Goal: Task Accomplishment & Management: Manage account settings

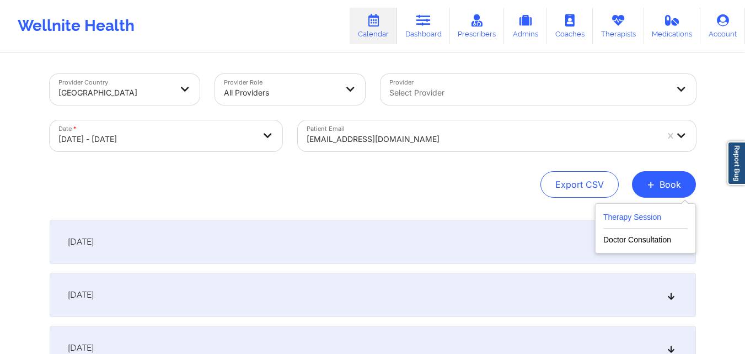
click at [630, 217] on button "Therapy Session" at bounding box center [645, 219] width 84 height 18
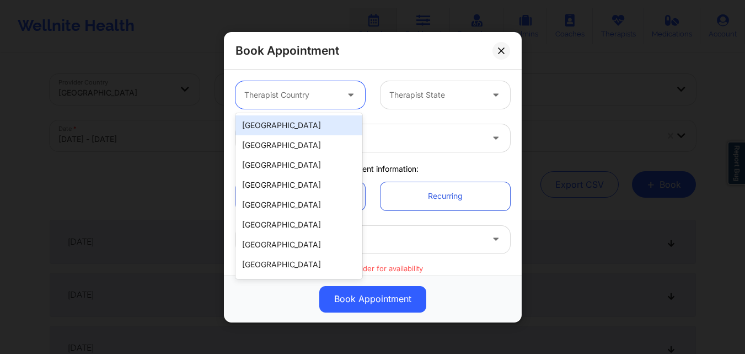
click at [307, 89] on div at bounding box center [290, 94] width 93 height 13
click at [313, 124] on div "United States" at bounding box center [299, 125] width 127 height 20
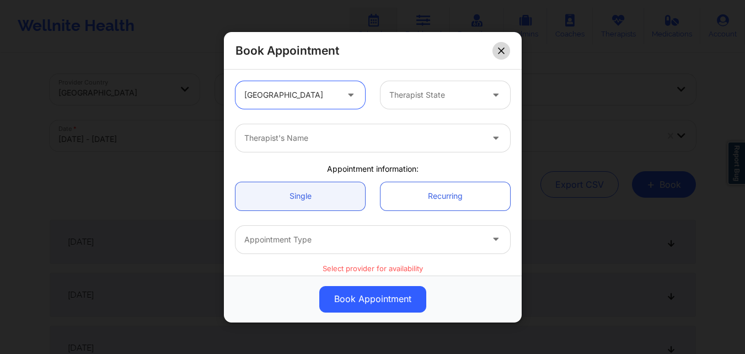
click at [500, 53] on icon at bounding box center [501, 50] width 7 height 7
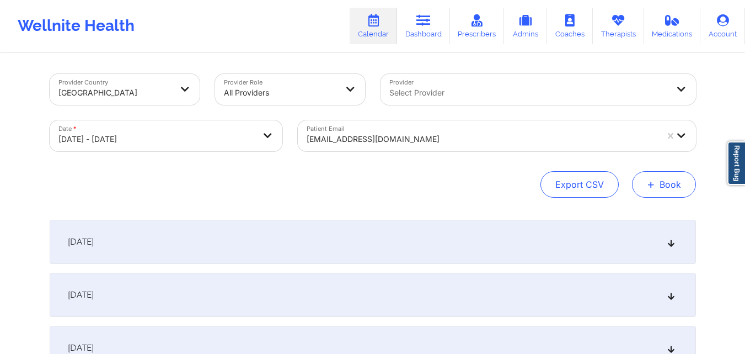
click at [669, 185] on button "+ Book" at bounding box center [664, 184] width 64 height 26
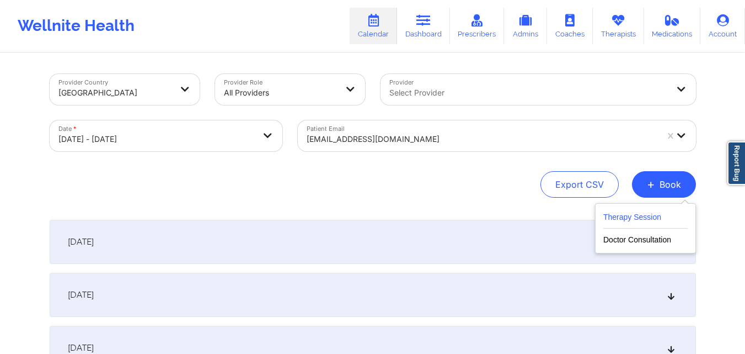
click at [645, 221] on button "Therapy Session" at bounding box center [645, 219] width 84 height 18
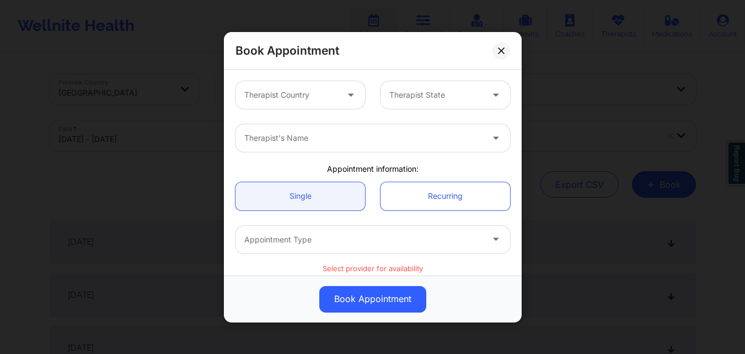
click at [297, 96] on div at bounding box center [290, 94] width 93 height 13
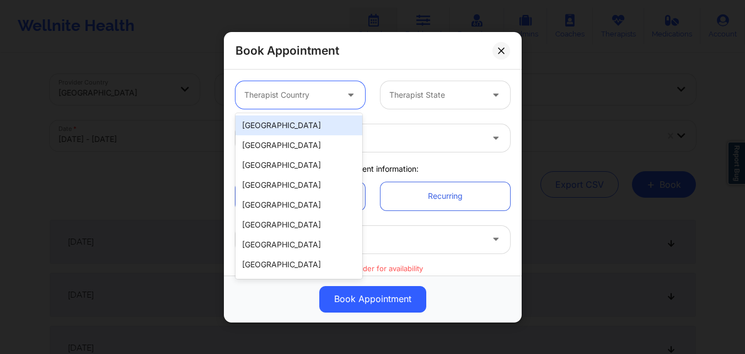
click at [325, 122] on div "United States" at bounding box center [299, 125] width 127 height 20
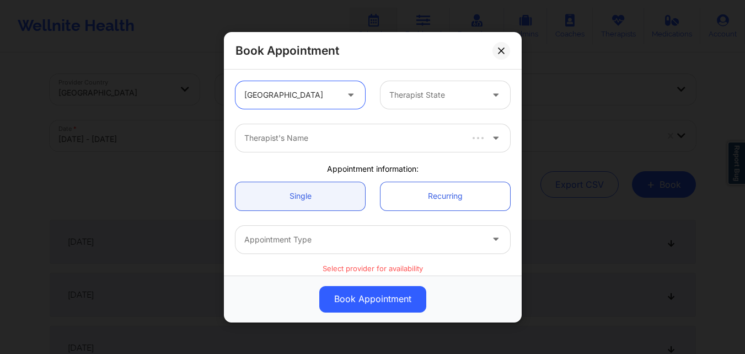
click at [451, 94] on div at bounding box center [435, 94] width 93 height 13
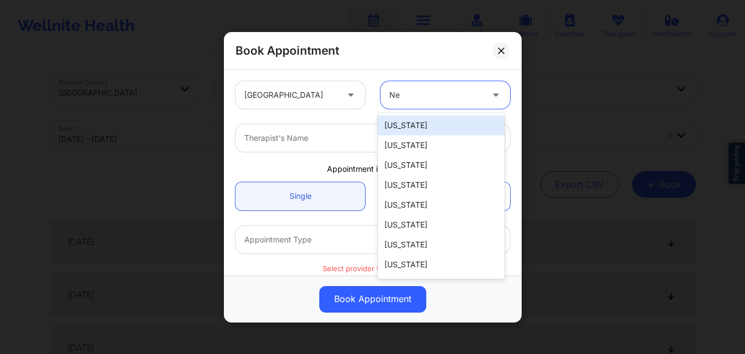
type input "New"
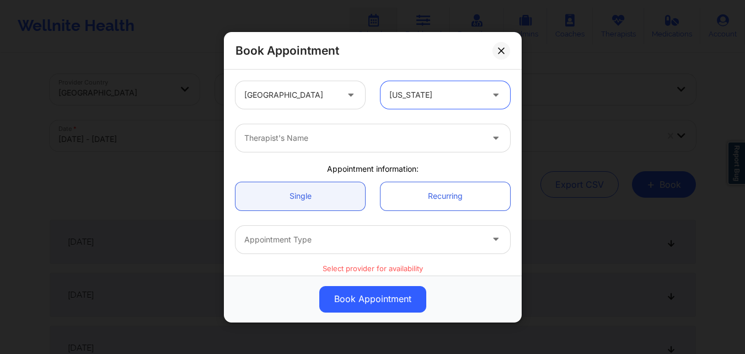
click at [298, 131] on div "Therapist's Name" at bounding box center [360, 138] width 248 height 28
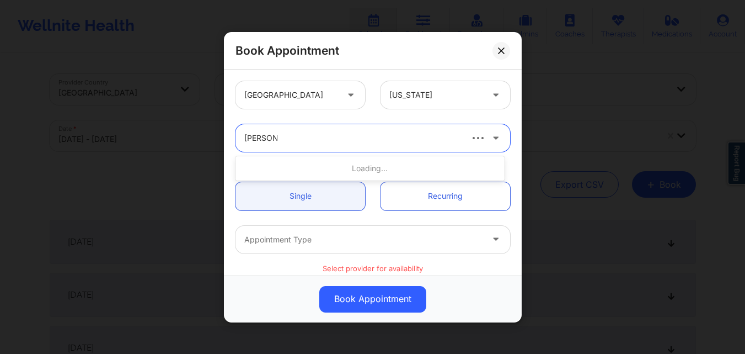
type input "Jason Clo"
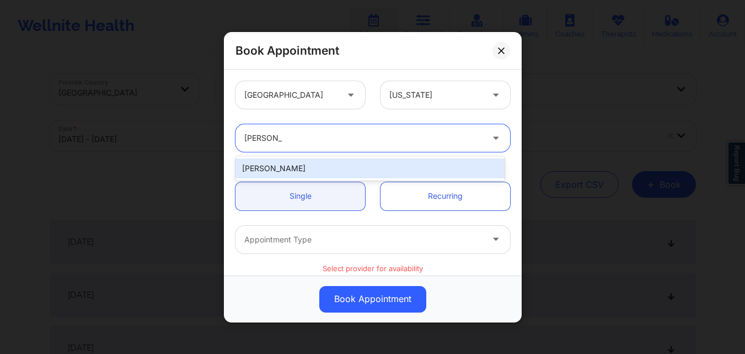
click at [306, 167] on div "Jason Clokes" at bounding box center [370, 168] width 269 height 20
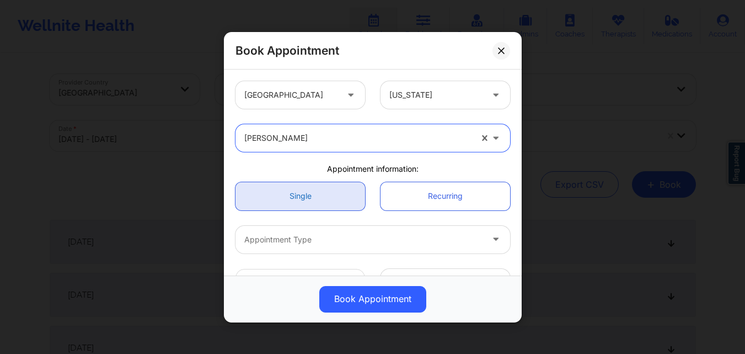
click at [306, 193] on link "Single" at bounding box center [301, 195] width 130 height 28
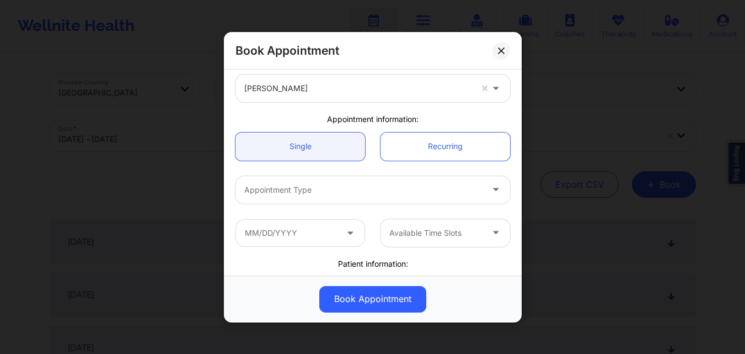
scroll to position [110, 0]
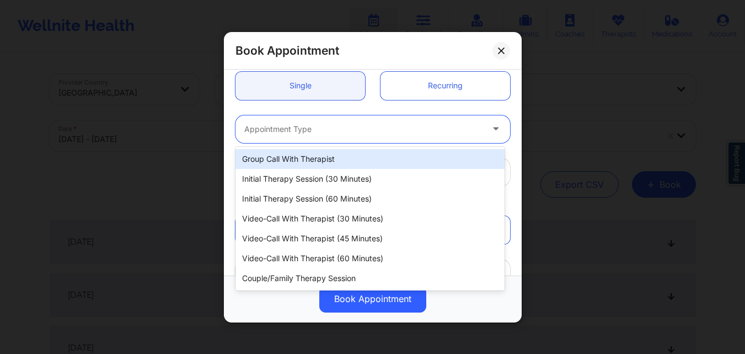
click at [338, 132] on div at bounding box center [363, 128] width 238 height 13
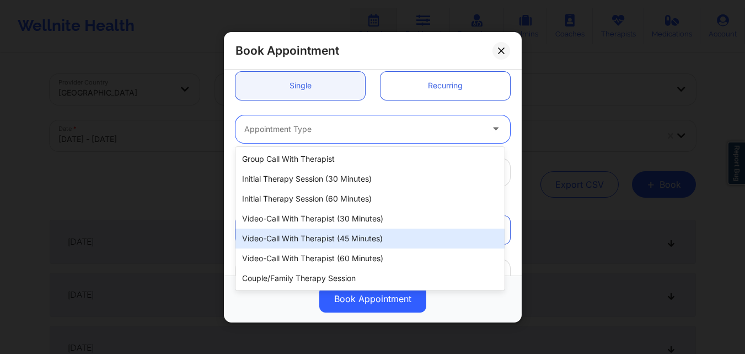
click at [301, 237] on div "Video-Call with Therapist (45 minutes)" at bounding box center [370, 238] width 269 height 20
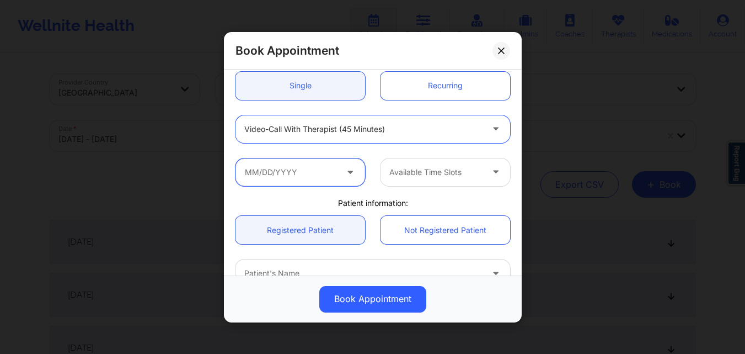
click at [272, 169] on input "text" at bounding box center [301, 172] width 130 height 28
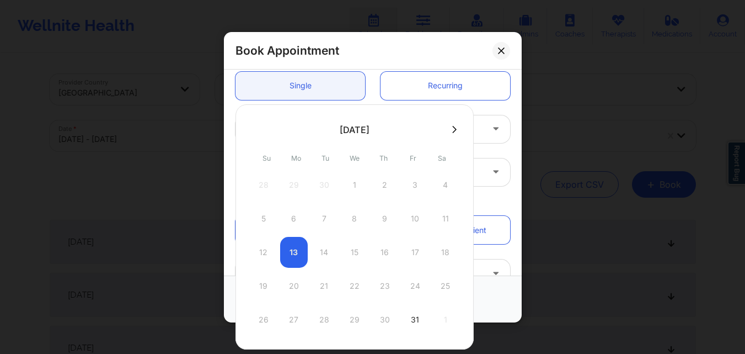
click at [452, 130] on icon at bounding box center [454, 129] width 4 height 8
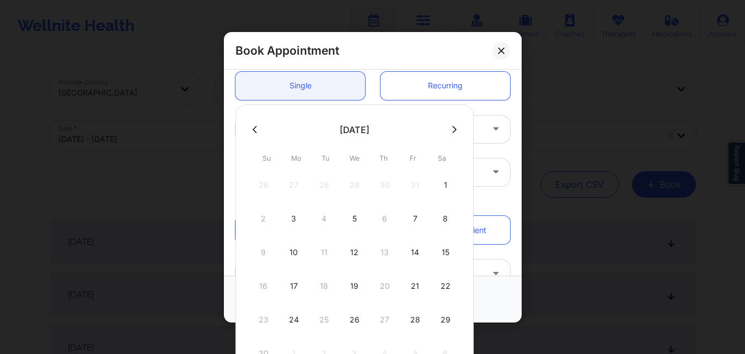
click at [251, 130] on button at bounding box center [254, 129] width 11 height 9
click at [444, 250] on div "18" at bounding box center [446, 252] width 28 height 31
type input "10/18/2025"
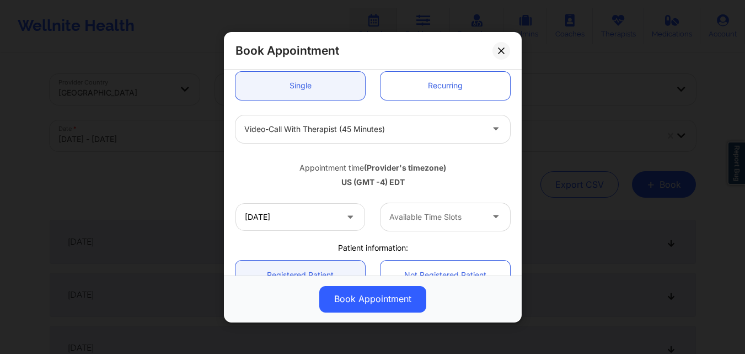
click at [439, 222] on div at bounding box center [435, 216] width 93 height 13
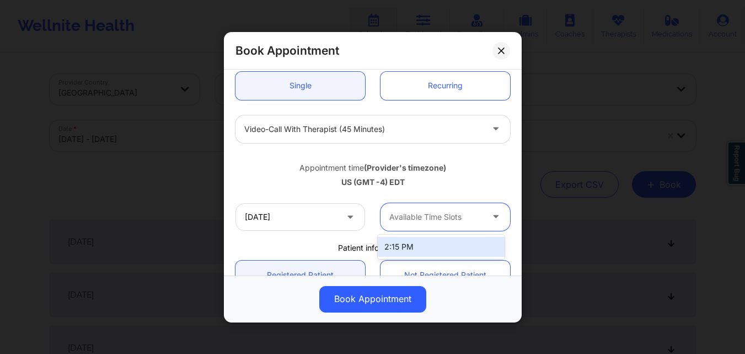
click at [432, 246] on div "2:15 PM" at bounding box center [441, 247] width 127 height 20
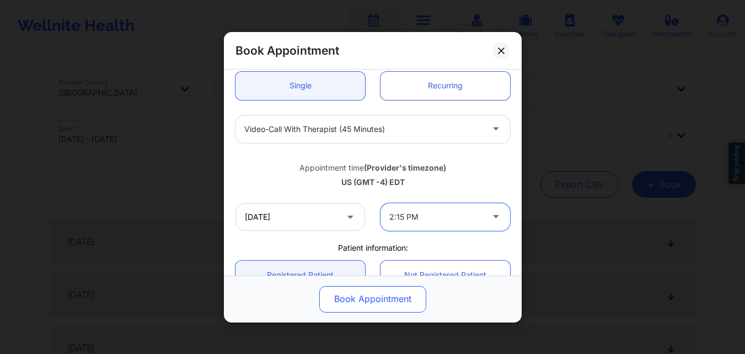
click at [380, 304] on button "Book Appointment" at bounding box center [372, 298] width 107 height 26
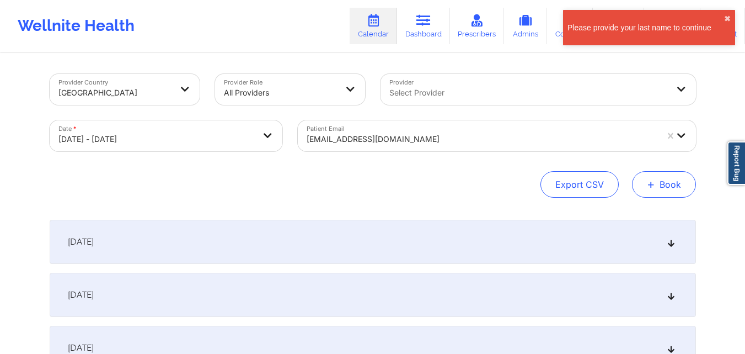
click at [681, 186] on button "+ Book" at bounding box center [664, 184] width 64 height 26
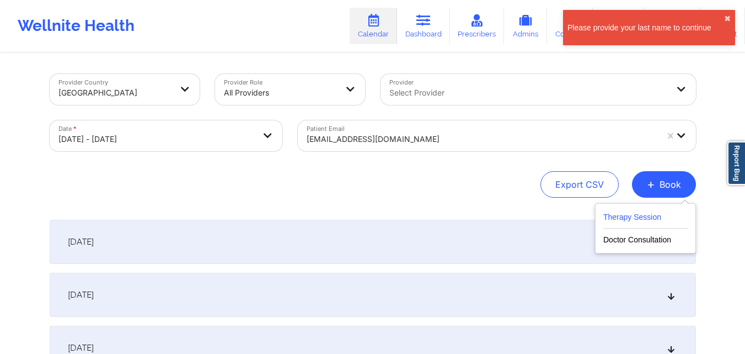
click at [638, 220] on button "Therapy Session" at bounding box center [645, 219] width 84 height 18
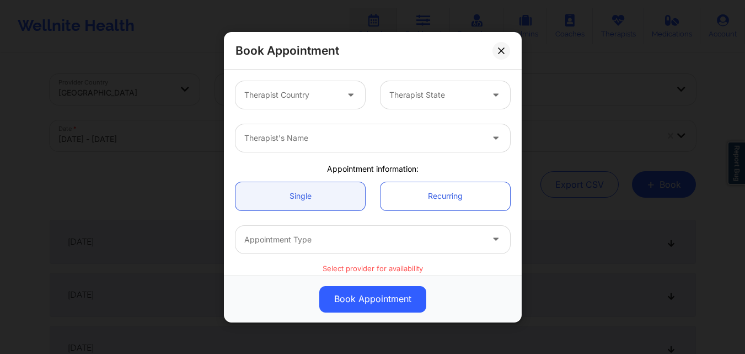
click at [340, 112] on div "Therapist Country Therapist State" at bounding box center [373, 94] width 290 height 43
click at [345, 99] on div at bounding box center [351, 95] width 13 height 14
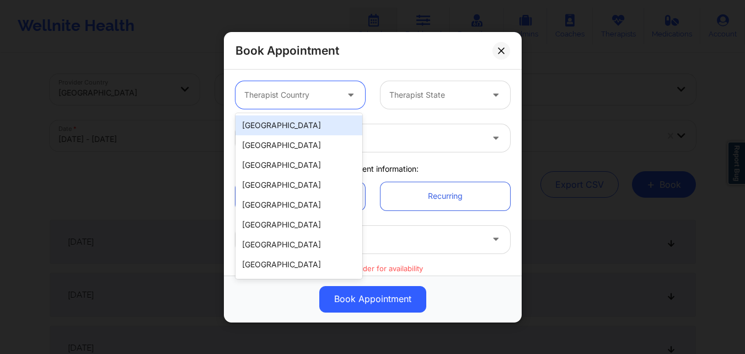
click at [303, 125] on div "United States" at bounding box center [299, 125] width 127 height 20
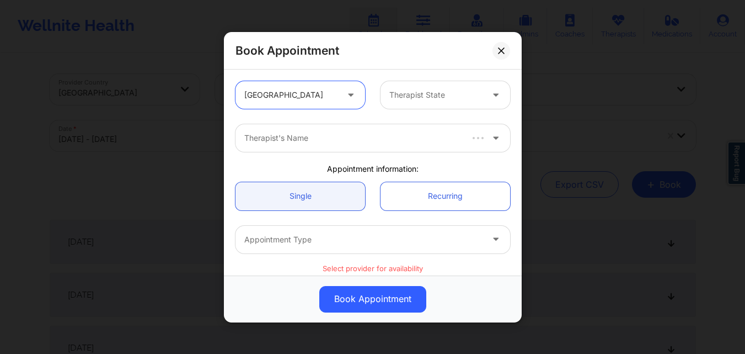
click at [418, 99] on div at bounding box center [435, 94] width 93 height 13
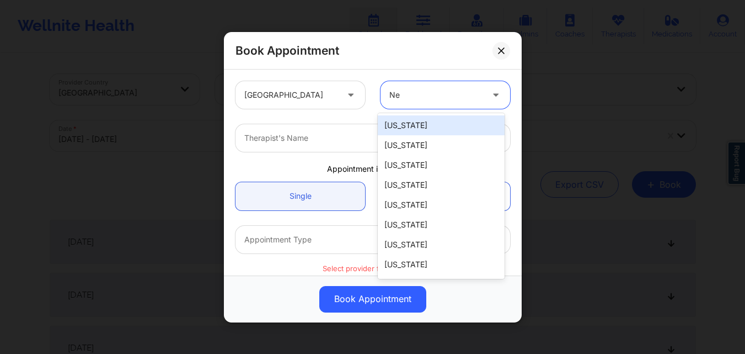
type input "New"
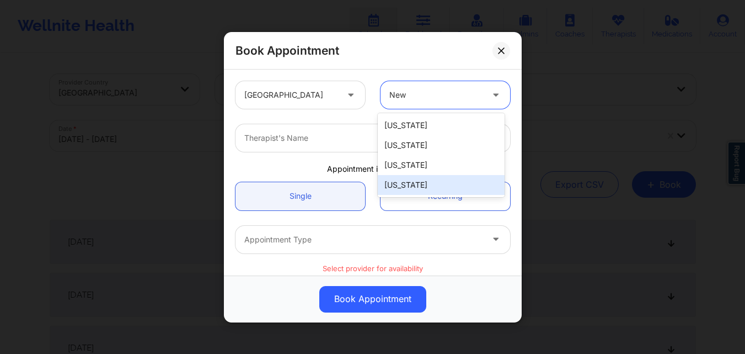
click at [411, 186] on div "New York" at bounding box center [441, 185] width 127 height 20
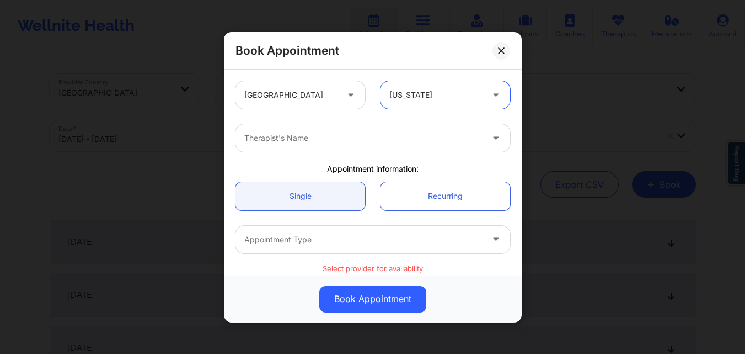
click at [331, 134] on div at bounding box center [363, 137] width 238 height 13
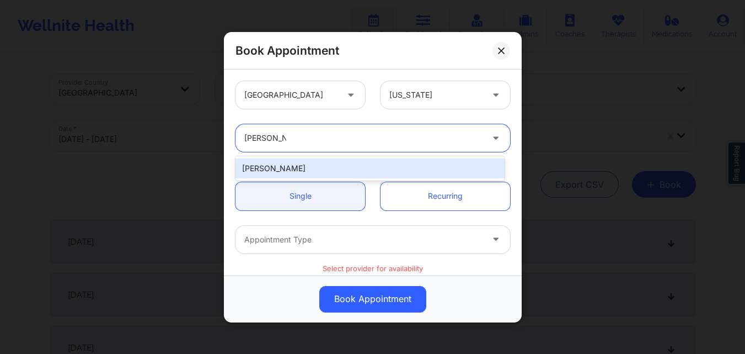
type input "Jason Cloke"
click at [320, 172] on div "Jason Clokes" at bounding box center [370, 168] width 269 height 20
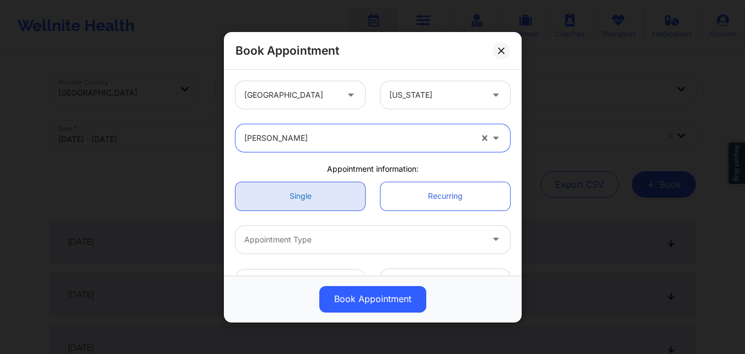
click at [318, 195] on link "Single" at bounding box center [301, 195] width 130 height 28
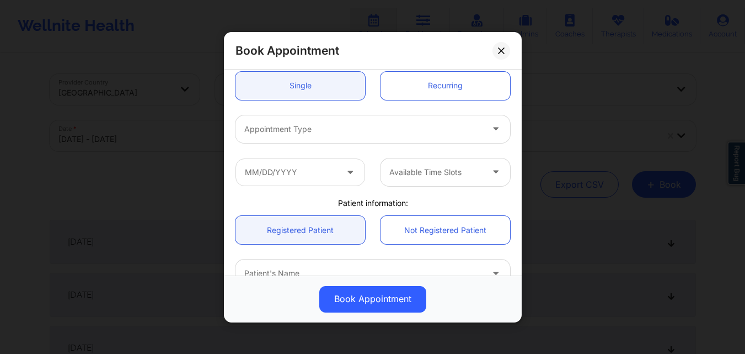
click at [324, 133] on div at bounding box center [363, 128] width 238 height 13
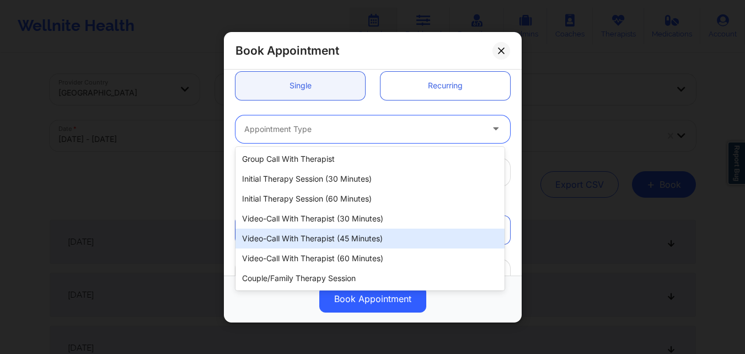
click at [336, 236] on div "Video-Call with Therapist (45 minutes)" at bounding box center [370, 238] width 269 height 20
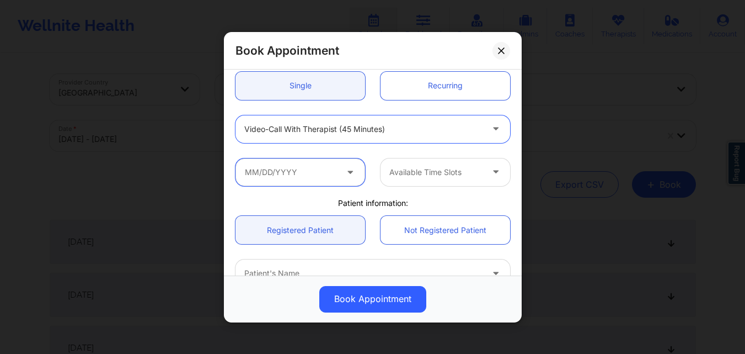
click at [322, 178] on input "text" at bounding box center [301, 172] width 130 height 28
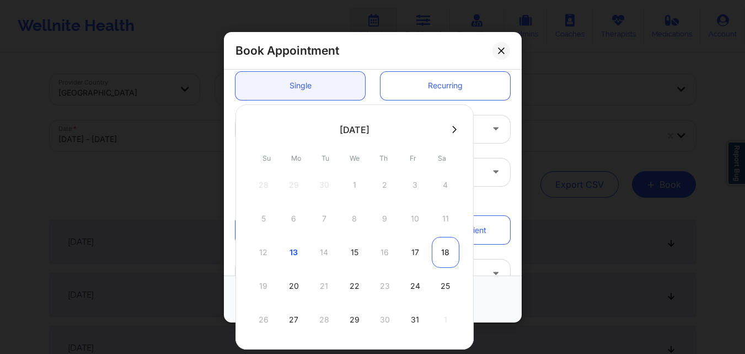
click at [442, 250] on div "18" at bounding box center [446, 252] width 28 height 31
type input "10/18/2025"
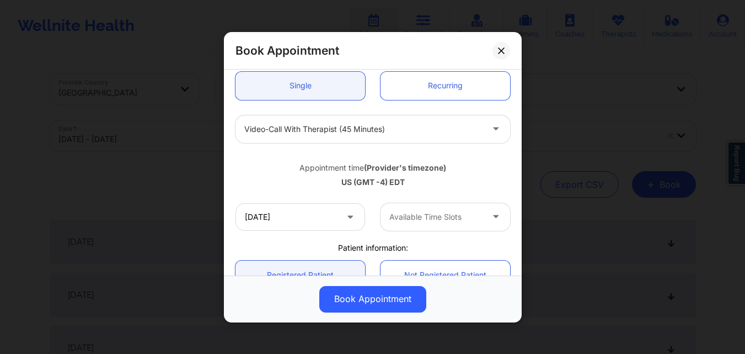
click at [437, 216] on div at bounding box center [435, 216] width 93 height 13
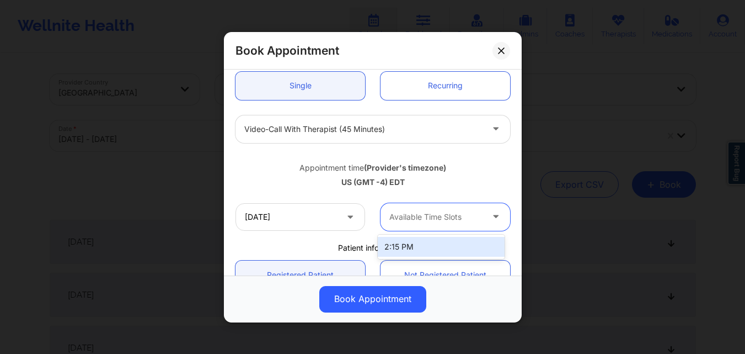
click at [426, 254] on div "2:15 PM" at bounding box center [441, 247] width 127 height 20
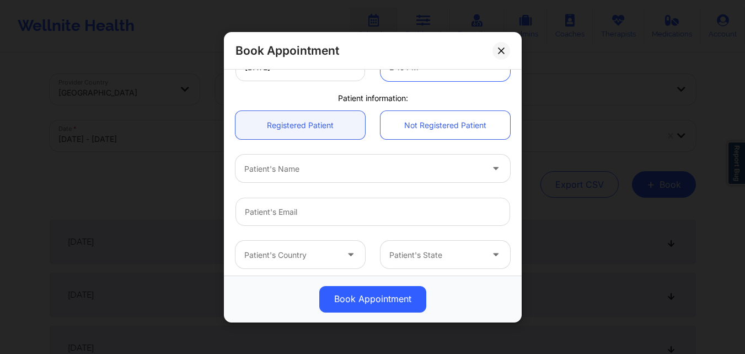
scroll to position [276, 0]
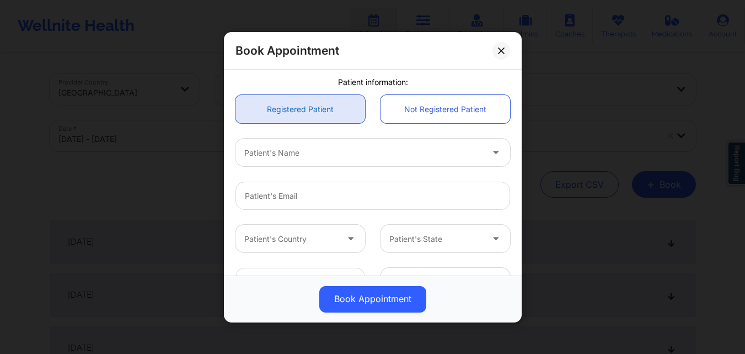
click at [306, 108] on link "Registered Patient" at bounding box center [301, 109] width 130 height 28
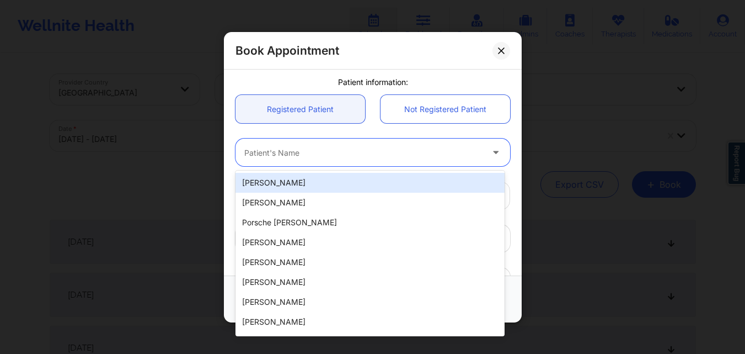
click at [306, 153] on div at bounding box center [363, 152] width 238 height 13
type input "brie_twu@aol.com"
type input "+18327248942"
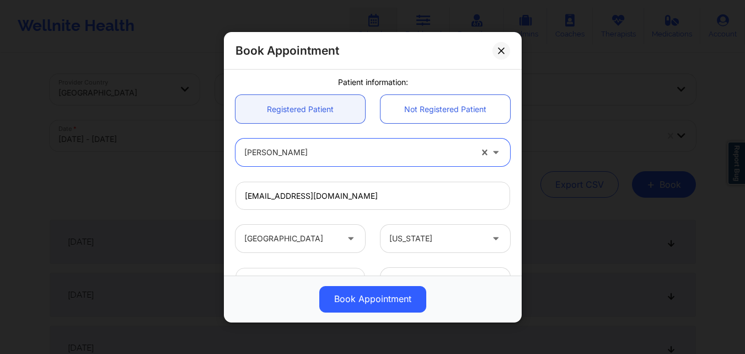
click at [307, 153] on div at bounding box center [357, 152] width 227 height 13
type input "Ridwan Rah"
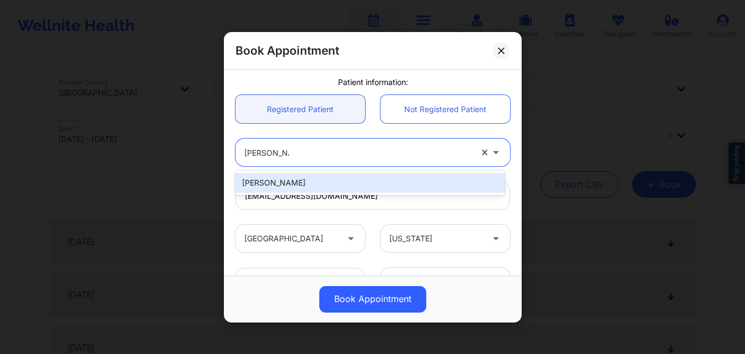
type input "raeqa326@gmail.com"
type input "+15165101443"
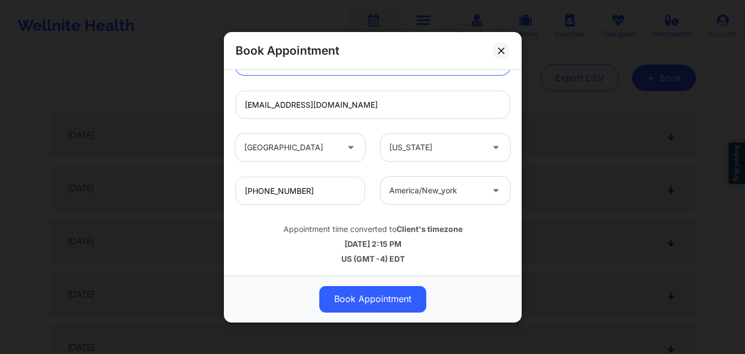
scroll to position [110, 0]
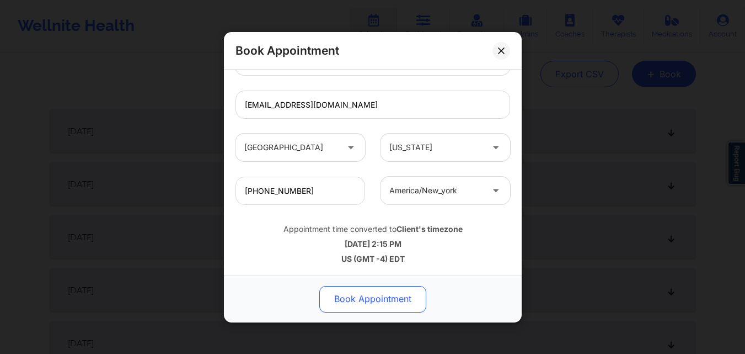
click at [388, 302] on button "Book Appointment" at bounding box center [372, 298] width 107 height 26
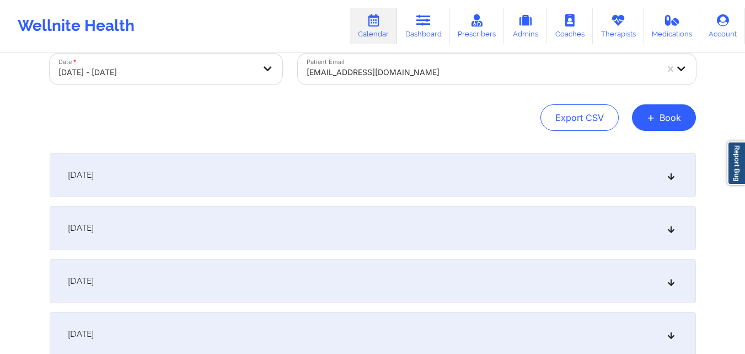
scroll to position [0, 0]
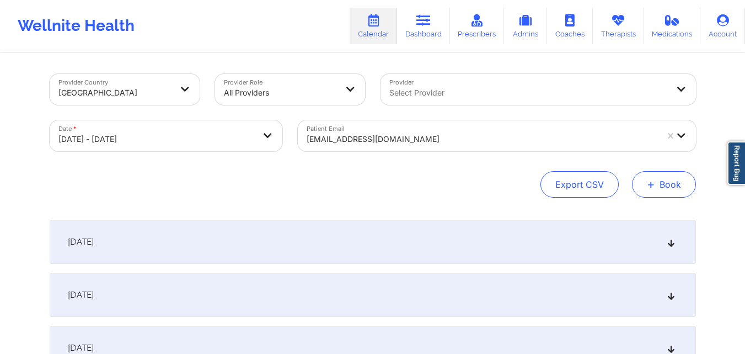
click at [680, 191] on button "+ Book" at bounding box center [664, 184] width 64 height 26
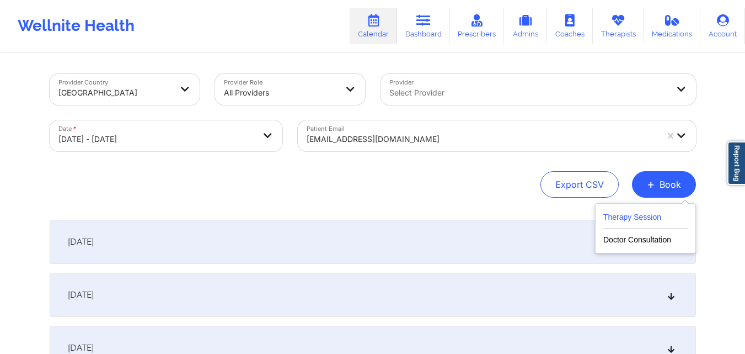
click at [644, 218] on button "Therapy Session" at bounding box center [645, 219] width 84 height 18
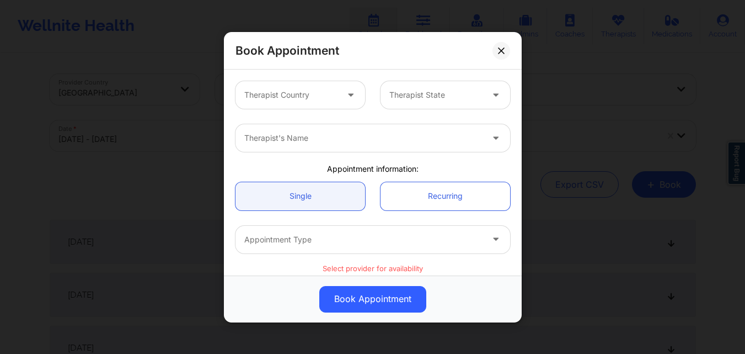
click at [323, 103] on div "Therapist Country" at bounding box center [287, 95] width 103 height 28
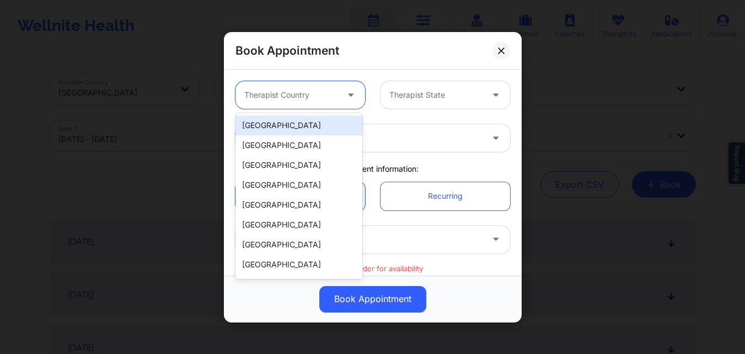
click at [313, 129] on div "United States" at bounding box center [299, 125] width 127 height 20
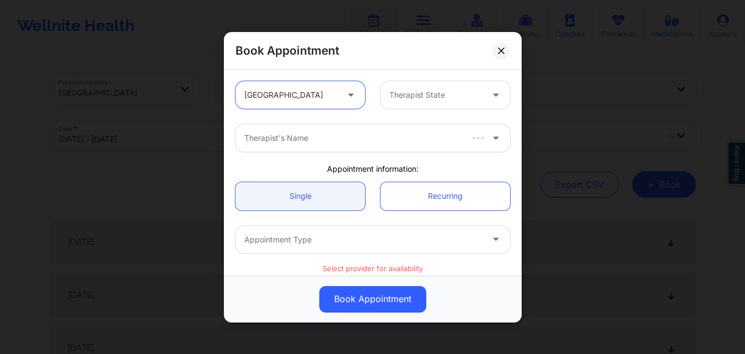
click at [467, 97] on div at bounding box center [435, 94] width 93 height 13
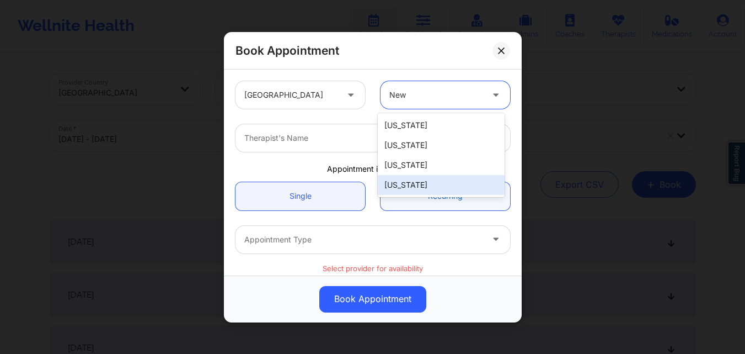
type input "New"
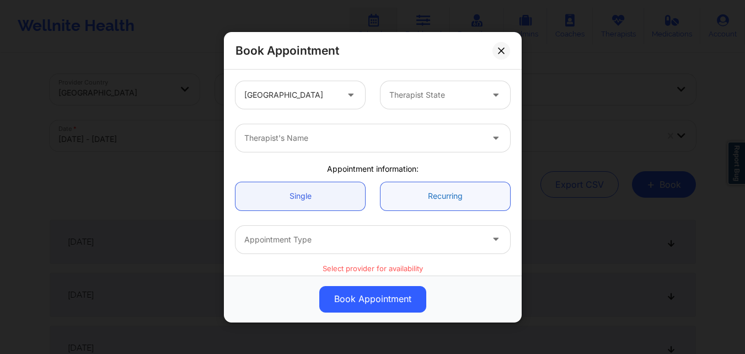
click at [437, 197] on link "Recurring" at bounding box center [446, 195] width 130 height 28
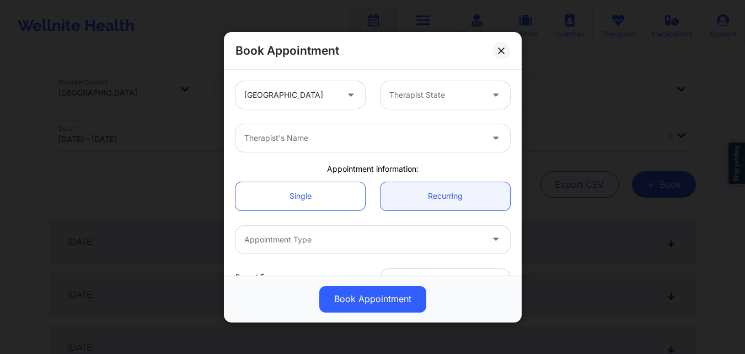
click at [386, 94] on div "Therapist State" at bounding box center [432, 95] width 103 height 28
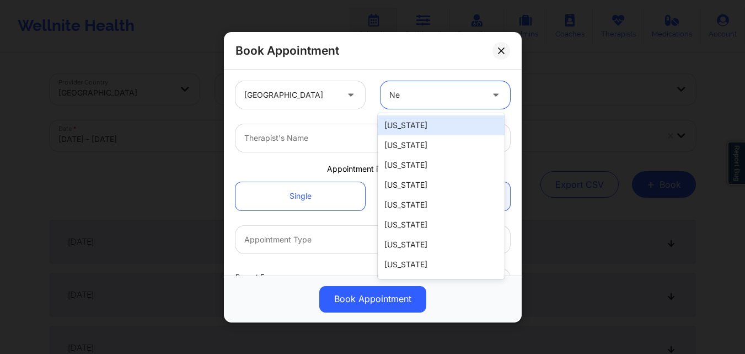
type input "New"
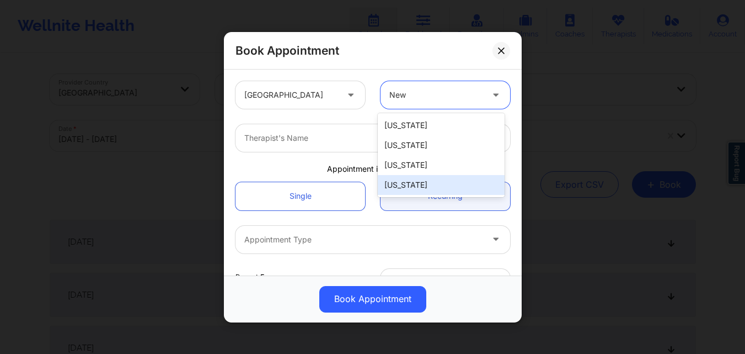
click at [411, 190] on div "New York" at bounding box center [441, 185] width 127 height 20
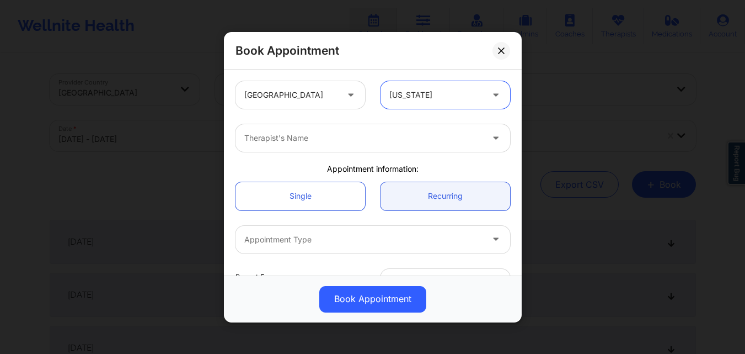
click at [330, 142] on div at bounding box center [363, 137] width 238 height 13
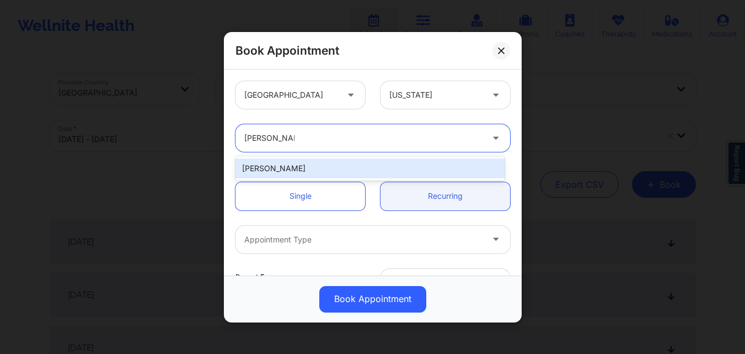
type input "Jason Clokes"
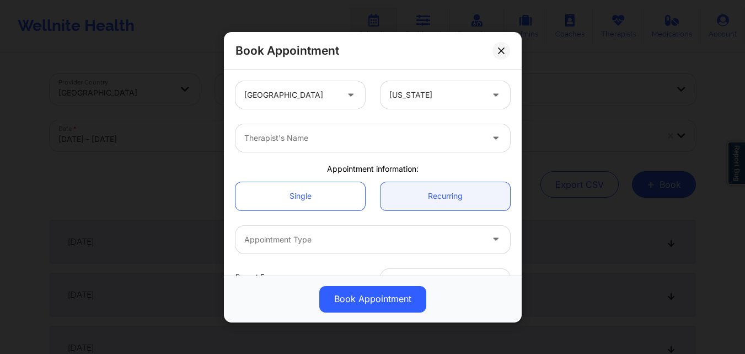
click at [289, 181] on div "Single Recurring" at bounding box center [373, 196] width 290 height 44
click at [302, 150] on div "Therapist's Name" at bounding box center [360, 138] width 248 height 28
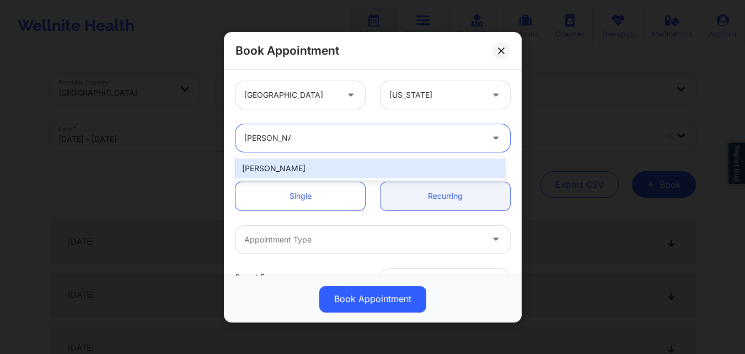
type input "Jason Clokes"
click at [301, 167] on div "Jason Clokes" at bounding box center [370, 168] width 269 height 20
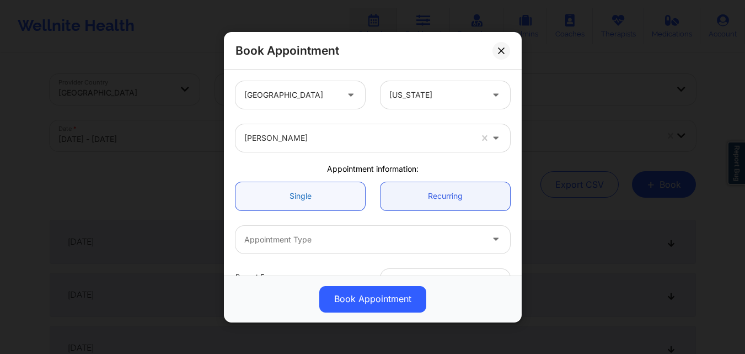
click at [298, 202] on link "Single" at bounding box center [301, 195] width 130 height 28
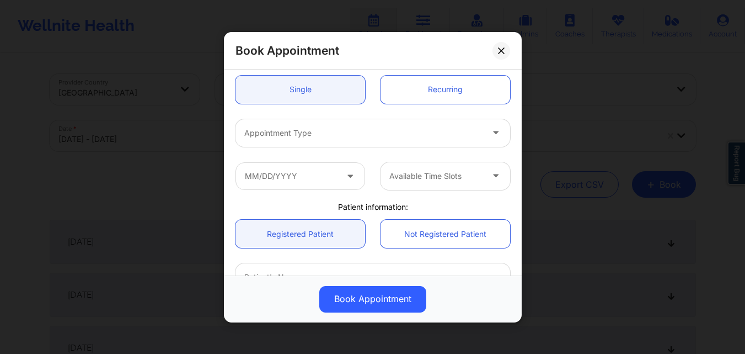
scroll to position [110, 0]
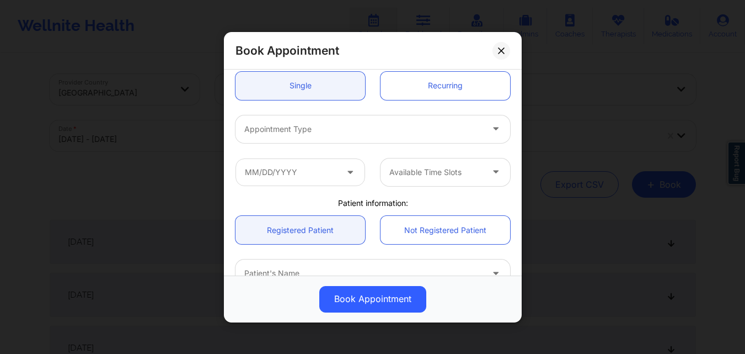
click at [359, 137] on div "Appointment Type" at bounding box center [360, 129] width 248 height 28
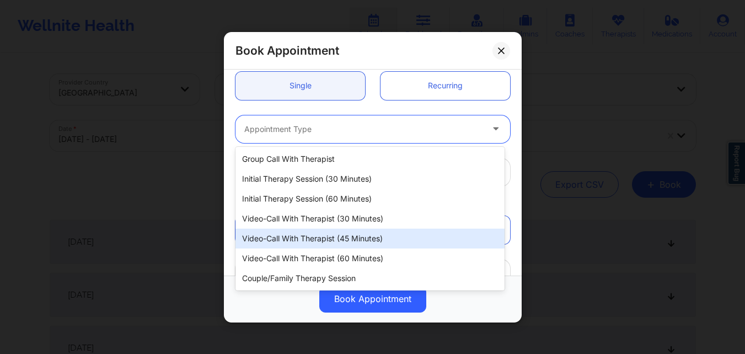
click at [355, 237] on div "Video-Call with Therapist (45 minutes)" at bounding box center [370, 238] width 269 height 20
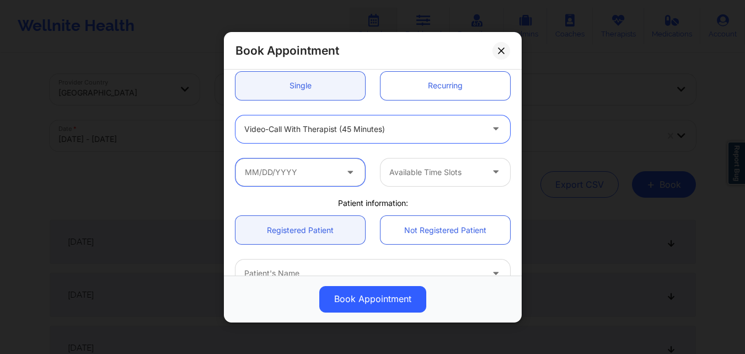
click at [307, 173] on input "text" at bounding box center [301, 172] width 130 height 28
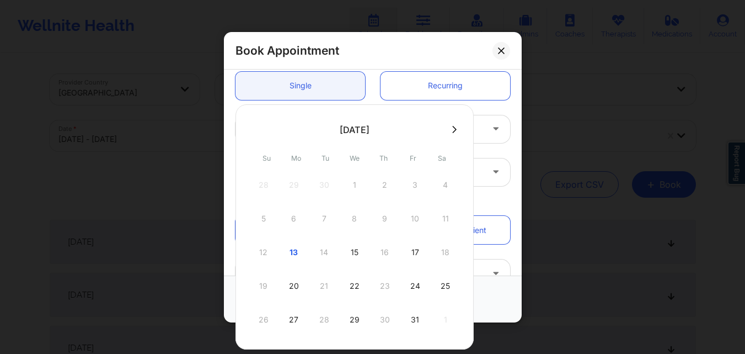
click at [448, 291] on div "25" at bounding box center [446, 285] width 28 height 31
type input "10/25/2025"
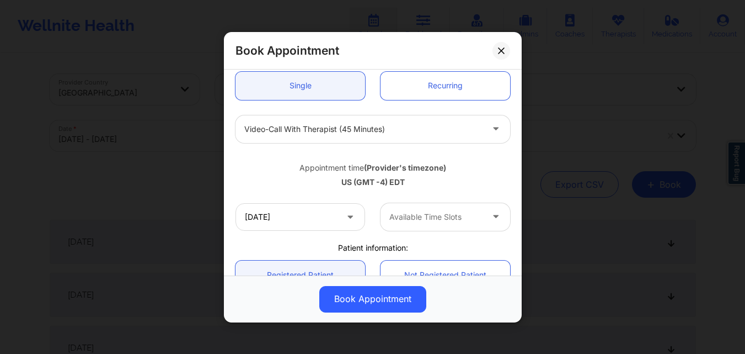
click at [437, 227] on div "Available Time Slots" at bounding box center [432, 216] width 103 height 28
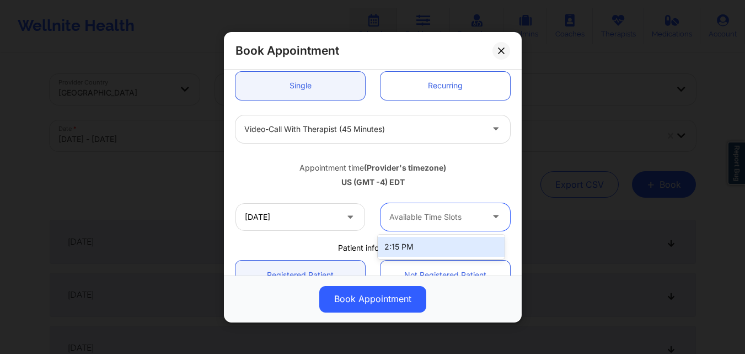
click at [431, 248] on div "2:15 PM" at bounding box center [441, 247] width 127 height 20
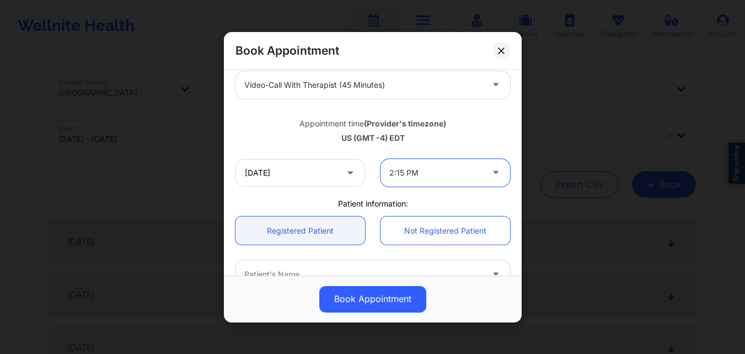
scroll to position [221, 0]
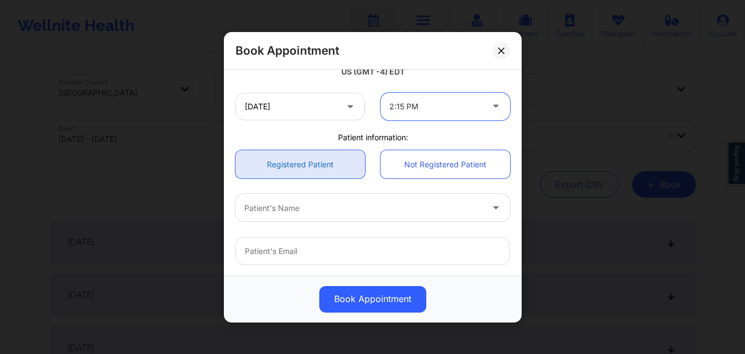
click at [296, 164] on link "Registered Patient" at bounding box center [301, 164] width 130 height 28
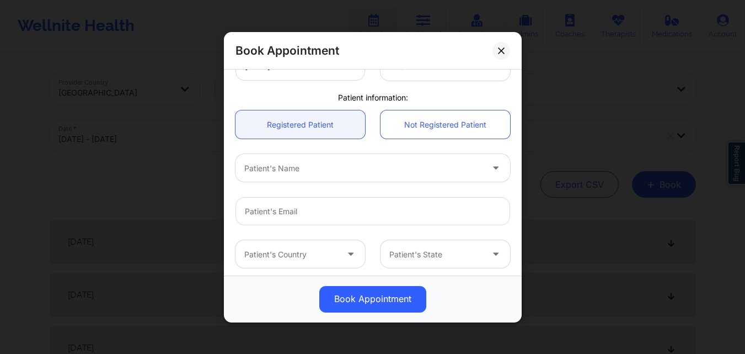
scroll to position [276, 0]
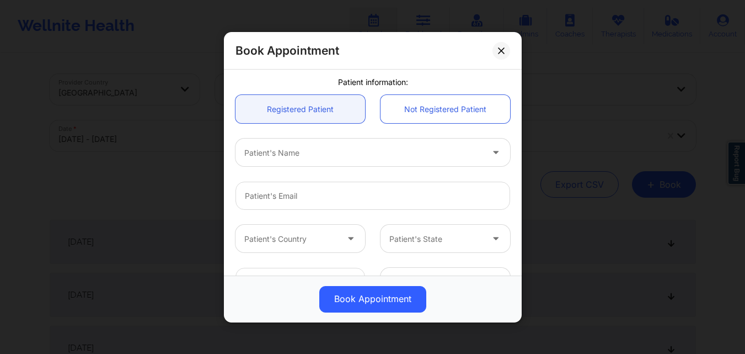
click at [338, 159] on div "Patient's Name" at bounding box center [360, 152] width 248 height 28
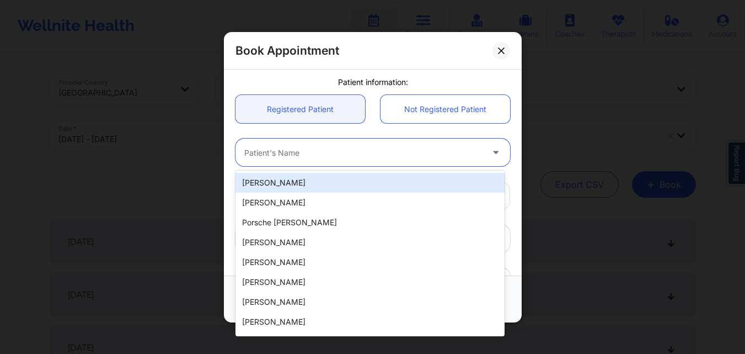
type input "A"
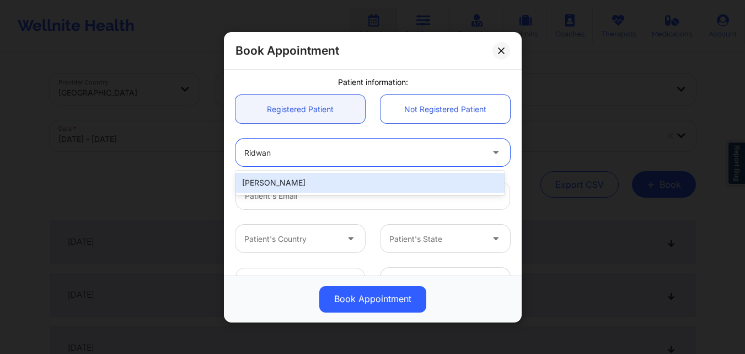
type input "Ridwan"
type input "raeqa326@gmail.com"
type input "+15165101443"
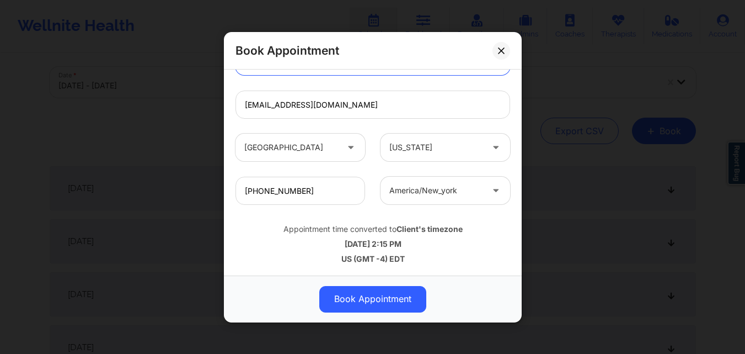
scroll to position [165, 0]
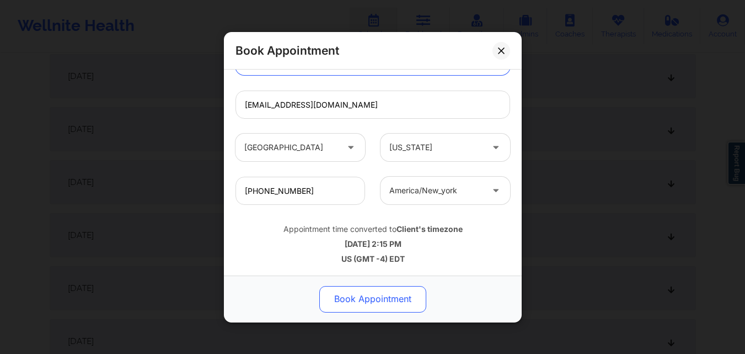
click at [364, 304] on button "Book Appointment" at bounding box center [372, 298] width 107 height 26
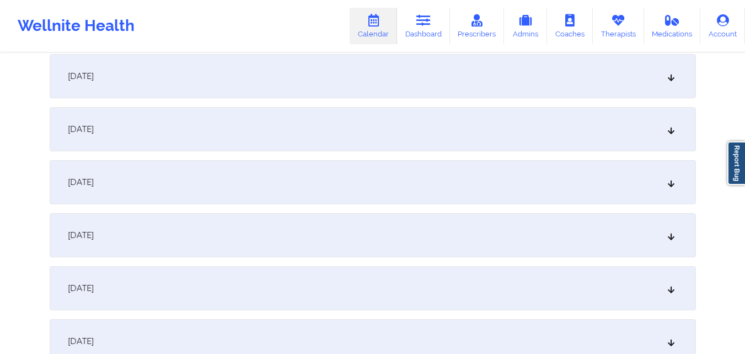
scroll to position [0, 0]
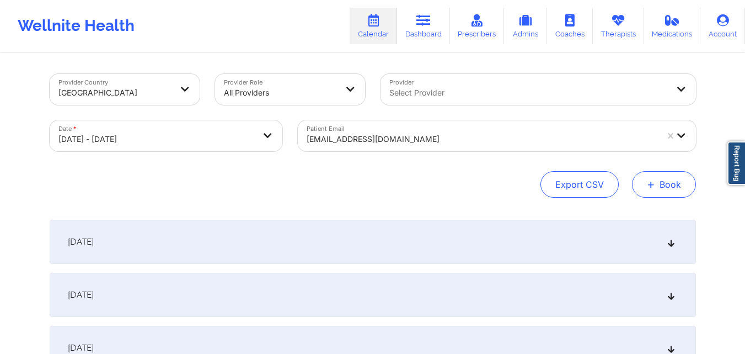
click at [671, 189] on button "+ Book" at bounding box center [664, 184] width 64 height 26
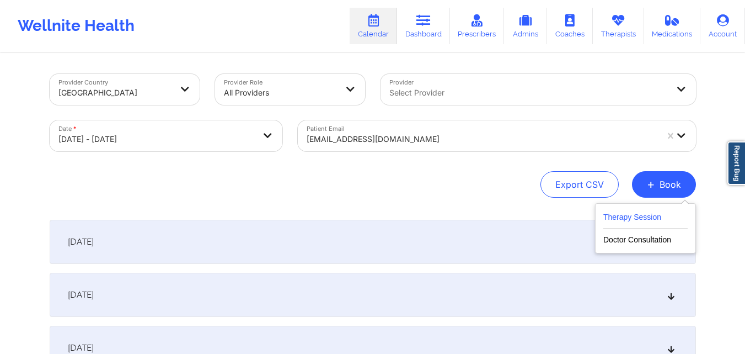
click at [646, 220] on button "Therapy Session" at bounding box center [645, 219] width 84 height 18
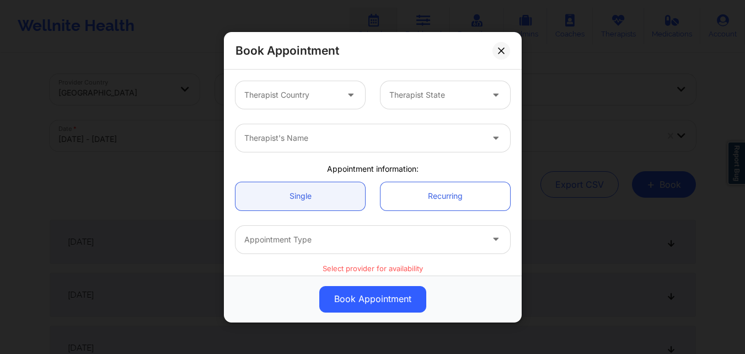
click at [277, 94] on div at bounding box center [290, 94] width 93 height 13
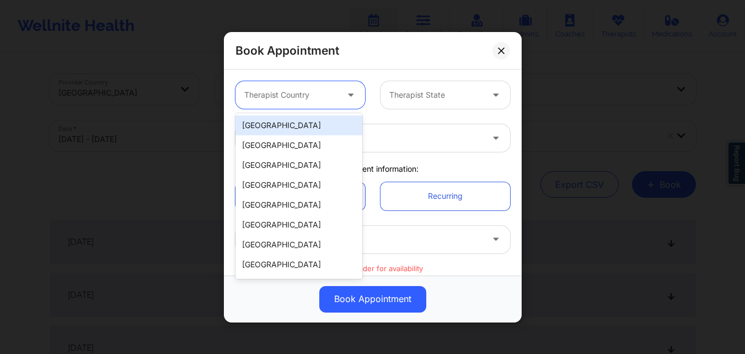
click at [299, 124] on div "United States" at bounding box center [299, 125] width 127 height 20
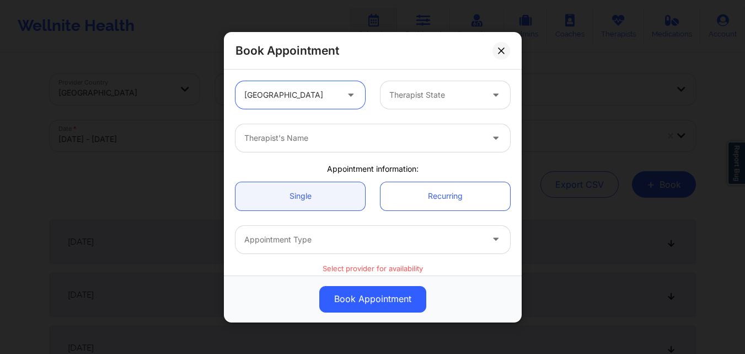
click at [463, 99] on div at bounding box center [435, 94] width 93 height 13
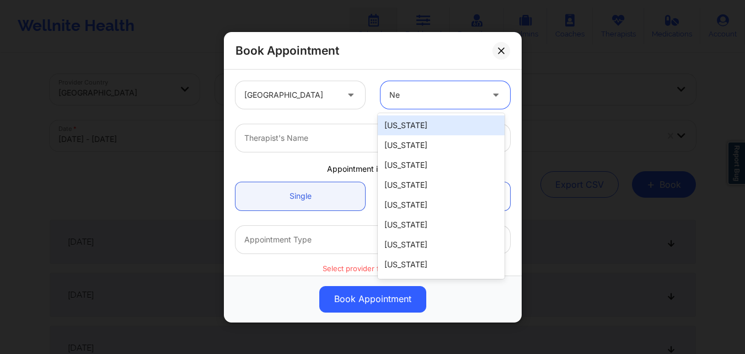
type input "New"
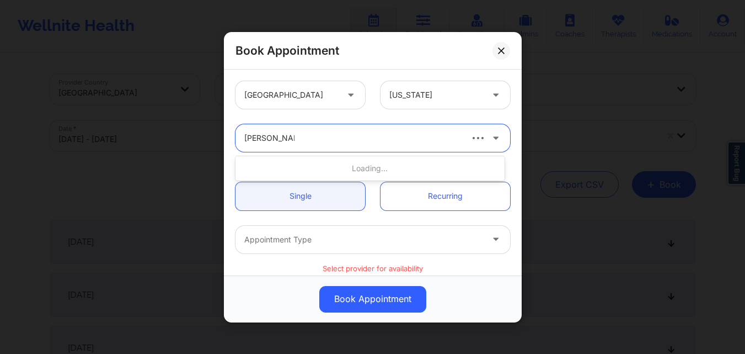
type input "Jason Clokes"
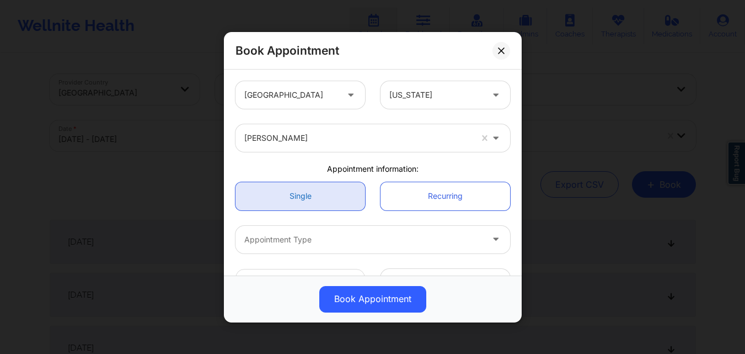
click at [278, 189] on link "Single" at bounding box center [301, 195] width 130 height 28
click at [323, 242] on div at bounding box center [363, 238] width 238 height 13
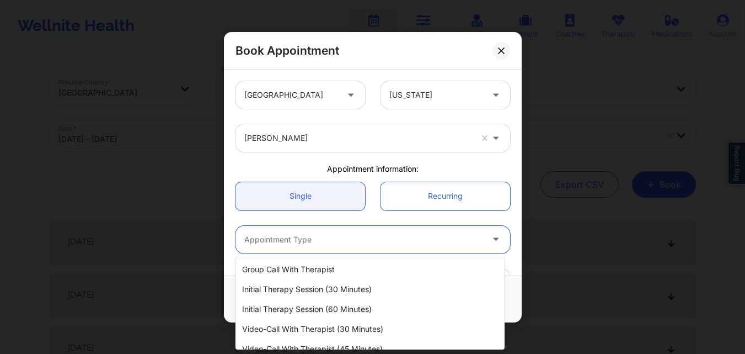
scroll to position [51, 0]
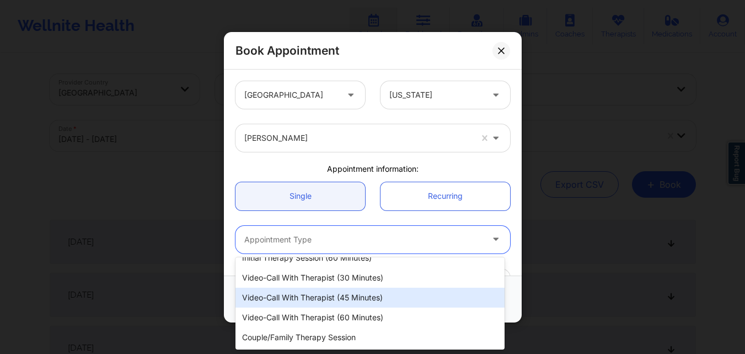
click at [370, 296] on div "Video-Call with Therapist (45 minutes)" at bounding box center [370, 297] width 269 height 20
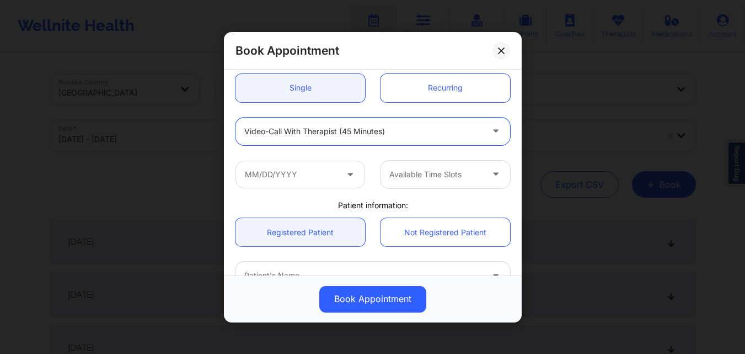
scroll to position [110, 0]
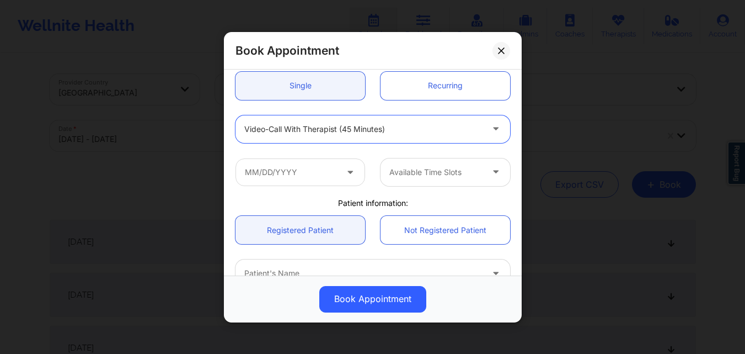
click at [302, 187] on div "Available Time Slots" at bounding box center [373, 171] width 290 height 43
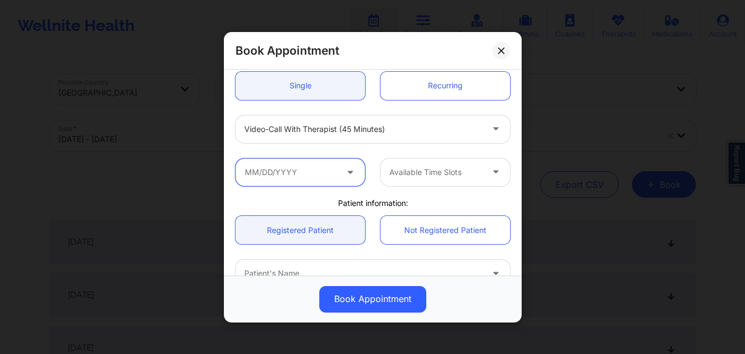
click at [304, 178] on input "text" at bounding box center [301, 172] width 130 height 28
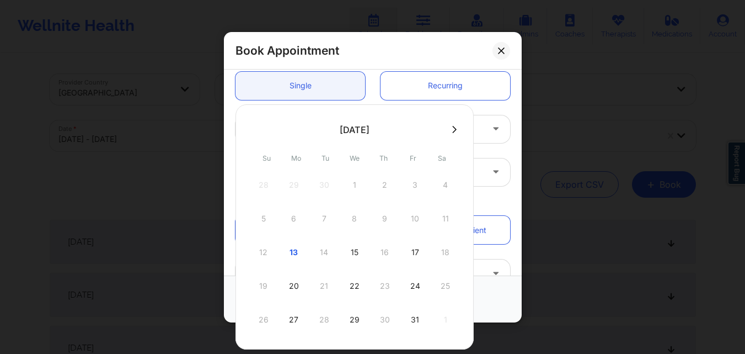
click at [455, 128] on button at bounding box center [454, 129] width 11 height 9
click at [452, 194] on div "1" at bounding box center [446, 184] width 28 height 31
type input "11/01/2025"
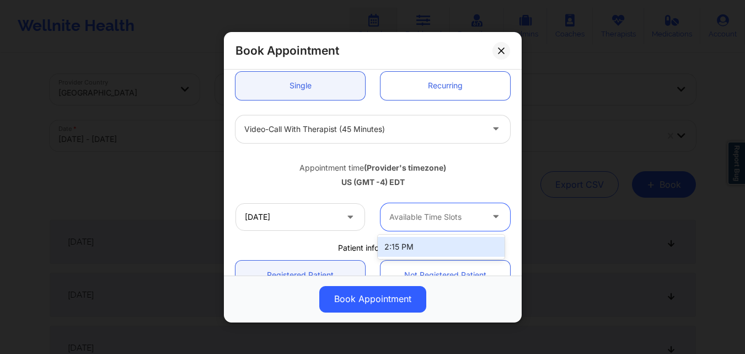
click at [417, 217] on div at bounding box center [435, 216] width 93 height 13
click at [416, 242] on div "2:15 PM" at bounding box center [441, 247] width 127 height 20
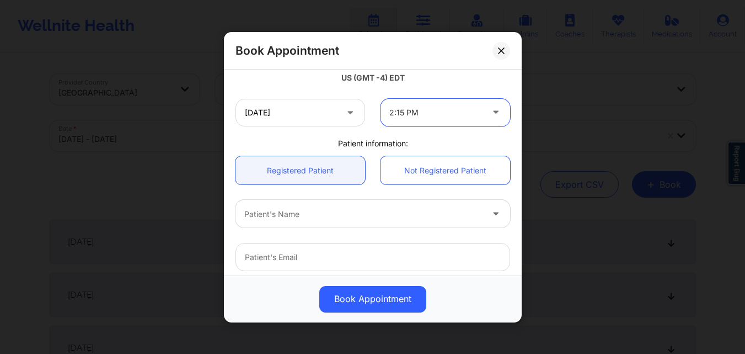
scroll to position [221, 0]
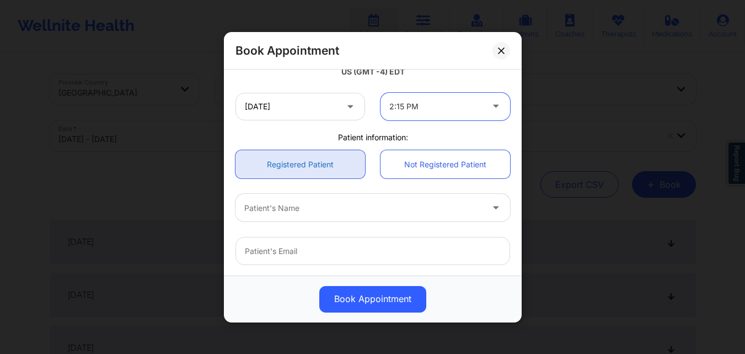
click at [320, 167] on link "Registered Patient" at bounding box center [301, 164] width 130 height 28
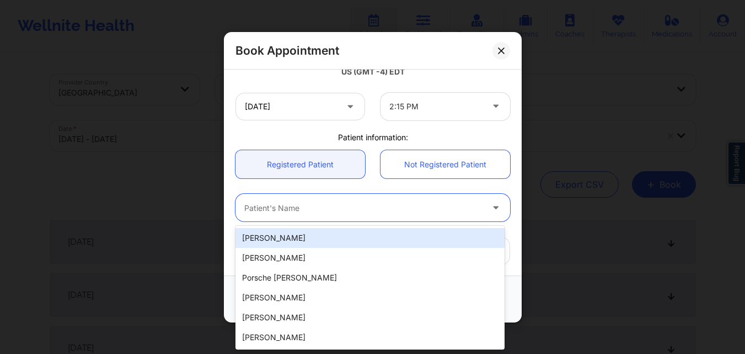
click at [306, 213] on div at bounding box center [363, 207] width 238 height 13
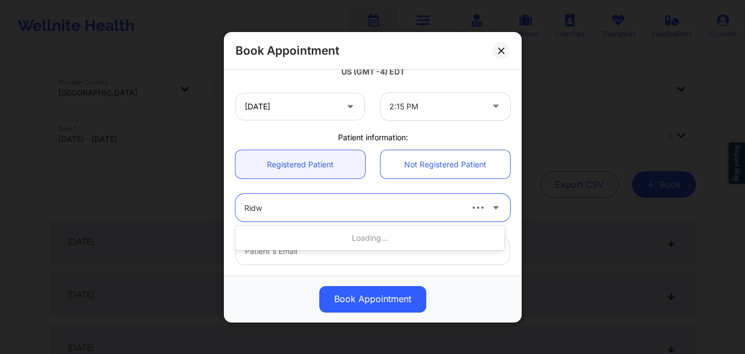
type input "Ridwa"
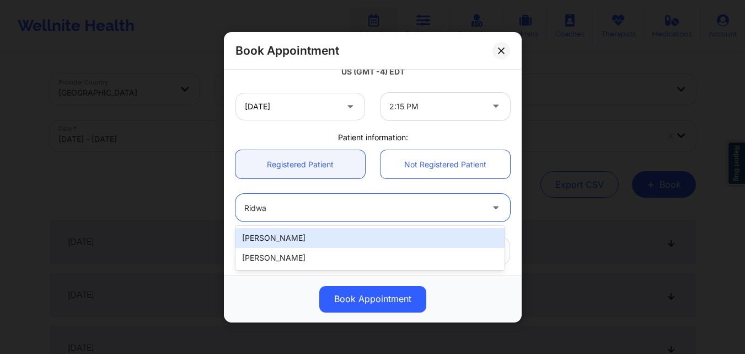
type input "raeqa326@gmail.com"
type input "+15165101443"
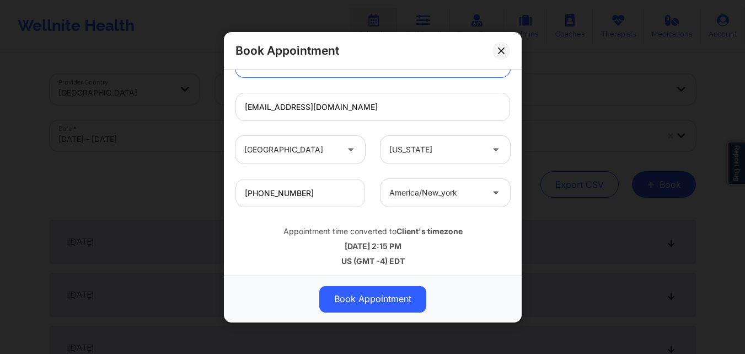
scroll to position [367, 0]
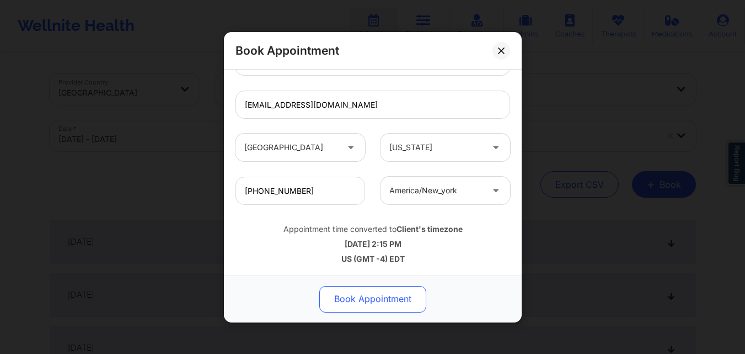
click at [360, 307] on button "Book Appointment" at bounding box center [372, 298] width 107 height 26
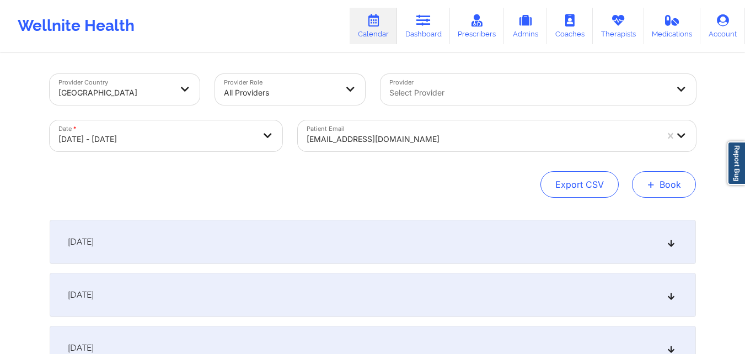
click at [660, 181] on button "+ Book" at bounding box center [664, 184] width 64 height 26
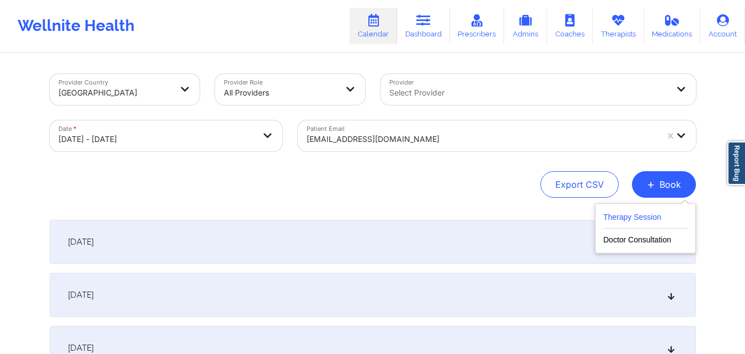
click at [642, 218] on button "Therapy Session" at bounding box center [645, 219] width 84 height 18
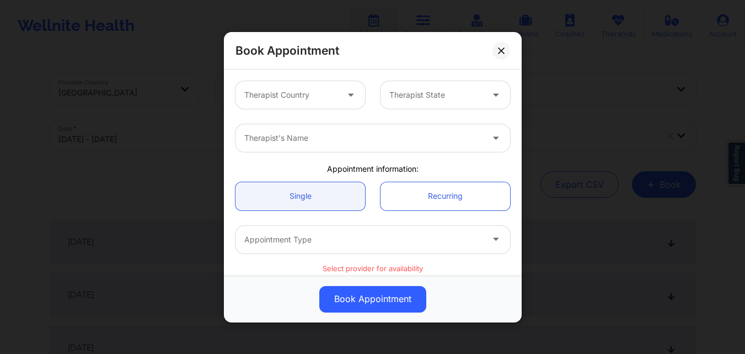
click at [322, 90] on div at bounding box center [290, 94] width 93 height 13
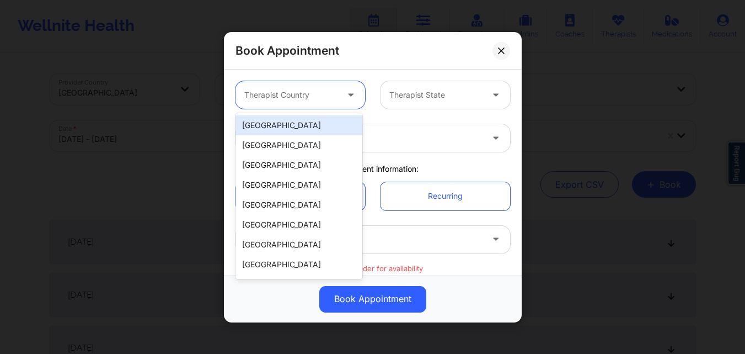
click at [317, 122] on div "United States" at bounding box center [299, 125] width 127 height 20
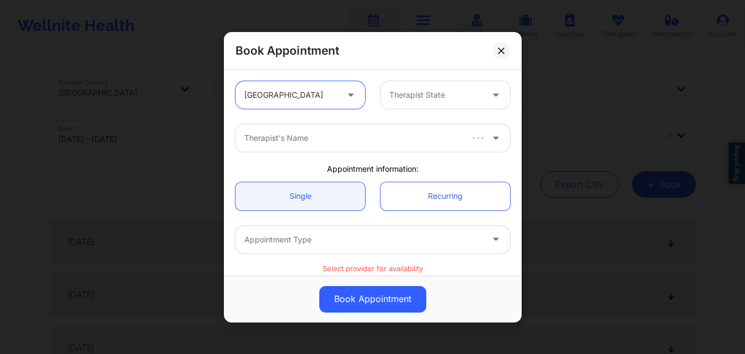
click at [430, 95] on div at bounding box center [435, 94] width 93 height 13
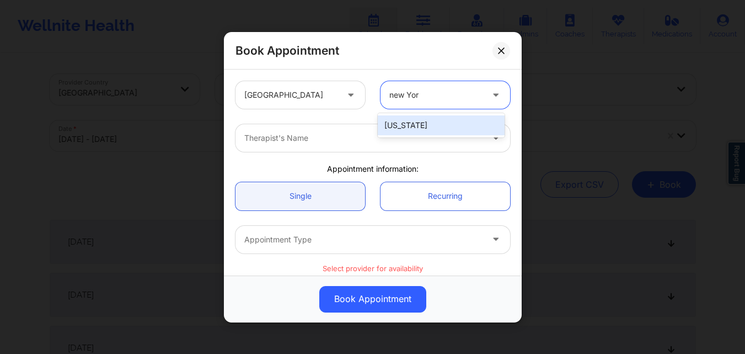
type input "new York"
click at [425, 126] on div "New York" at bounding box center [441, 125] width 127 height 20
click at [322, 137] on div at bounding box center [363, 137] width 238 height 13
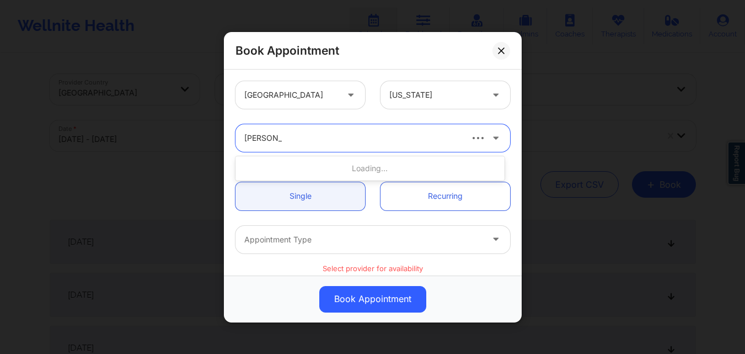
type input "Jason Clok"
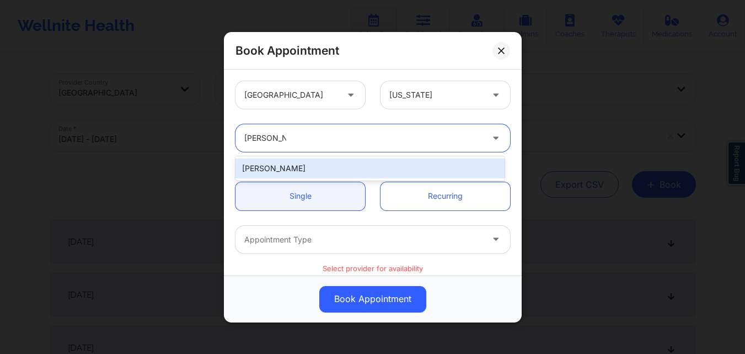
click at [308, 174] on div "Jason Clokes" at bounding box center [370, 168] width 269 height 20
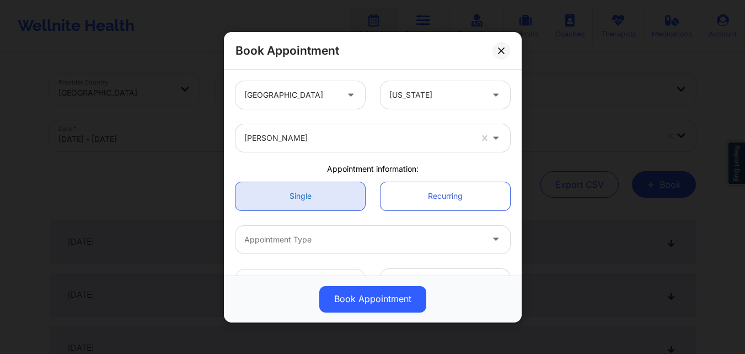
click at [314, 195] on link "Single" at bounding box center [301, 195] width 130 height 28
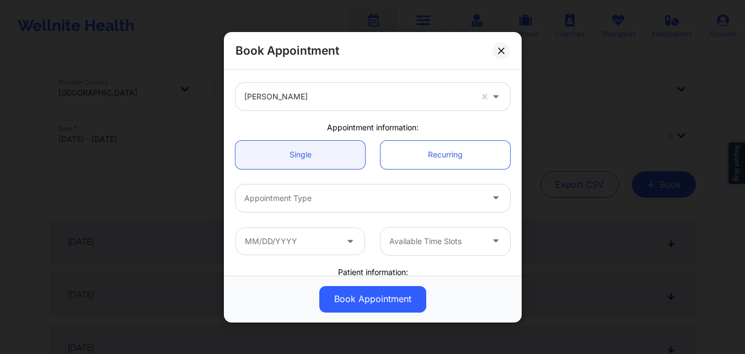
scroll to position [55, 0]
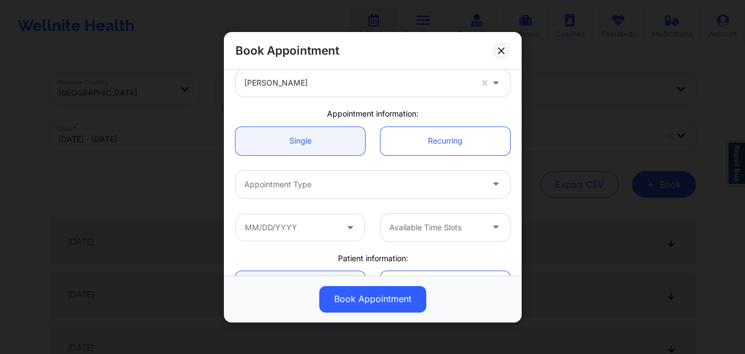
click at [315, 179] on div at bounding box center [363, 183] width 238 height 13
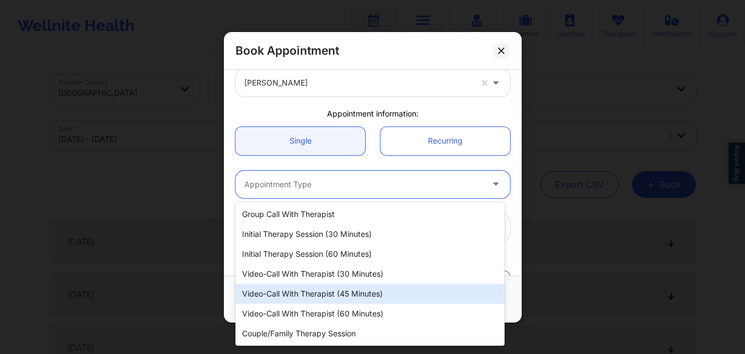
click at [309, 302] on div "Video-Call with Therapist (45 minutes)" at bounding box center [370, 294] width 269 height 20
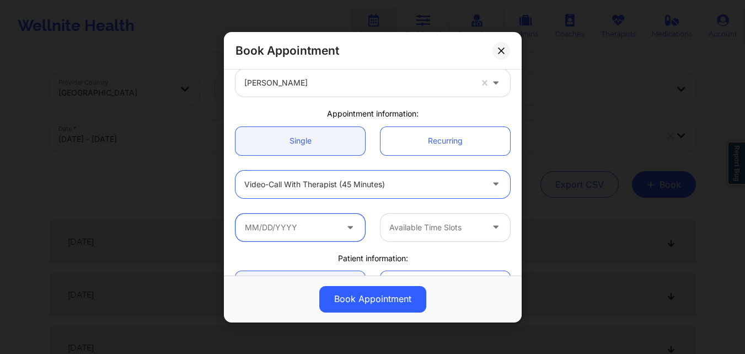
click at [324, 232] on input "text" at bounding box center [301, 227] width 130 height 28
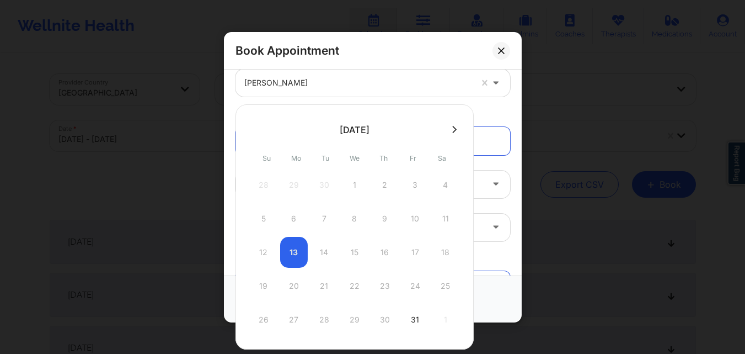
click at [453, 132] on icon at bounding box center [454, 129] width 4 height 8
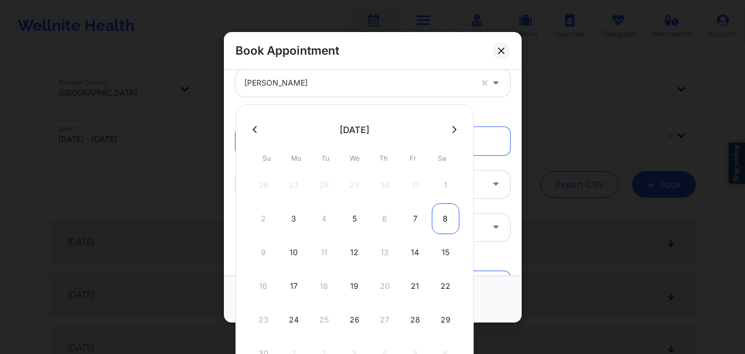
click at [447, 217] on div "8" at bounding box center [446, 218] width 28 height 31
type input "11/08/2025"
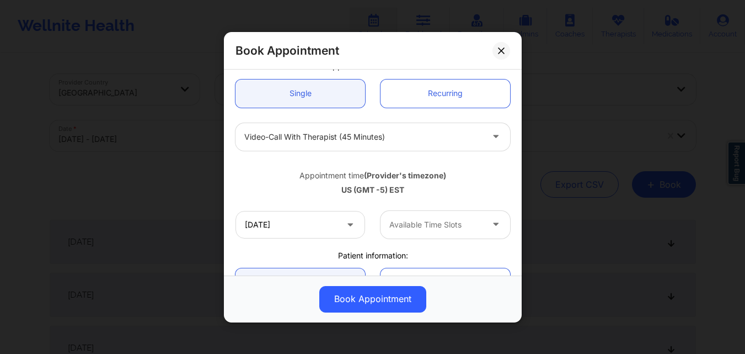
scroll to position [165, 0]
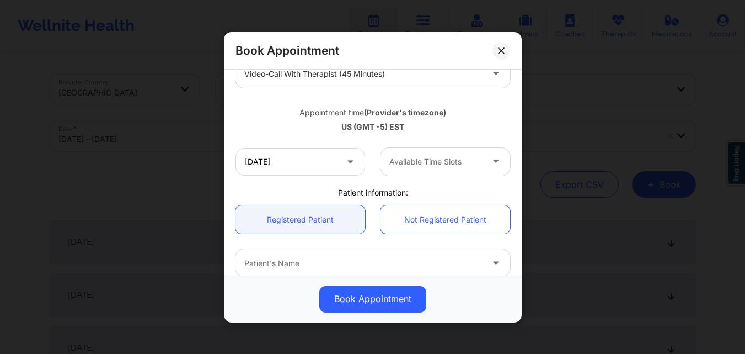
click at [431, 161] on div at bounding box center [435, 161] width 93 height 13
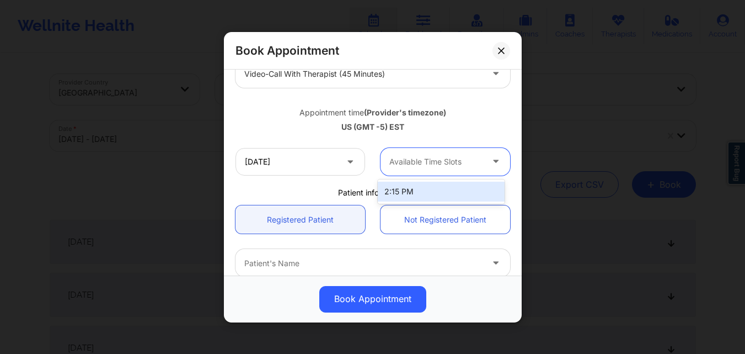
click at [423, 193] on div "2:15 PM" at bounding box center [441, 191] width 127 height 20
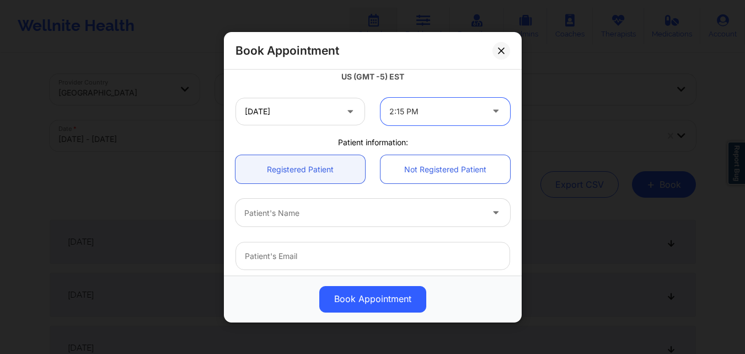
scroll to position [276, 0]
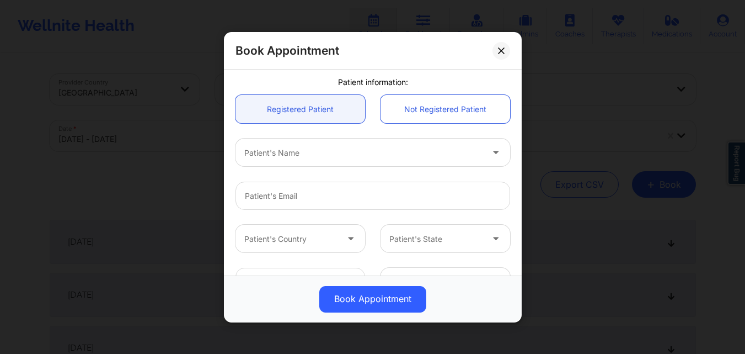
click at [325, 152] on div at bounding box center [363, 152] width 238 height 13
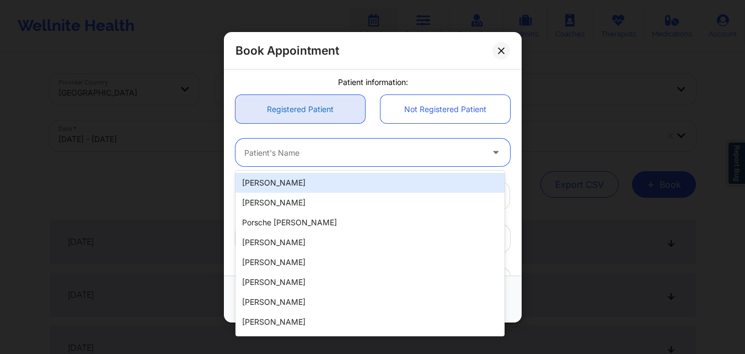
click at [312, 99] on link "Registered Patient" at bounding box center [301, 109] width 130 height 28
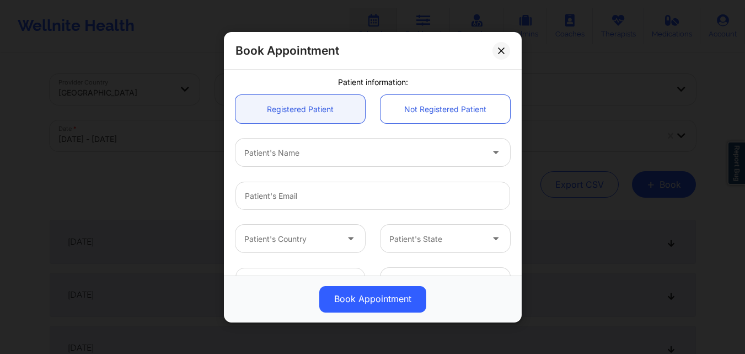
click at [315, 151] on div at bounding box center [363, 152] width 238 height 13
type input "Ridwan"
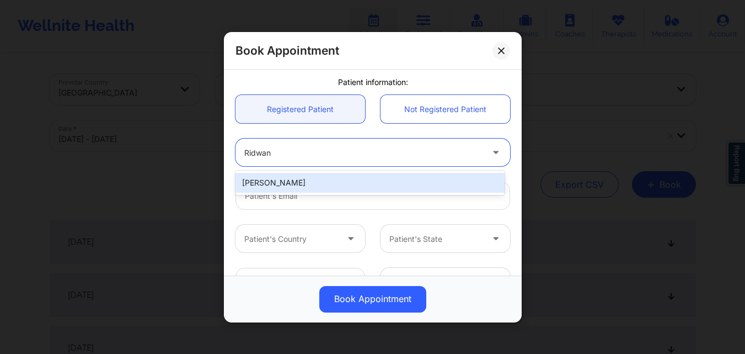
click at [313, 180] on div "Ridwan Rahman" at bounding box center [370, 183] width 269 height 20
type input "raeqa326@gmail.com"
type input "+15165101443"
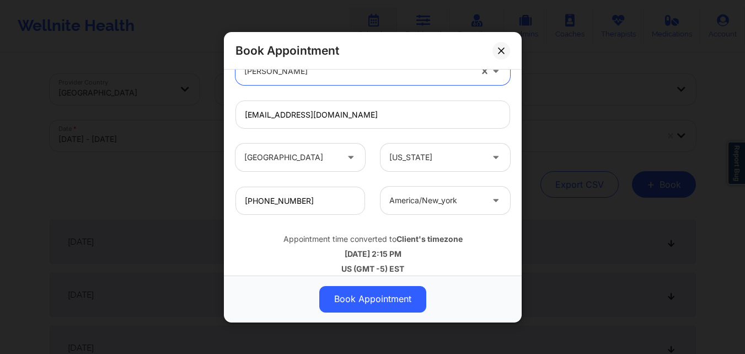
scroll to position [367, 0]
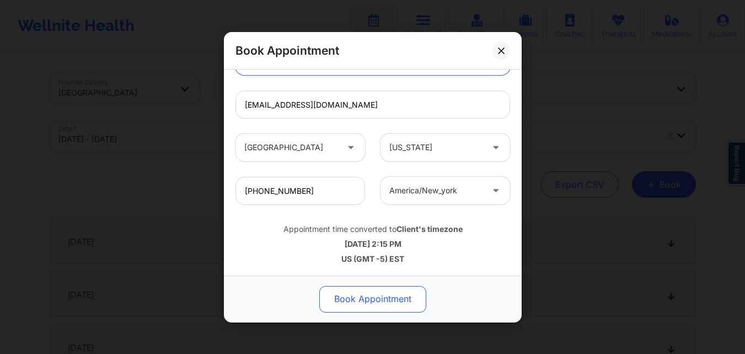
click at [376, 296] on button "Book Appointment" at bounding box center [372, 298] width 107 height 26
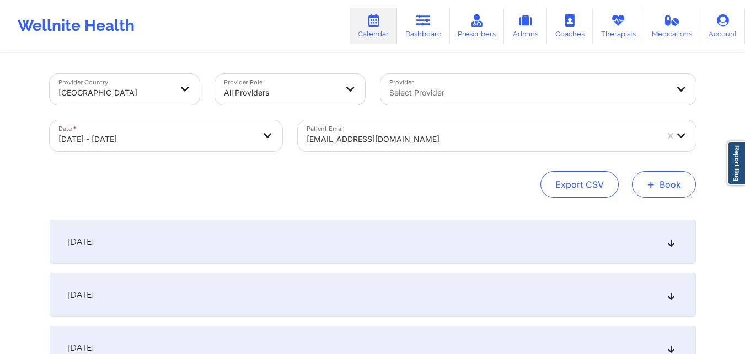
click at [675, 184] on button "+ Book" at bounding box center [664, 184] width 64 height 26
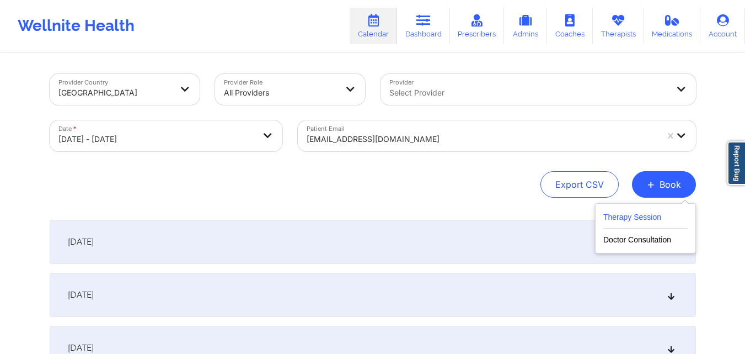
click at [623, 217] on button "Therapy Session" at bounding box center [645, 219] width 84 height 18
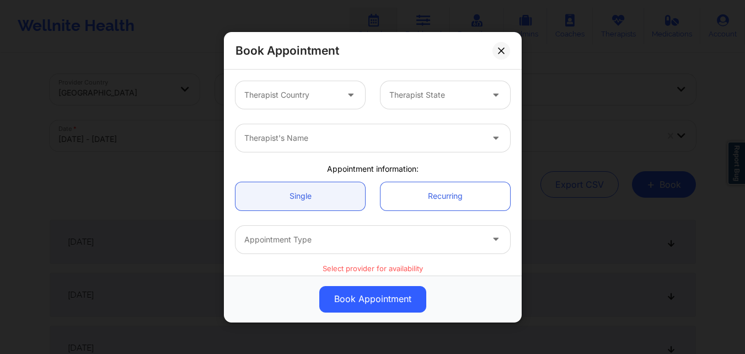
click at [326, 95] on div at bounding box center [290, 94] width 93 height 13
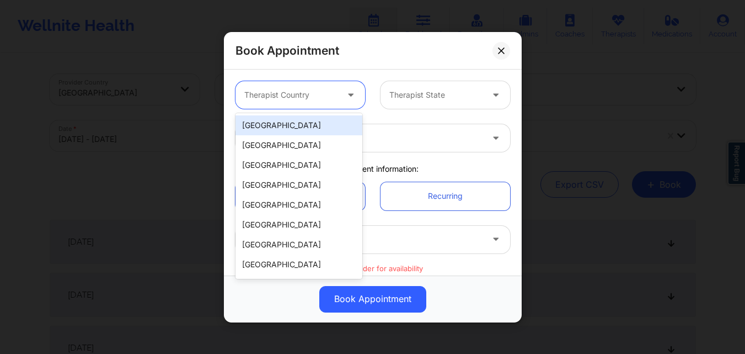
click at [303, 128] on div "United States" at bounding box center [299, 125] width 127 height 20
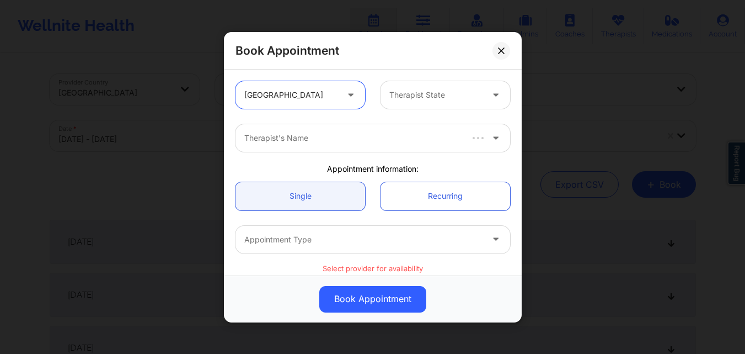
click at [440, 89] on div at bounding box center [435, 94] width 93 height 13
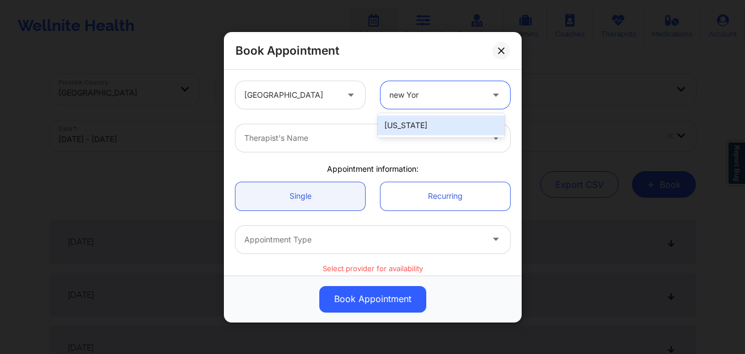
type input "new York"
click at [418, 131] on div "New York" at bounding box center [441, 125] width 127 height 20
click at [311, 135] on div at bounding box center [363, 137] width 238 height 13
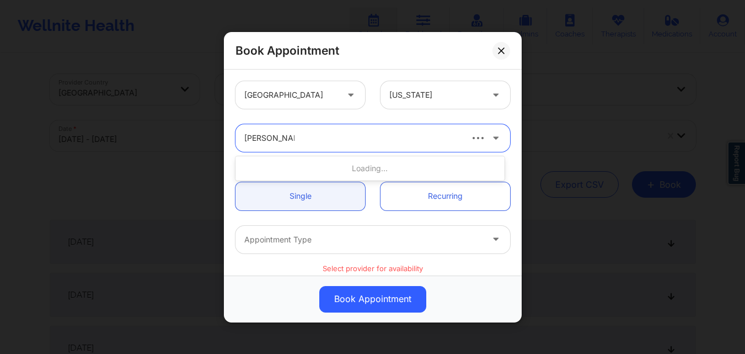
type input "Jason Clokes"
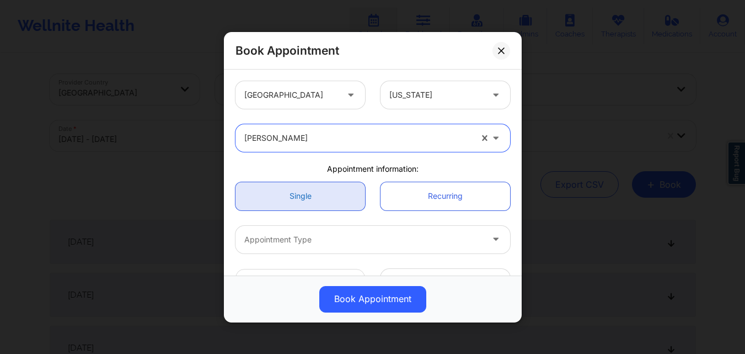
click at [308, 199] on link "Single" at bounding box center [301, 195] width 130 height 28
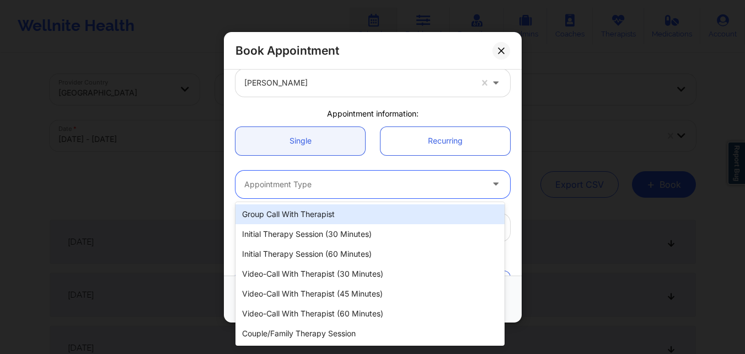
click at [307, 174] on div "Appointment Type" at bounding box center [360, 184] width 248 height 28
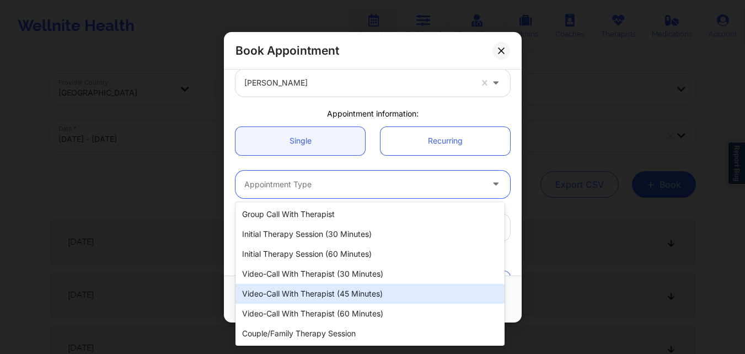
click at [298, 296] on div "Video-Call with Therapist (45 minutes)" at bounding box center [370, 294] width 269 height 20
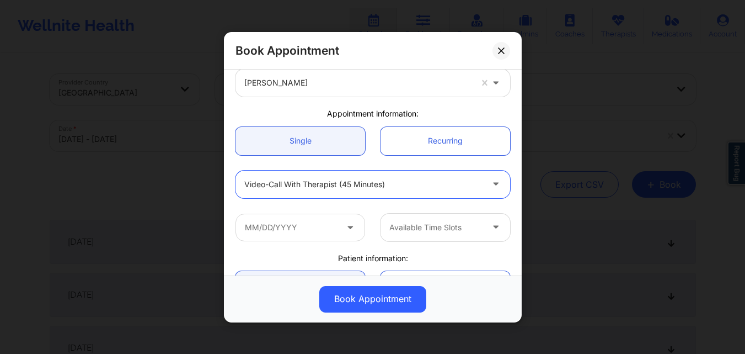
scroll to position [110, 0]
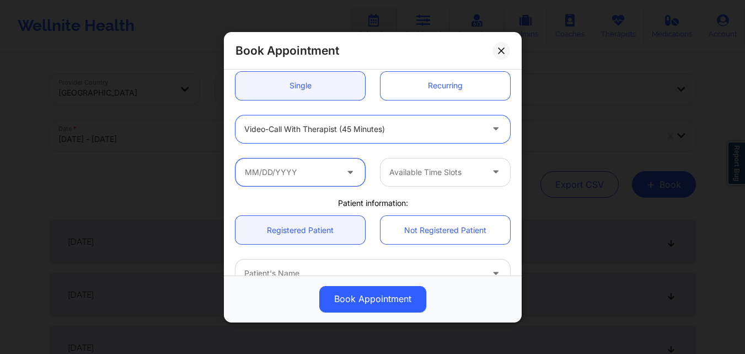
click at [314, 174] on input "text" at bounding box center [301, 172] width 130 height 28
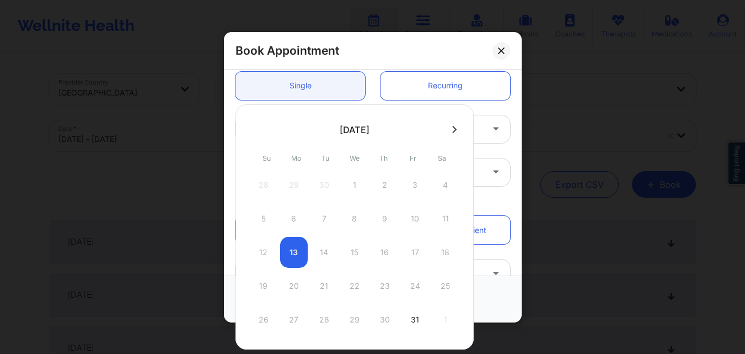
click at [449, 131] on button at bounding box center [454, 129] width 11 height 9
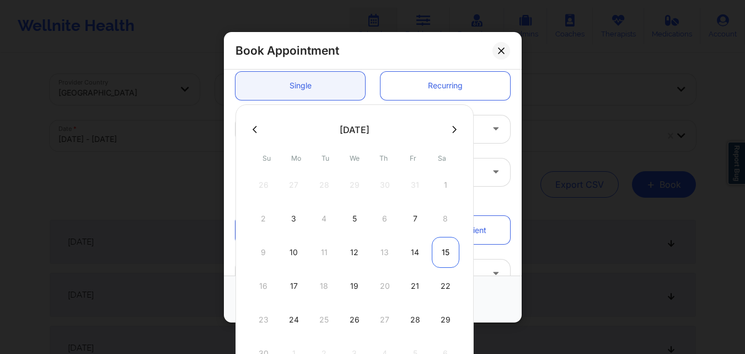
click at [445, 261] on div "15" at bounding box center [446, 252] width 28 height 31
type input "11/15/2025"
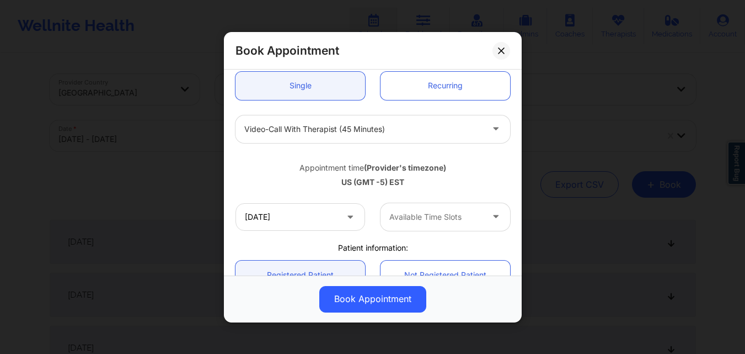
click at [439, 207] on div "Available Time Slots" at bounding box center [432, 216] width 103 height 28
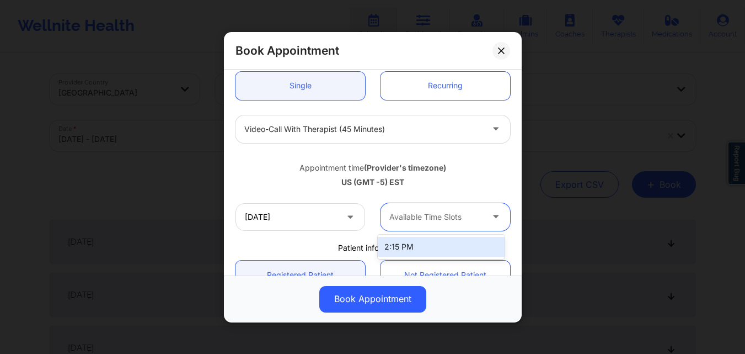
click at [440, 239] on div "2:15 PM" at bounding box center [441, 247] width 127 height 20
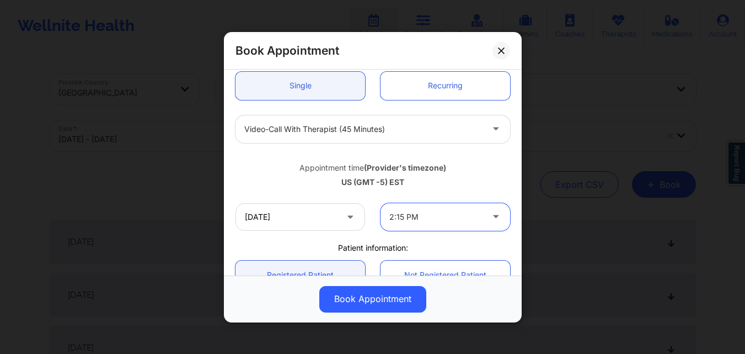
scroll to position [221, 0]
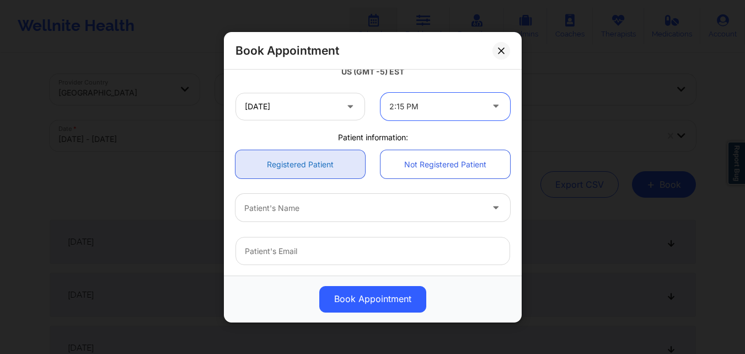
click at [319, 167] on link "Registered Patient" at bounding box center [301, 164] width 130 height 28
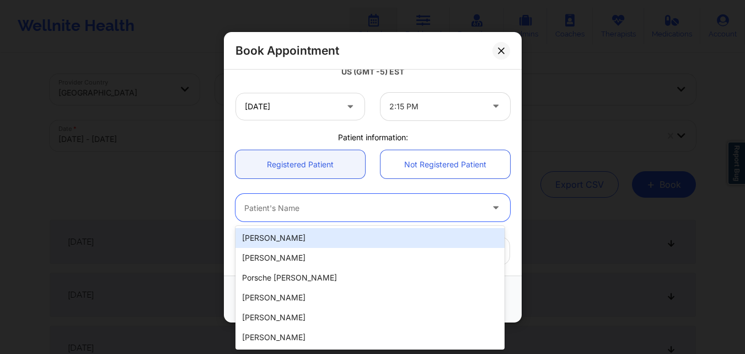
click at [316, 203] on div at bounding box center [363, 207] width 238 height 13
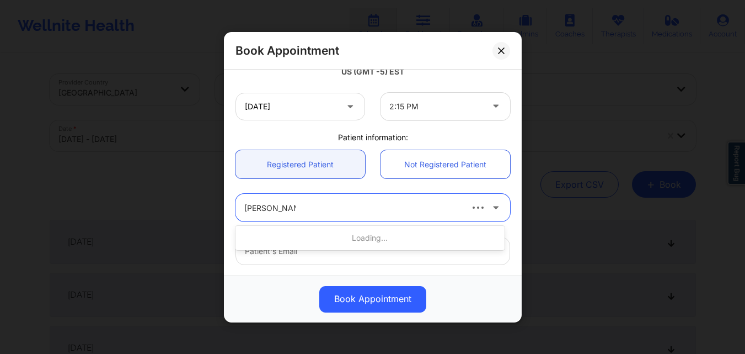
type input "Ridwan Rahman"
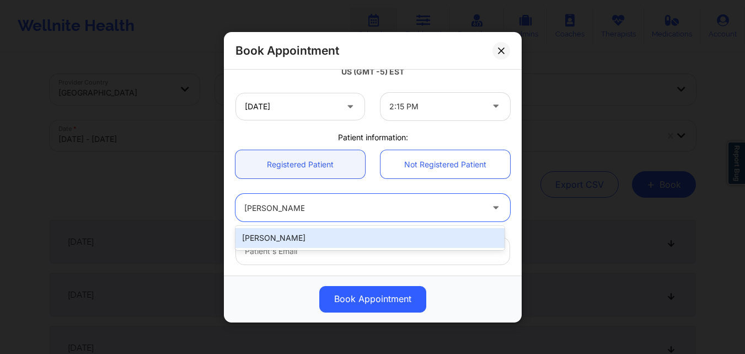
type input "raeqa326@gmail.com"
type input "+15165101443"
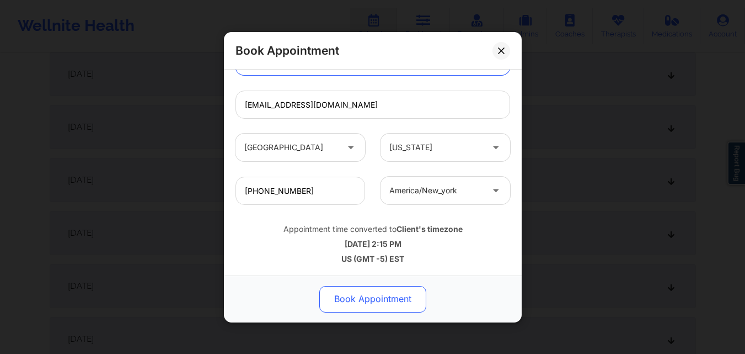
click at [376, 300] on button "Book Appointment" at bounding box center [372, 298] width 107 height 26
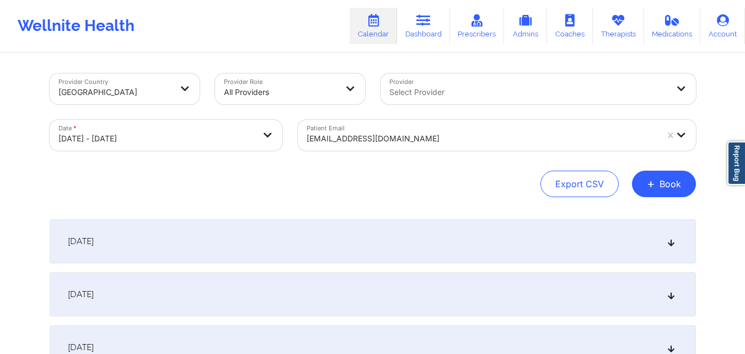
scroll to position [0, 0]
click at [662, 185] on button "+ Book" at bounding box center [664, 184] width 64 height 26
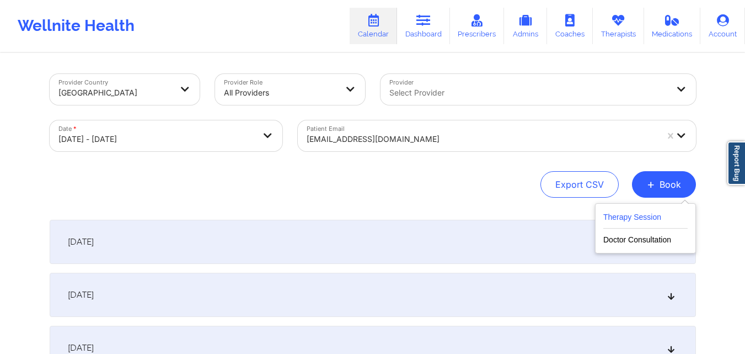
click at [648, 220] on button "Therapy Session" at bounding box center [645, 219] width 84 height 18
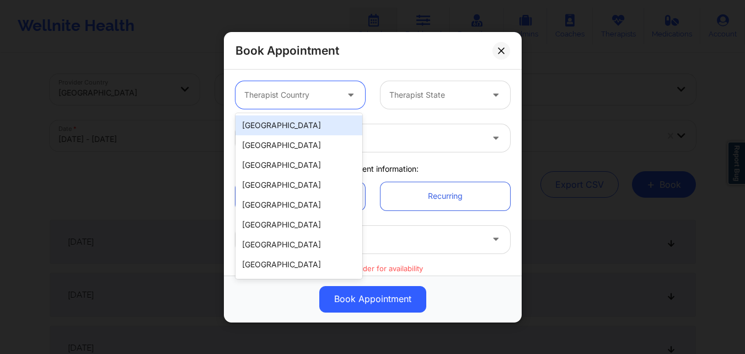
click at [312, 90] on div at bounding box center [290, 94] width 93 height 13
click at [299, 120] on div "United States" at bounding box center [299, 125] width 127 height 20
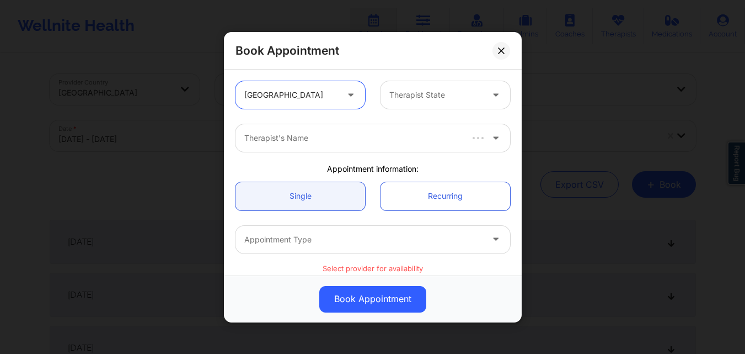
click at [471, 83] on div "Therapist State" at bounding box center [432, 95] width 103 height 28
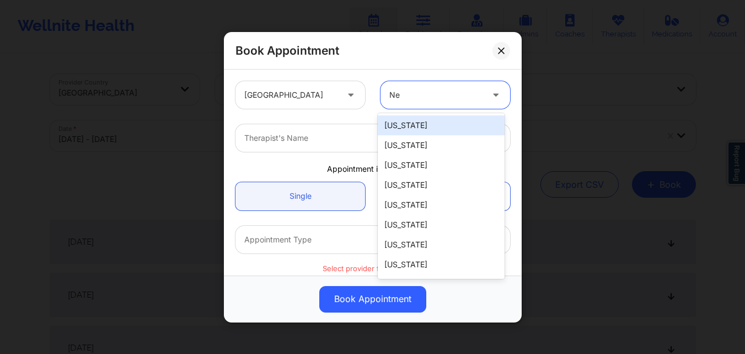
type input "New"
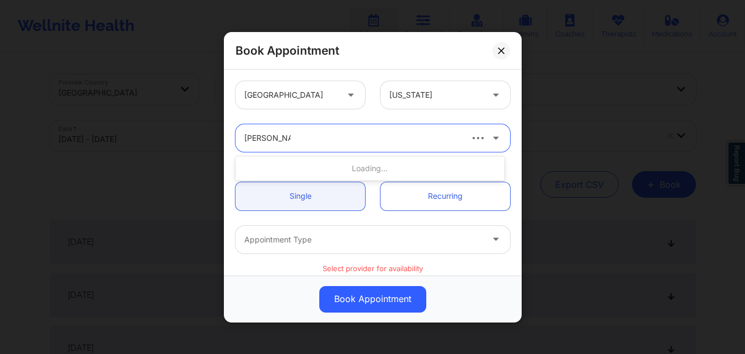
type input "Jason Clokes"
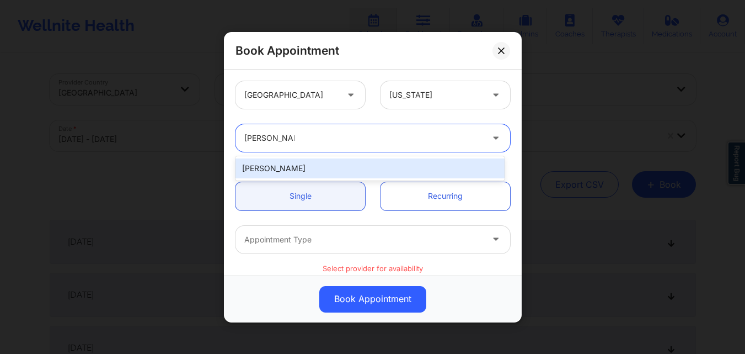
click at [286, 160] on div "Jason Clokes" at bounding box center [370, 168] width 269 height 20
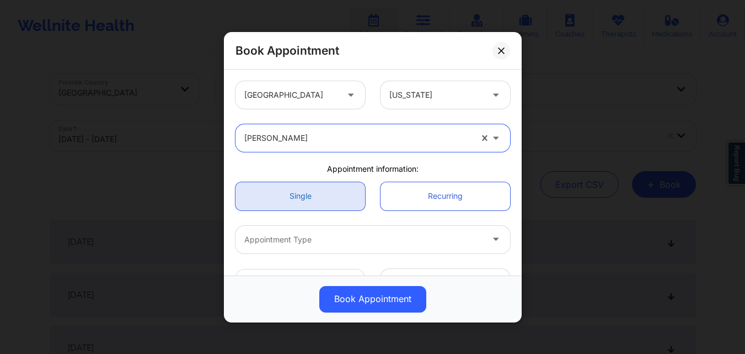
click at [292, 195] on link "Single" at bounding box center [301, 195] width 130 height 28
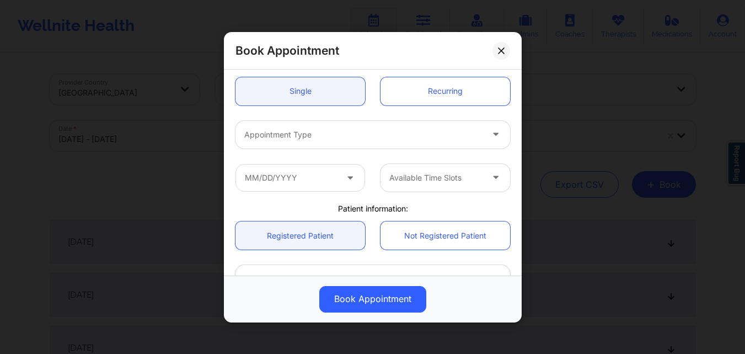
scroll to position [110, 0]
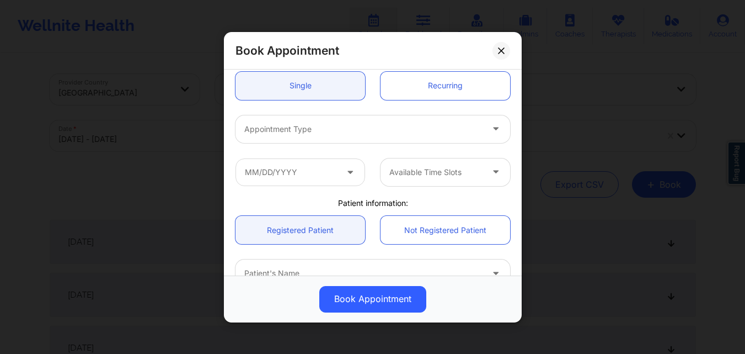
click at [286, 131] on div at bounding box center [363, 128] width 238 height 13
click at [335, 183] on input "text" at bounding box center [301, 172] width 130 height 28
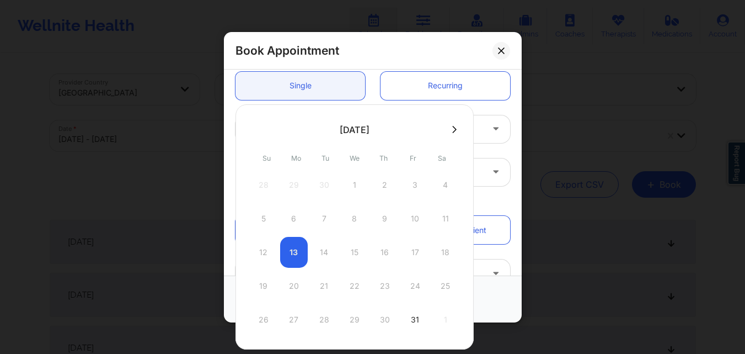
click at [452, 129] on icon at bounding box center [454, 129] width 4 height 8
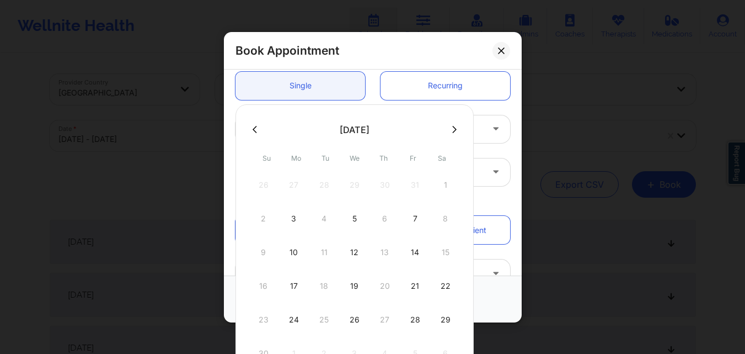
click at [443, 291] on div "22" at bounding box center [446, 285] width 28 height 31
type input "11/22/2025"
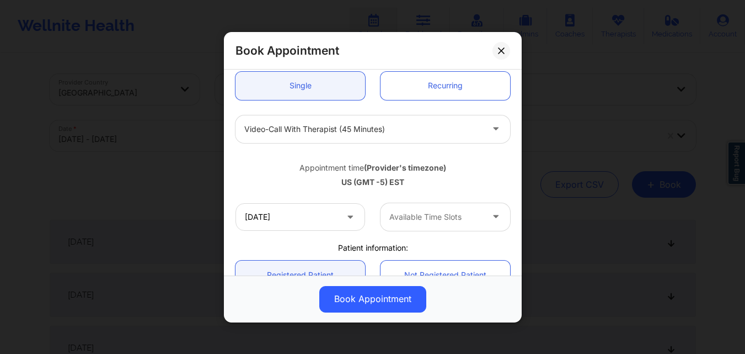
click at [451, 218] on div at bounding box center [435, 216] width 93 height 13
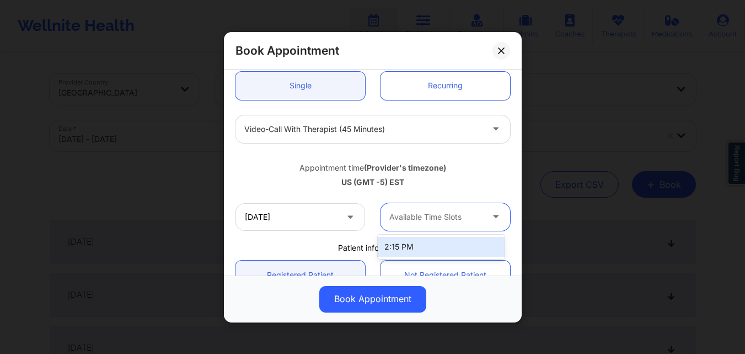
click at [425, 248] on div "2:15 PM" at bounding box center [441, 247] width 127 height 20
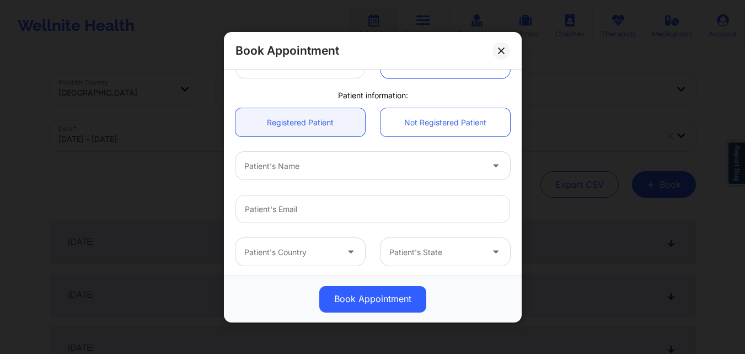
scroll to position [276, 0]
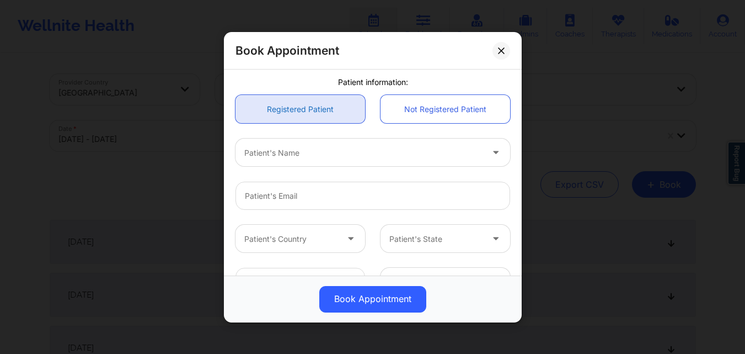
click at [293, 97] on link "Registered Patient" at bounding box center [301, 109] width 130 height 28
click at [283, 152] on div at bounding box center [363, 152] width 238 height 13
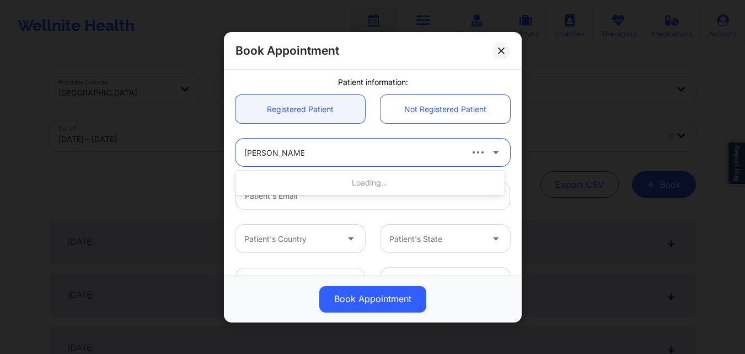
type input "Ridwan Rahman"
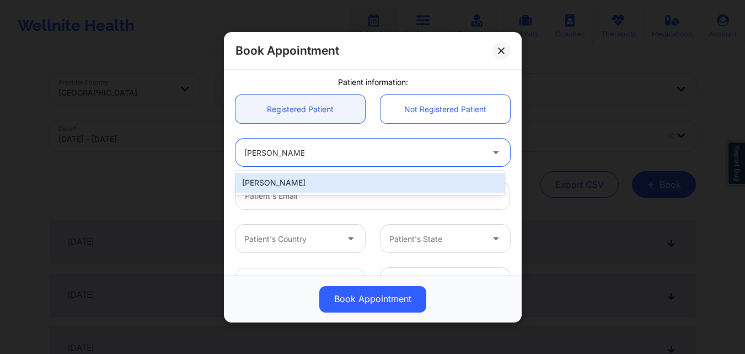
type input "raeqa326@gmail.com"
type input "+15165101443"
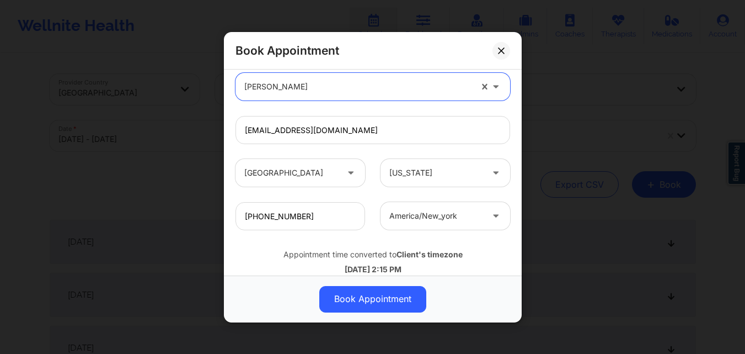
scroll to position [367, 0]
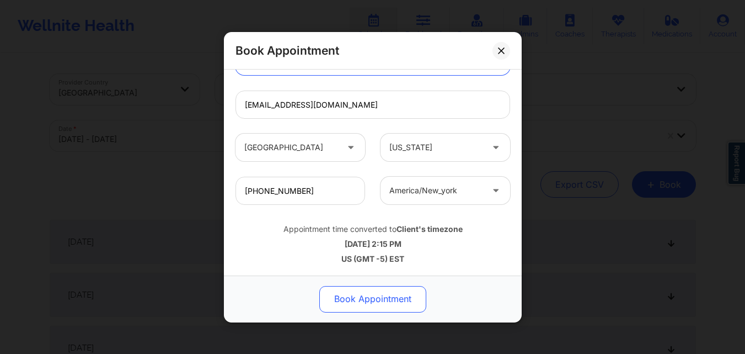
click at [402, 302] on button "Book Appointment" at bounding box center [372, 298] width 107 height 26
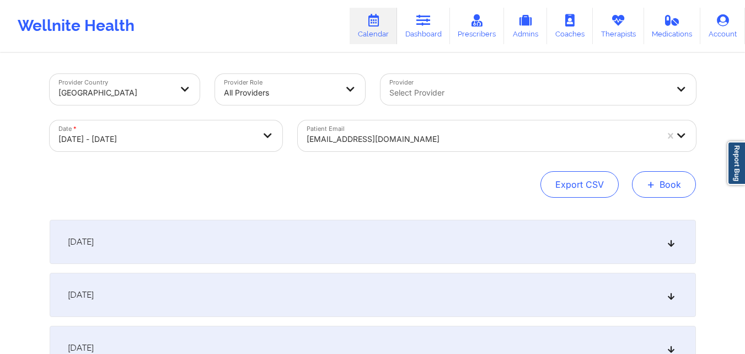
click at [692, 184] on button "+ Book" at bounding box center [664, 184] width 64 height 26
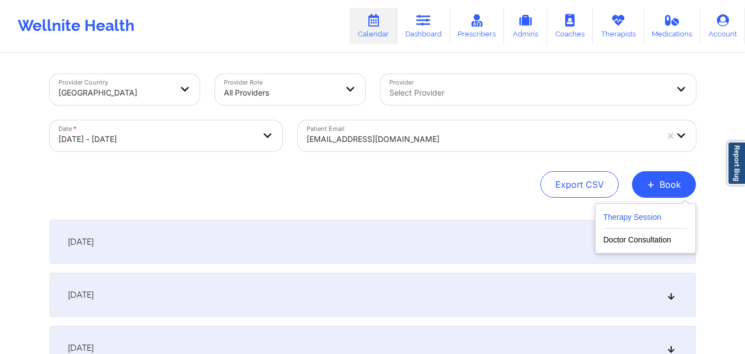
click at [652, 219] on button "Therapy Session" at bounding box center [645, 219] width 84 height 18
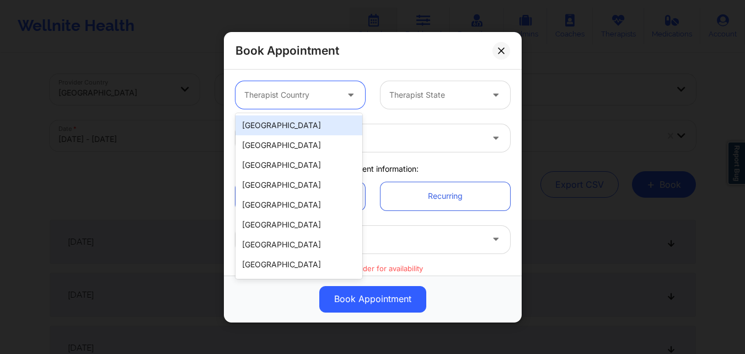
click at [291, 89] on div at bounding box center [290, 94] width 93 height 13
click at [312, 126] on div "United States" at bounding box center [299, 125] width 127 height 20
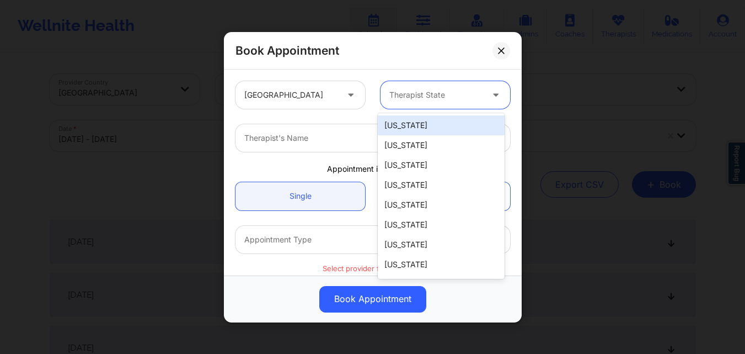
click at [407, 93] on div at bounding box center [435, 94] width 93 height 13
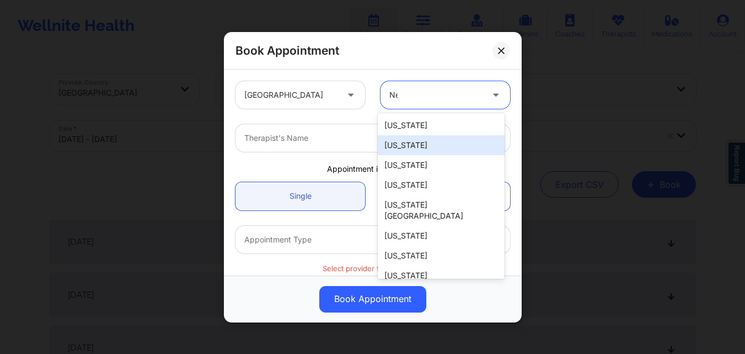
type input "New"
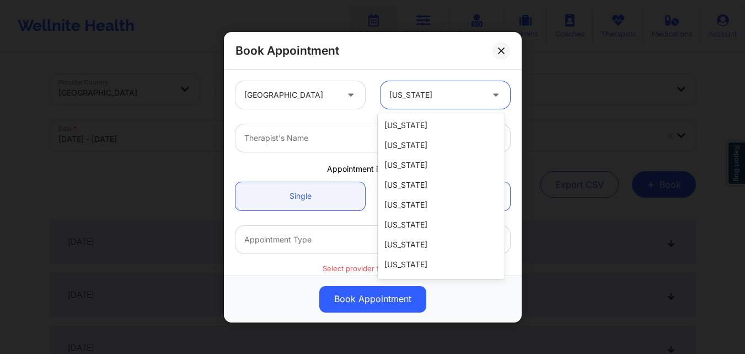
click at [440, 93] on div at bounding box center [435, 94] width 93 height 13
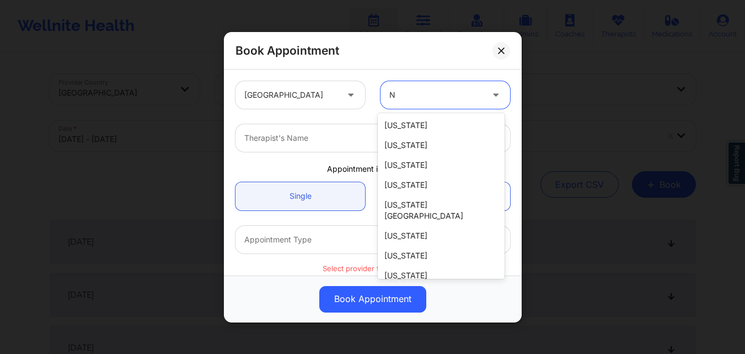
scroll to position [22, 0]
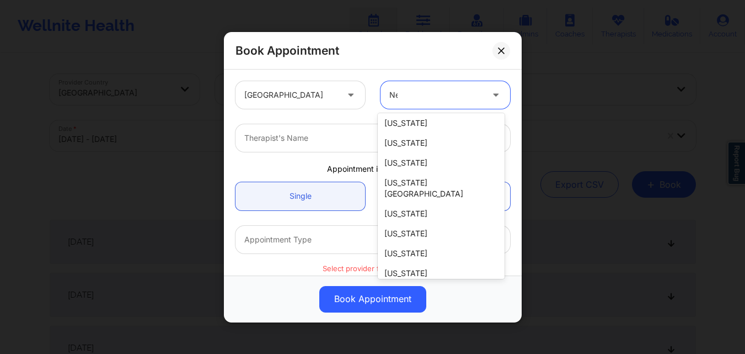
type input "New"
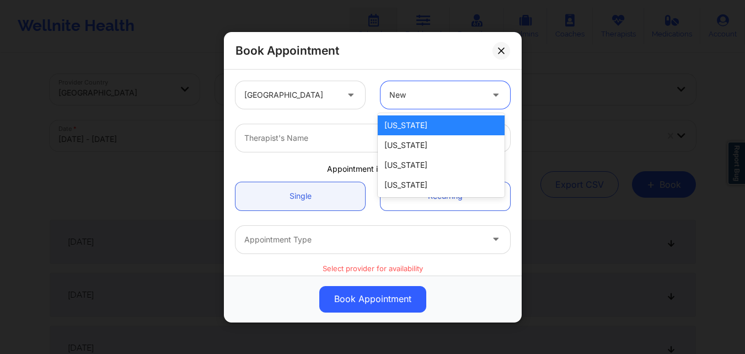
scroll to position [0, 0]
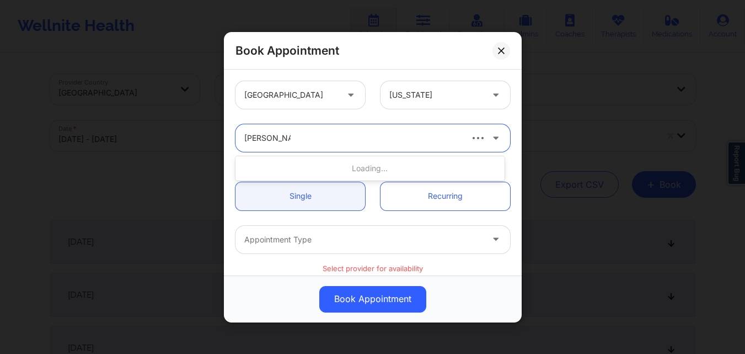
type input "Jason Clokes"
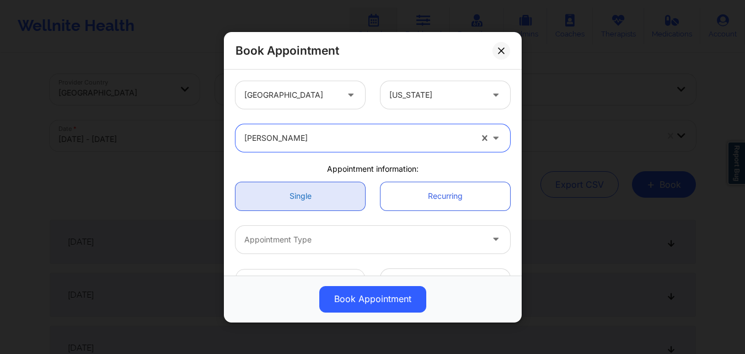
click at [303, 200] on link "Single" at bounding box center [301, 195] width 130 height 28
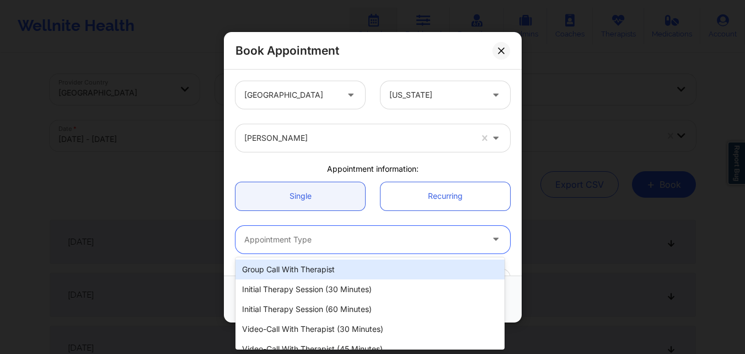
click at [284, 240] on div at bounding box center [363, 238] width 238 height 13
click at [316, 140] on div at bounding box center [357, 137] width 227 height 13
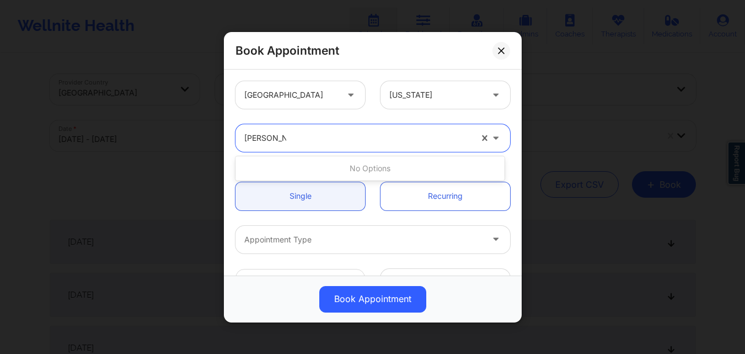
type input "Jason Clo"
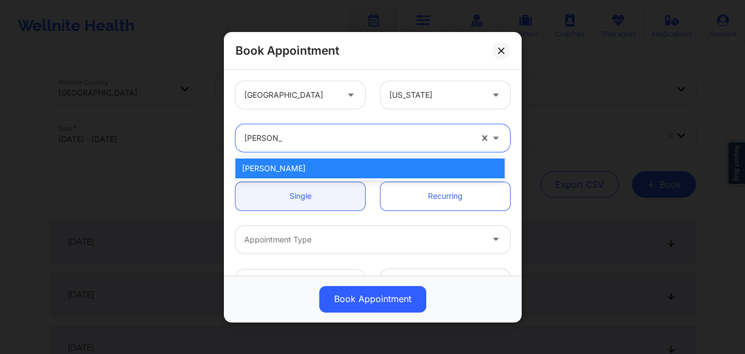
click at [307, 164] on div "Jason Clokes" at bounding box center [370, 168] width 269 height 20
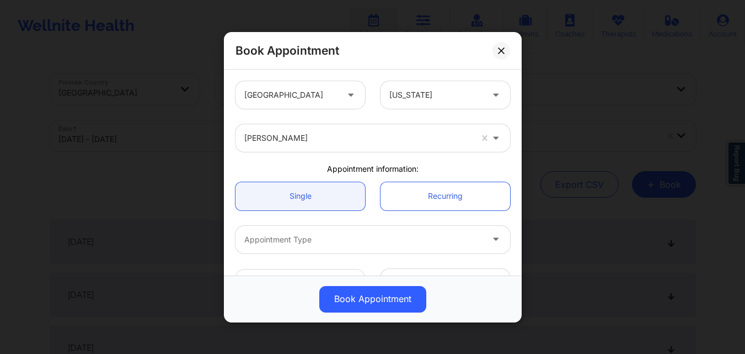
click at [296, 213] on div "Single Recurring" at bounding box center [373, 196] width 290 height 44
click at [309, 197] on link "Single" at bounding box center [301, 195] width 130 height 28
click at [296, 238] on div at bounding box center [363, 238] width 238 height 13
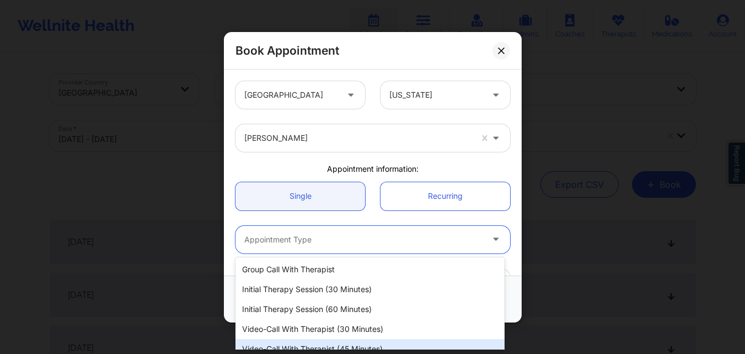
click at [332, 346] on div "Video-Call with Therapist (45 minutes)" at bounding box center [370, 349] width 269 height 20
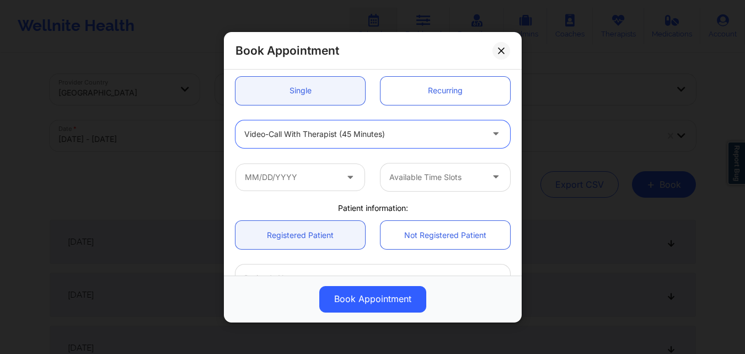
scroll to position [110, 0]
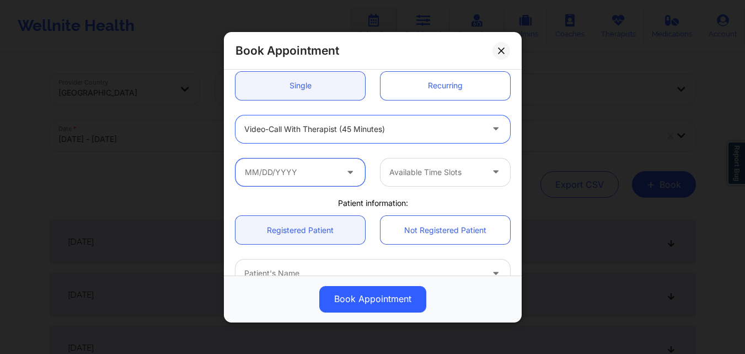
click at [320, 173] on input "text" at bounding box center [301, 172] width 130 height 28
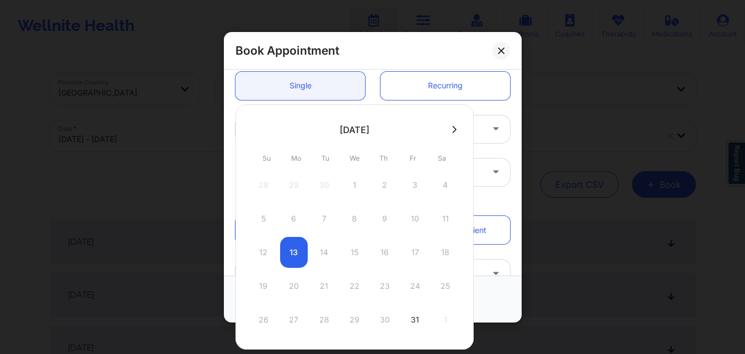
click at [452, 131] on icon at bounding box center [454, 129] width 4 height 8
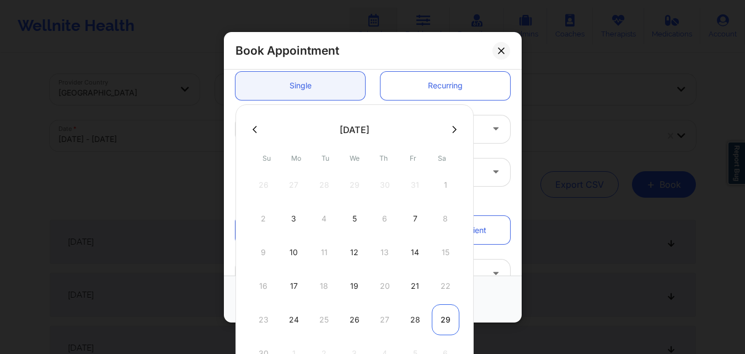
click at [435, 323] on div "29" at bounding box center [446, 319] width 28 height 31
type input "11/29/2025"
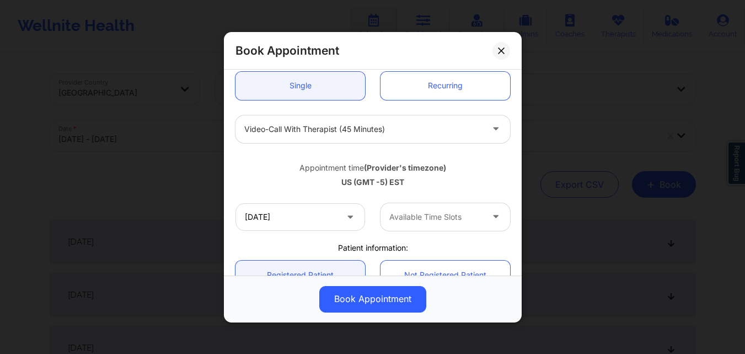
click at [439, 218] on div at bounding box center [435, 216] width 93 height 13
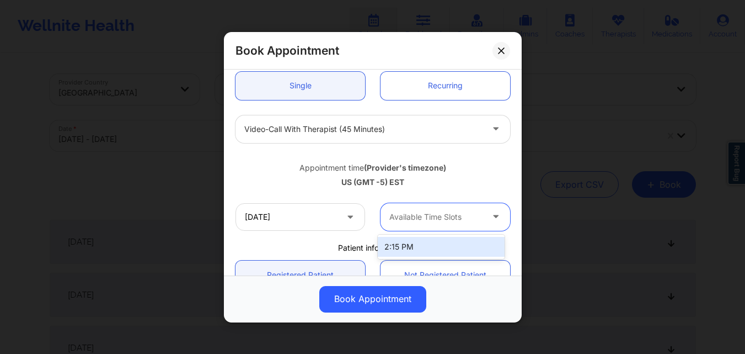
click at [430, 247] on div "2:15 PM" at bounding box center [441, 247] width 127 height 20
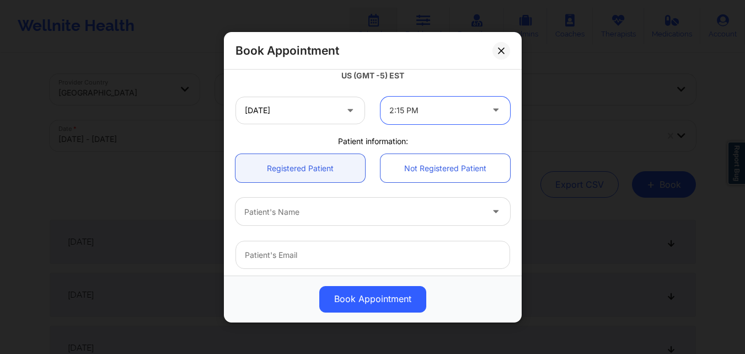
scroll to position [221, 0]
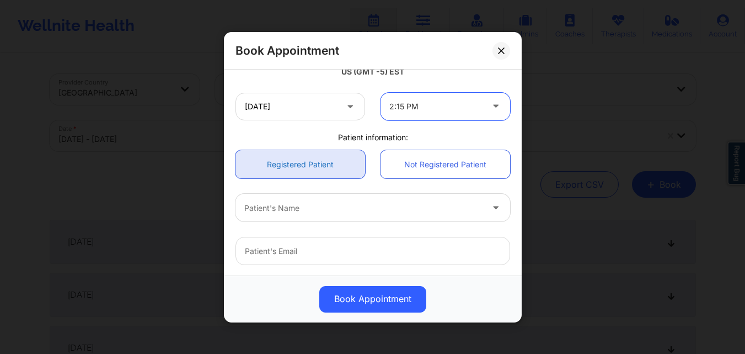
click at [312, 174] on link "Registered Patient" at bounding box center [301, 164] width 130 height 28
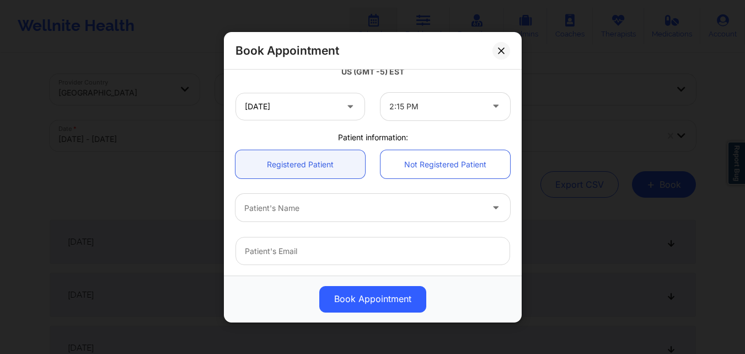
click at [313, 208] on div at bounding box center [363, 207] width 238 height 13
type input "Ridwan Rahman"
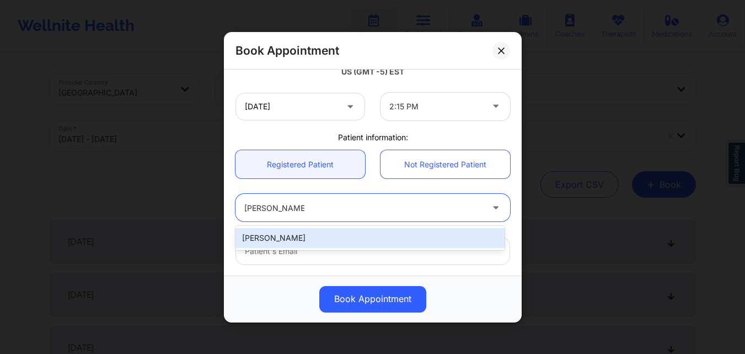
type input "raeqa326@gmail.com"
type input "+15165101443"
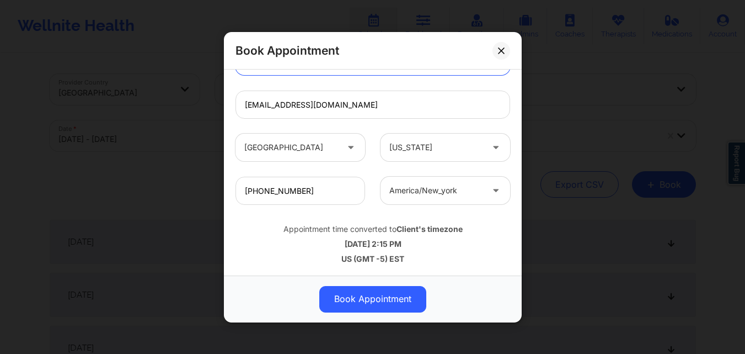
scroll to position [276, 0]
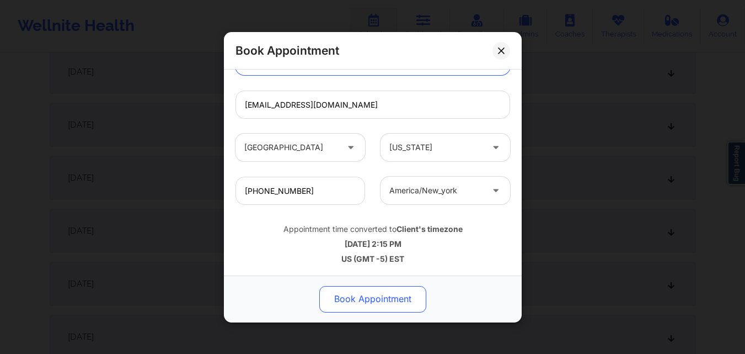
click at [410, 302] on button "Book Appointment" at bounding box center [372, 298] width 107 height 26
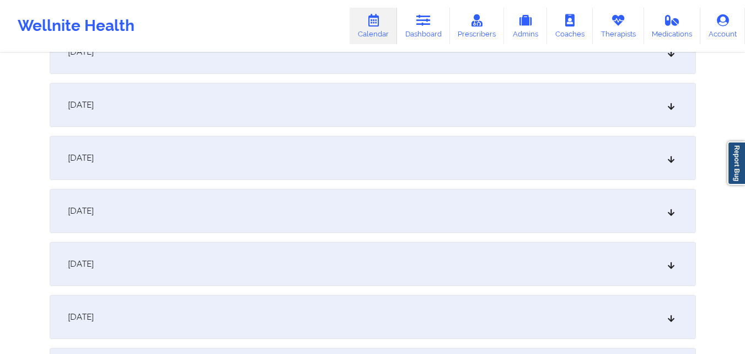
scroll to position [55, 0]
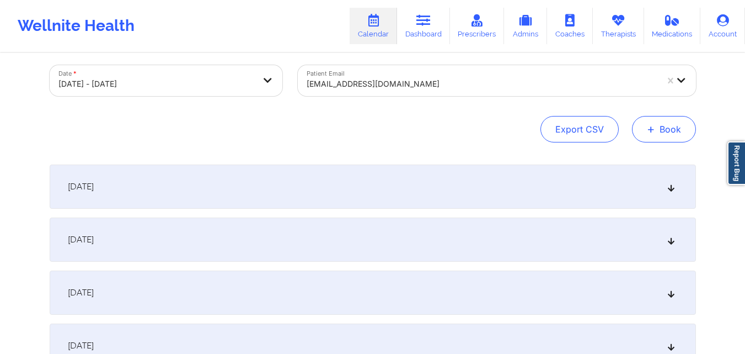
click at [651, 138] on button "+ Book" at bounding box center [664, 129] width 64 height 26
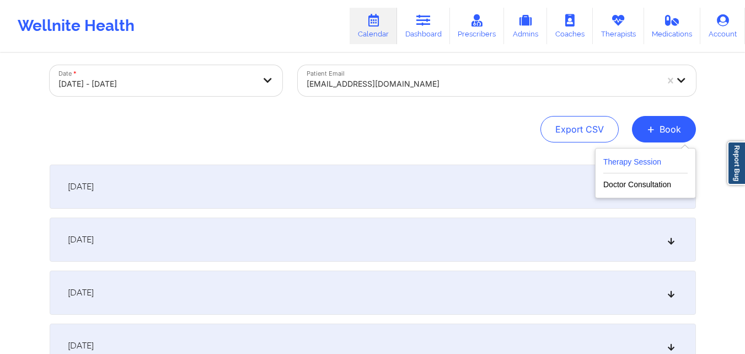
click at [656, 159] on button "Therapy Session" at bounding box center [645, 164] width 84 height 18
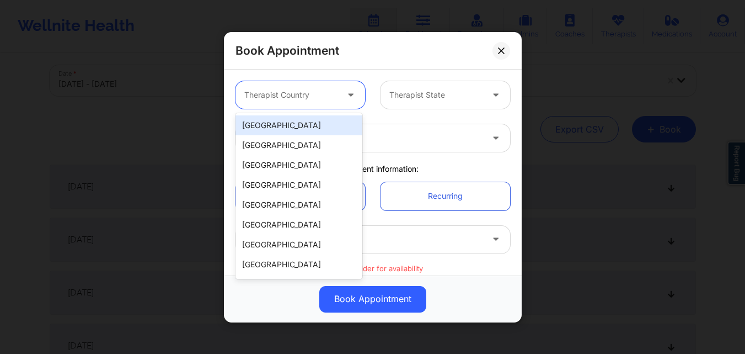
click at [283, 81] on div "Therapist Country" at bounding box center [287, 95] width 103 height 28
click at [293, 125] on div "United States" at bounding box center [299, 125] width 127 height 20
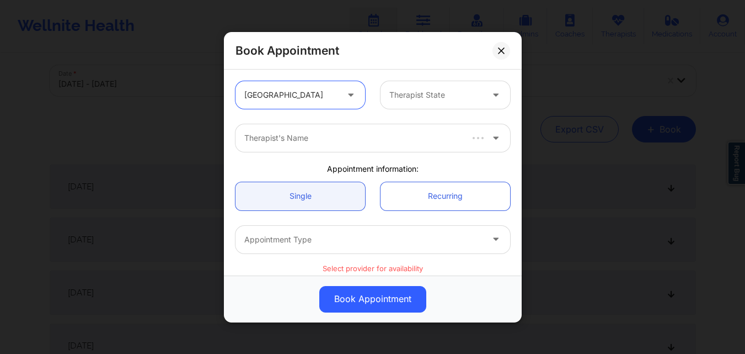
click at [423, 97] on div at bounding box center [435, 94] width 93 height 13
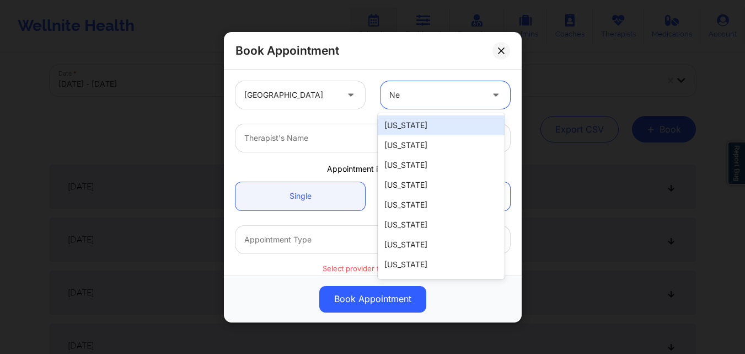
type input "New"
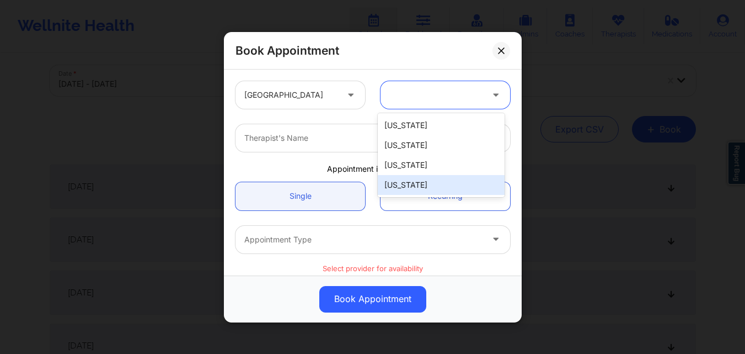
type input "\"
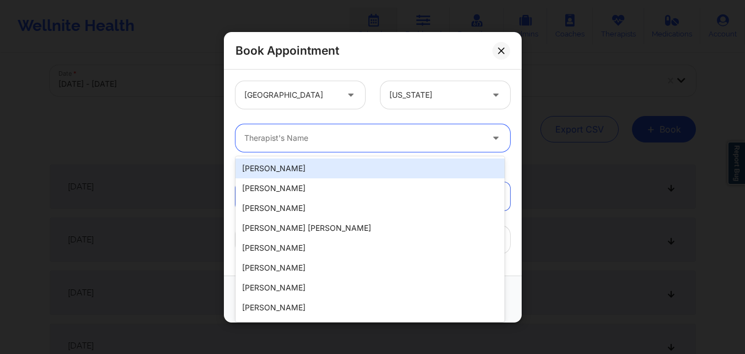
click at [290, 137] on div at bounding box center [363, 137] width 238 height 13
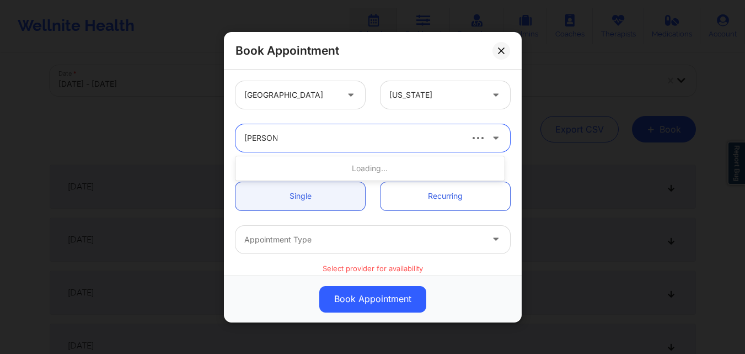
type input "Jason Clo"
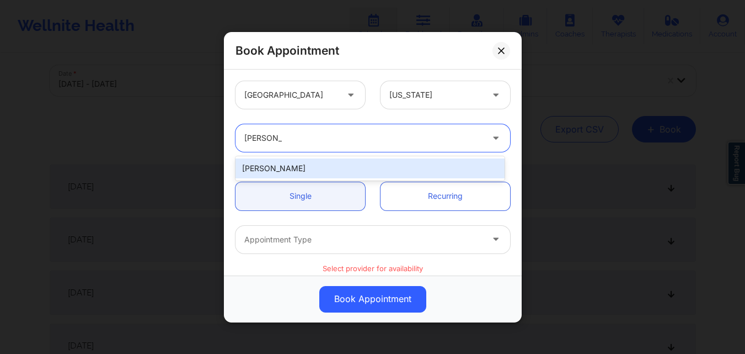
click at [310, 167] on div "Jason Clokes" at bounding box center [370, 168] width 269 height 20
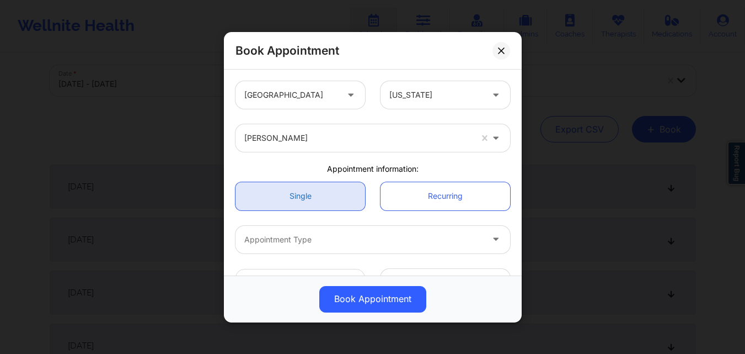
click at [303, 195] on link "Single" at bounding box center [301, 195] width 130 height 28
click at [295, 248] on div "Appointment Type" at bounding box center [360, 239] width 248 height 28
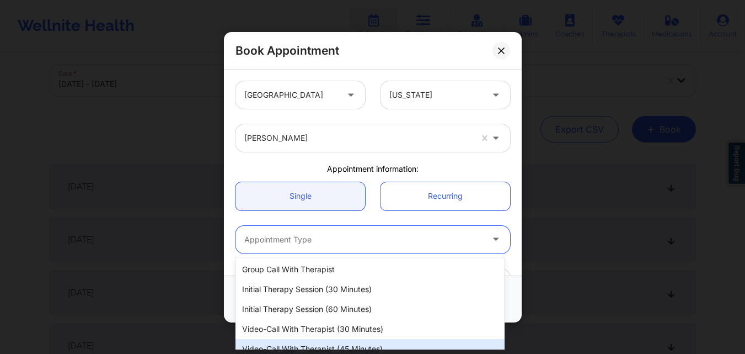
scroll to position [51, 0]
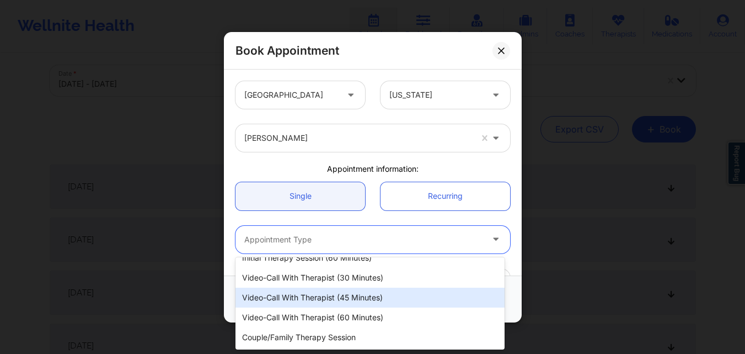
click at [316, 300] on div "Video-Call with Therapist (45 minutes)" at bounding box center [370, 297] width 269 height 20
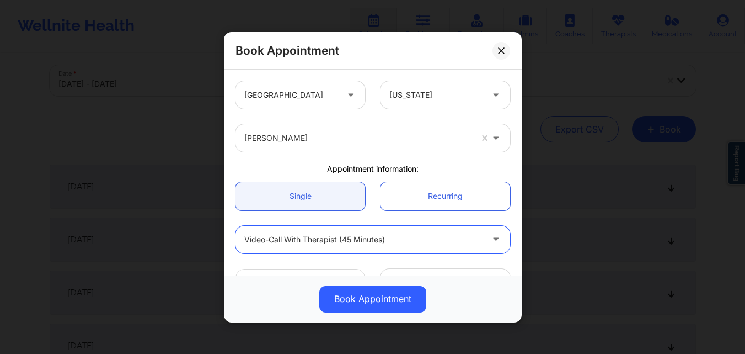
scroll to position [55, 0]
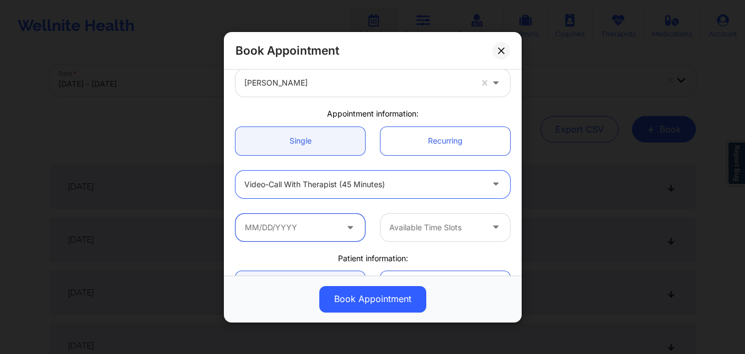
click at [300, 222] on input "text" at bounding box center [301, 227] width 130 height 28
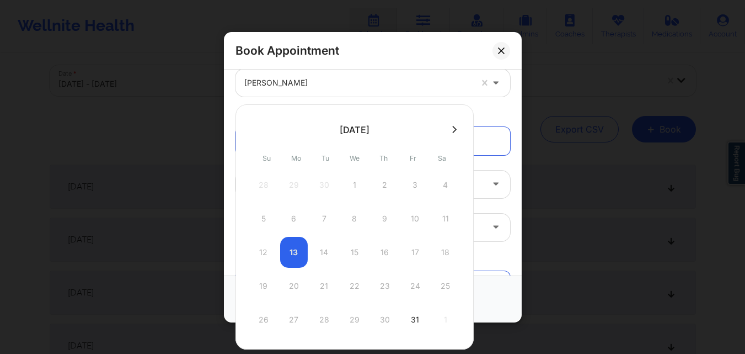
click at [449, 126] on button at bounding box center [454, 129] width 11 height 9
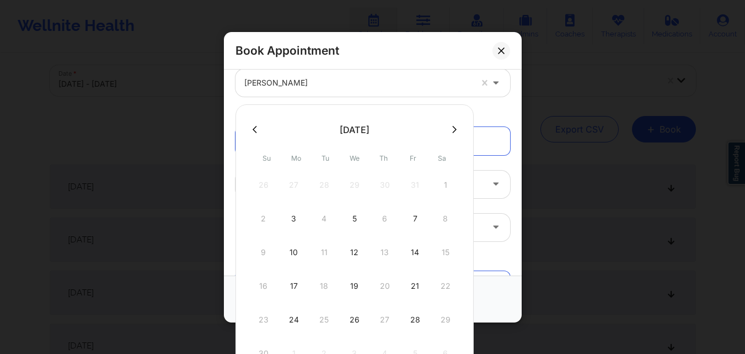
click at [452, 128] on icon at bounding box center [454, 129] width 4 height 8
click at [443, 181] on div "6" at bounding box center [446, 184] width 28 height 31
type input "12/06/2025"
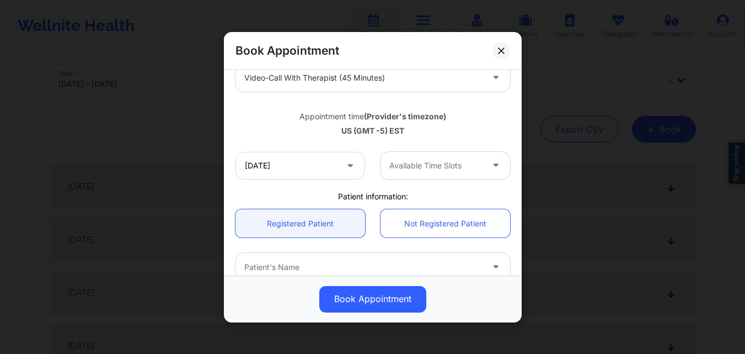
scroll to position [165, 0]
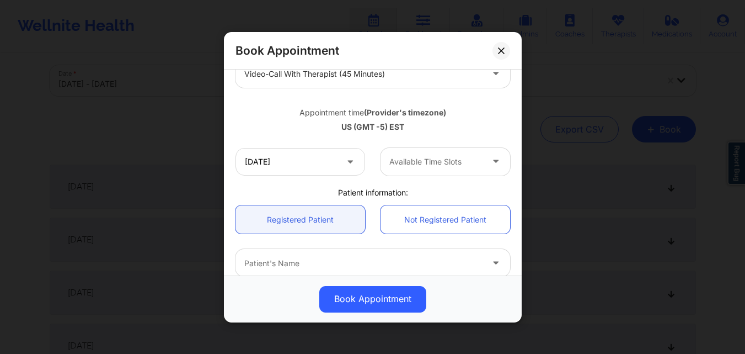
click at [439, 153] on div "Available Time Slots" at bounding box center [432, 161] width 103 height 28
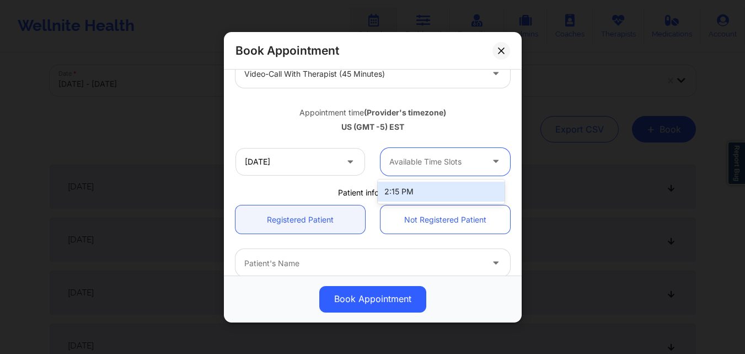
click at [407, 197] on div "2:15 PM" at bounding box center [441, 191] width 127 height 20
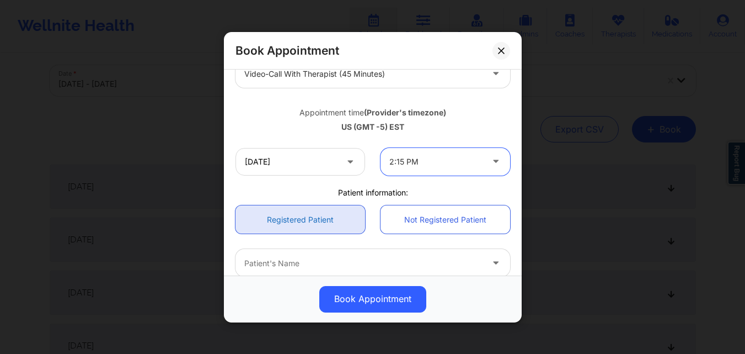
drag, startPoint x: 297, startPoint y: 220, endPoint x: 304, endPoint y: 220, distance: 6.6
click at [297, 220] on link "Registered Patient" at bounding box center [301, 219] width 130 height 28
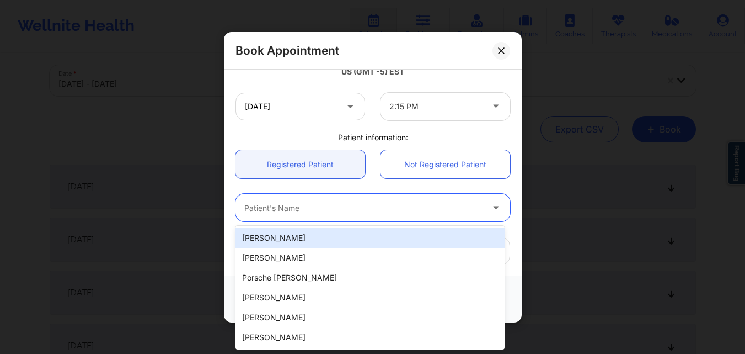
click at [322, 206] on div at bounding box center [363, 207] width 238 height 13
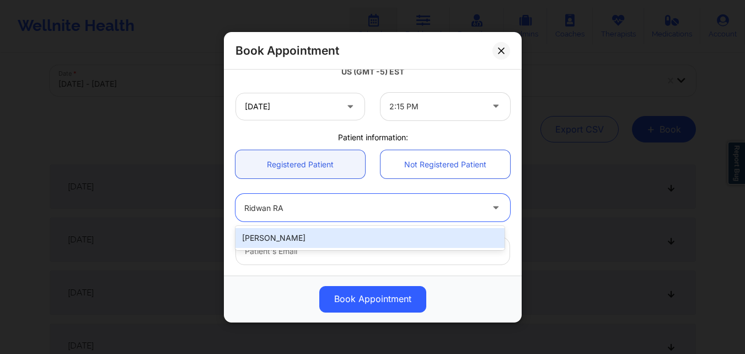
type input "Ridwan R"
type input "raeqa326@gmail.com"
type input "+15165101443"
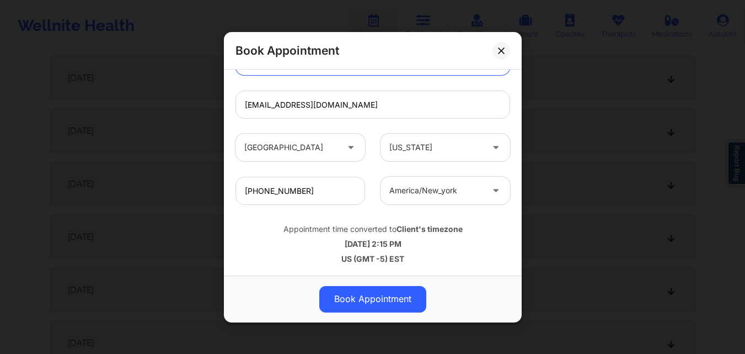
scroll to position [331, 0]
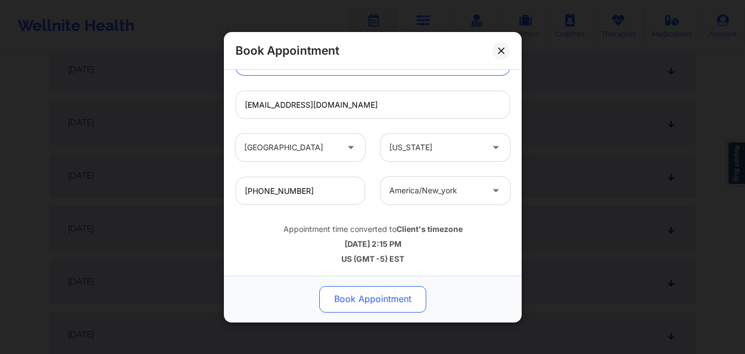
click at [370, 312] on button "Book Appointment" at bounding box center [372, 298] width 107 height 26
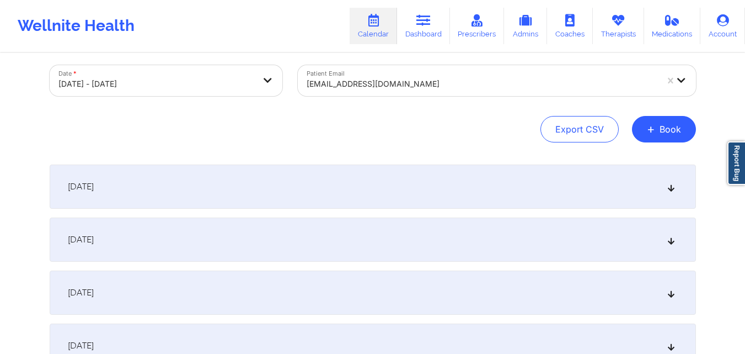
scroll to position [0, 0]
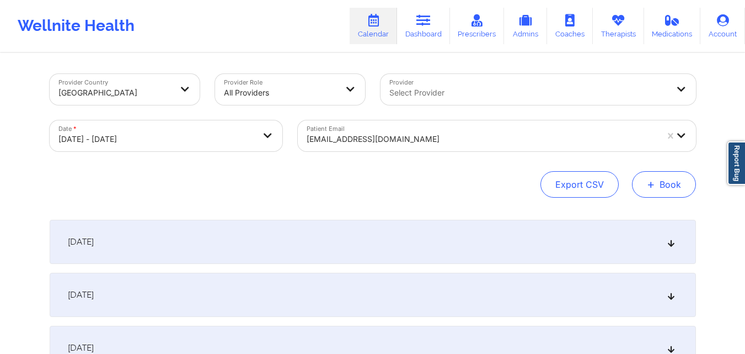
click at [662, 176] on button "+ Book" at bounding box center [664, 184] width 64 height 26
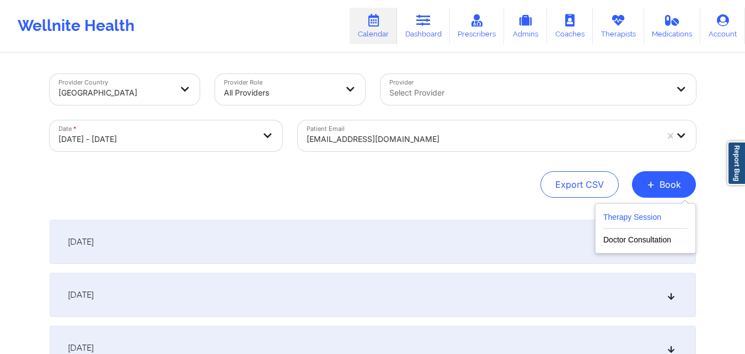
click at [609, 222] on button "Therapy Session" at bounding box center [645, 219] width 84 height 18
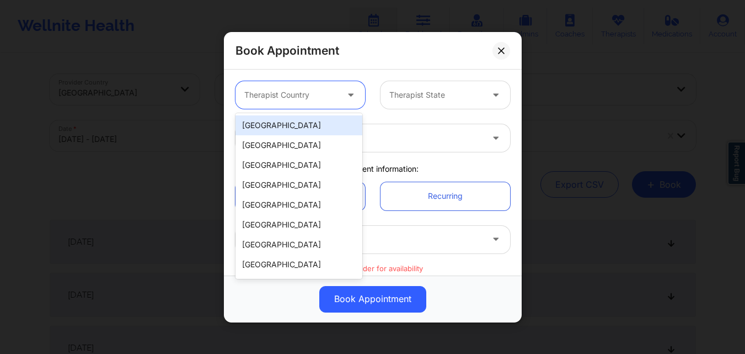
click at [312, 97] on div at bounding box center [290, 94] width 93 height 13
click at [302, 127] on div "United States" at bounding box center [299, 125] width 127 height 20
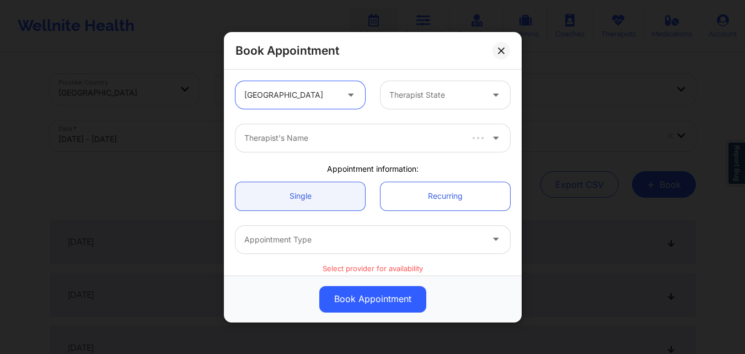
click at [446, 101] on div "Therapist State" at bounding box center [432, 95] width 103 height 28
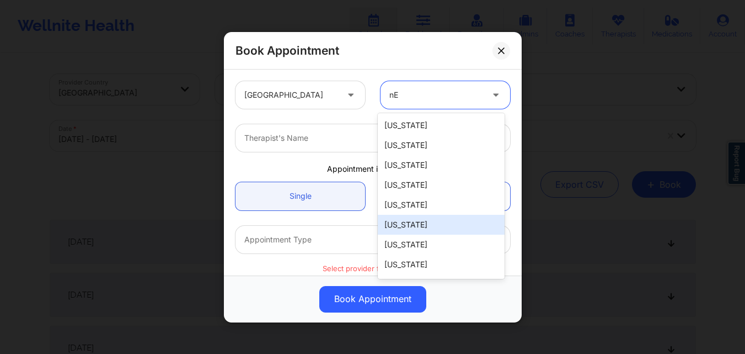
type input "n"
type input "new"
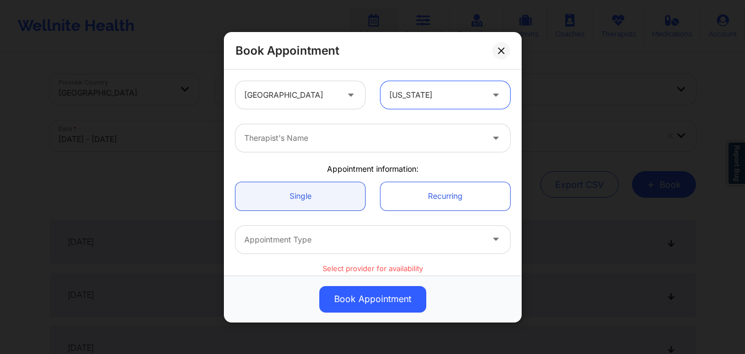
click at [342, 148] on div "Therapist's Name" at bounding box center [360, 138] width 248 height 28
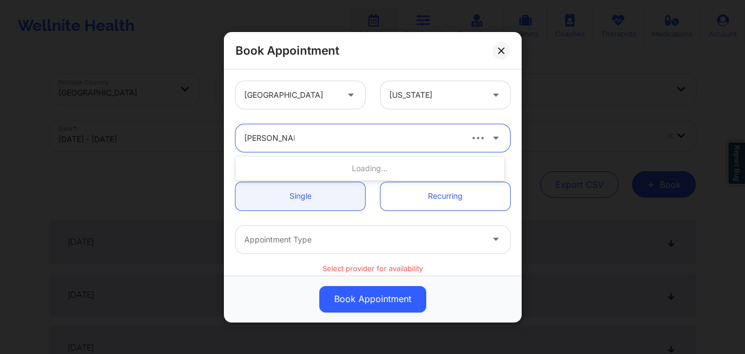
type input "Jason Clokes"
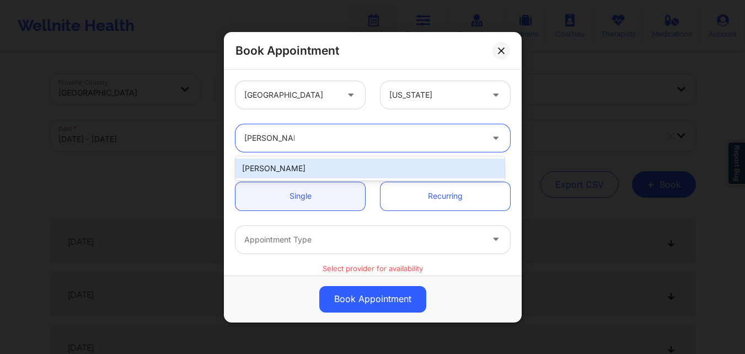
click at [313, 164] on div "Jason Clokes" at bounding box center [370, 168] width 269 height 20
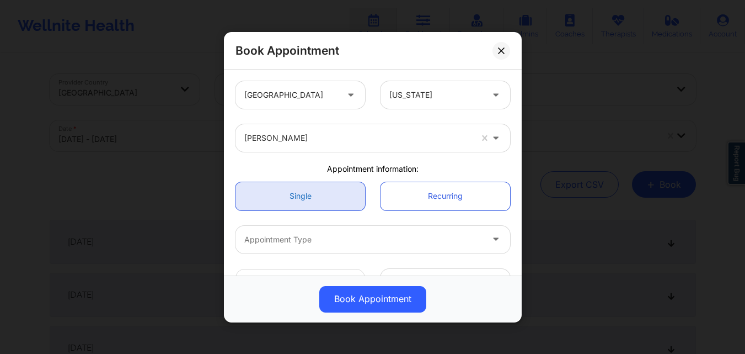
click at [311, 202] on link "Single" at bounding box center [301, 195] width 130 height 28
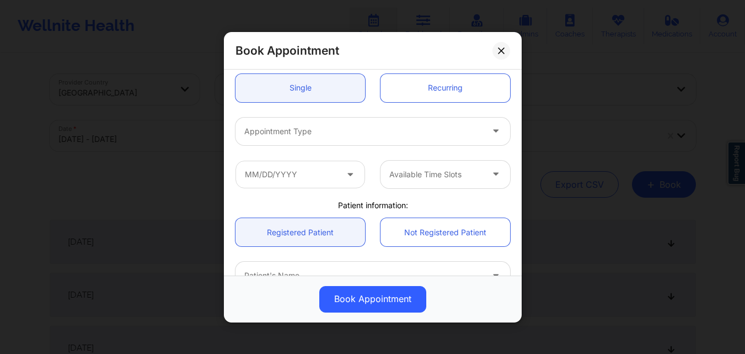
scroll to position [110, 0]
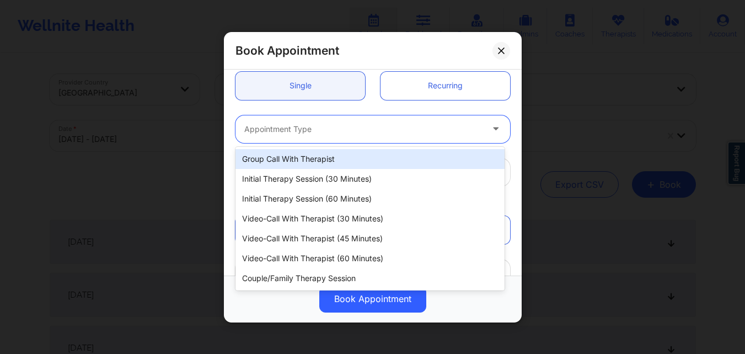
click at [304, 132] on div at bounding box center [363, 128] width 238 height 13
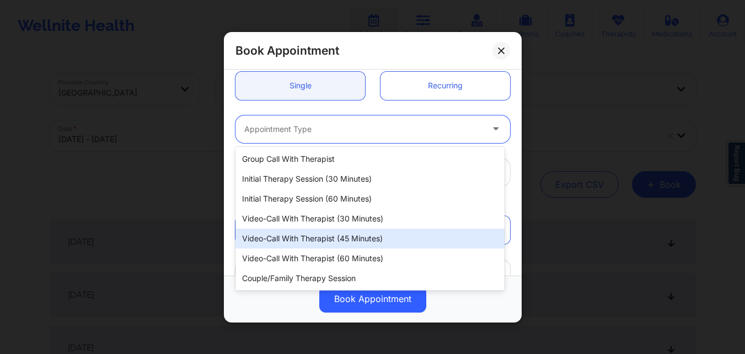
click at [353, 238] on div "Video-Call with Therapist (45 minutes)" at bounding box center [370, 238] width 269 height 20
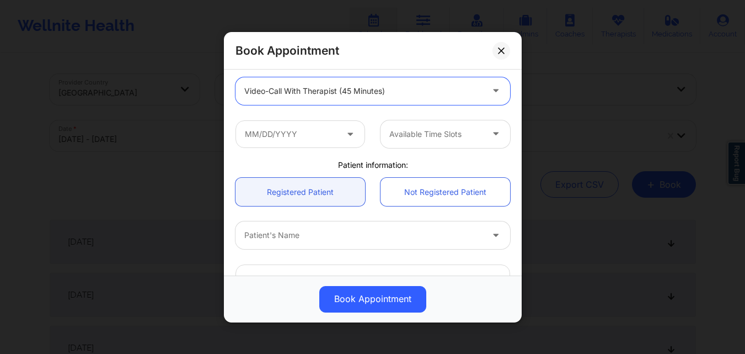
scroll to position [165, 0]
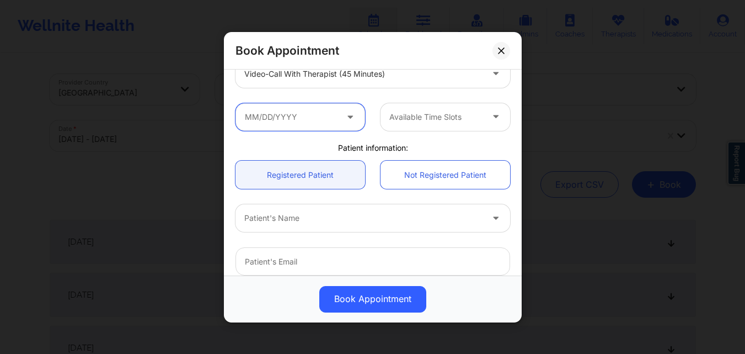
click at [299, 113] on input "text" at bounding box center [301, 117] width 130 height 28
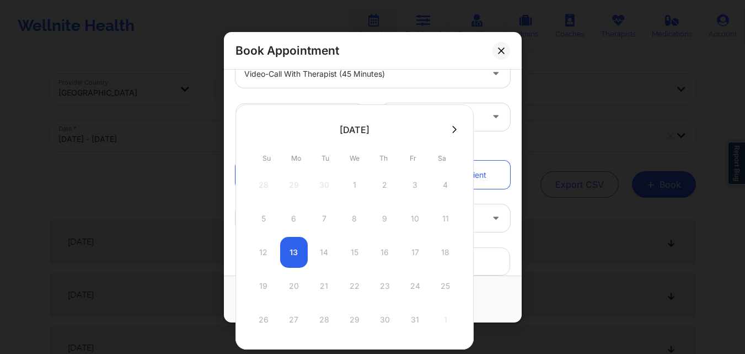
click at [452, 130] on icon at bounding box center [454, 129] width 4 height 8
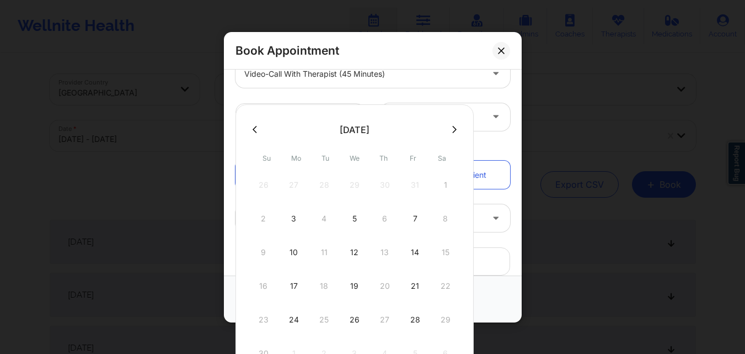
click at [452, 130] on icon at bounding box center [454, 129] width 4 height 8
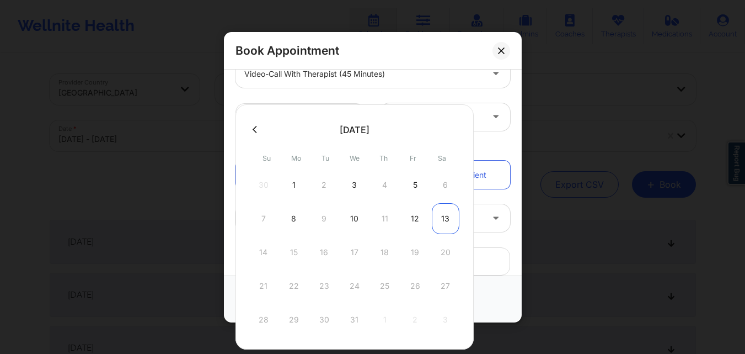
click at [446, 213] on div "13" at bounding box center [446, 218] width 28 height 31
type input "12/13/2025"
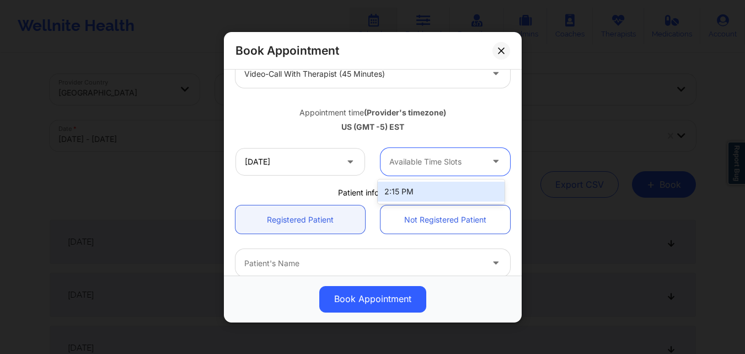
click at [473, 159] on div at bounding box center [435, 161] width 93 height 13
click at [452, 186] on div "2:15 PM" at bounding box center [441, 191] width 127 height 20
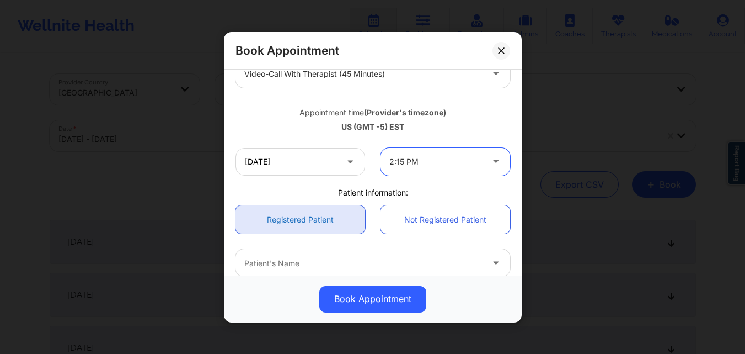
click at [336, 214] on link "Registered Patient" at bounding box center [301, 219] width 130 height 28
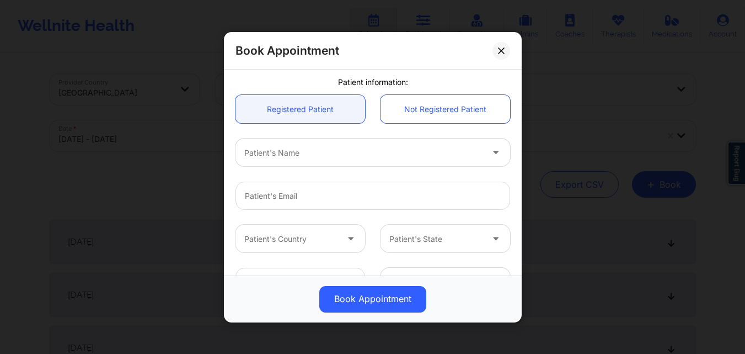
click at [332, 153] on div at bounding box center [363, 152] width 238 height 13
type input "Ridwan Rah"
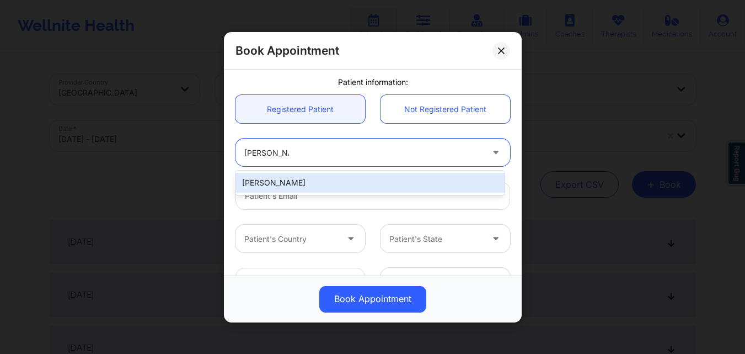
click at [313, 184] on div "Ridwan Rahman" at bounding box center [370, 183] width 269 height 20
type input "raeqa326@gmail.com"
type input "+15165101443"
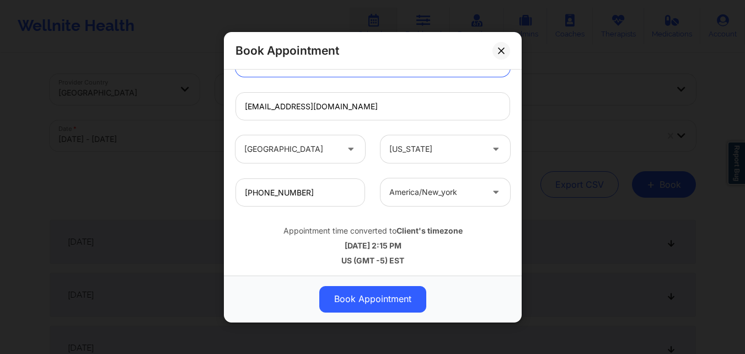
scroll to position [367, 0]
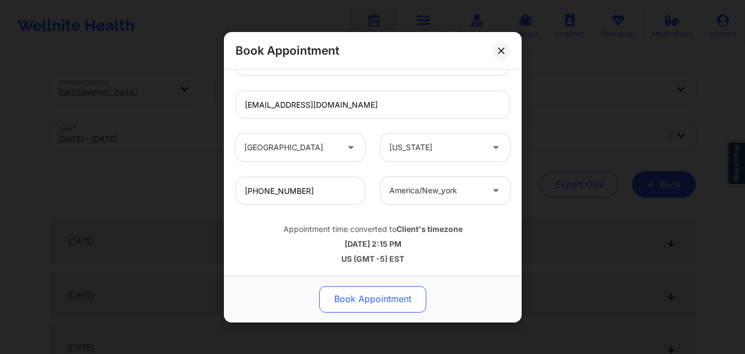
click at [371, 308] on button "Book Appointment" at bounding box center [372, 298] width 107 height 26
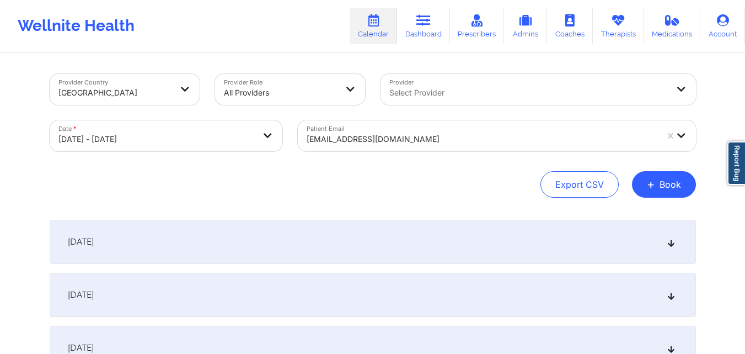
click at [415, 143] on div at bounding box center [482, 138] width 351 height 13
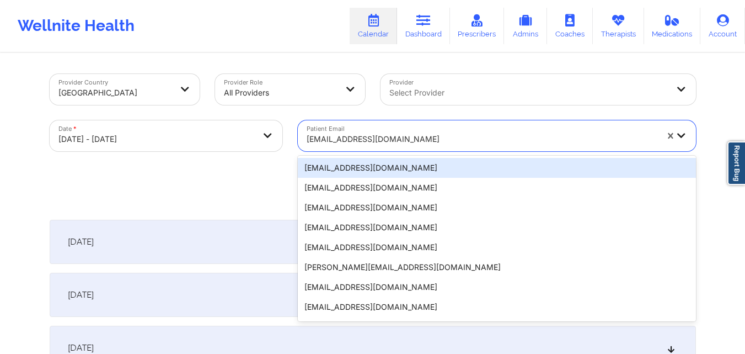
paste input "dstolich@hotmail.com"
type input "dstolich@hotmail.com"
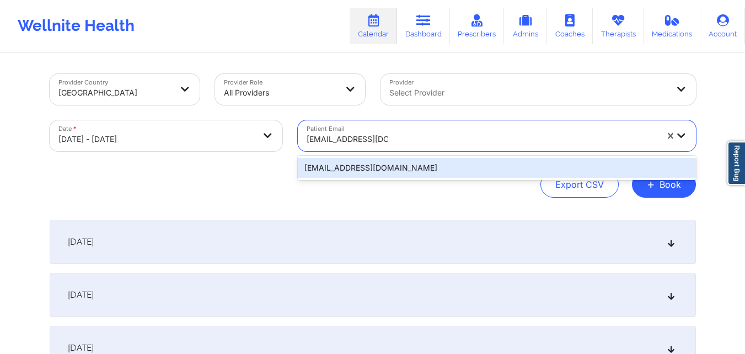
click at [494, 172] on div "dstolich@hotmail.com" at bounding box center [497, 168] width 398 height 20
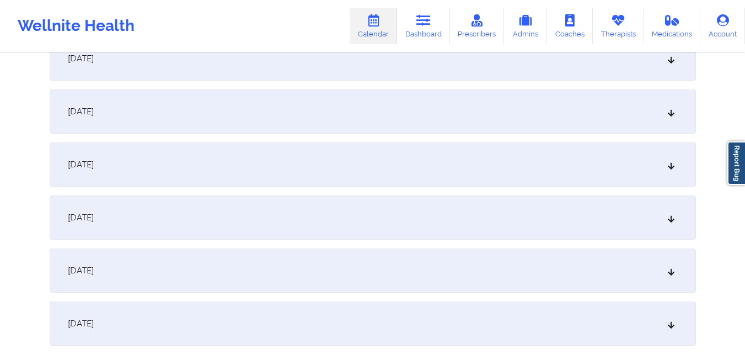
scroll to position [662, 0]
click at [270, 211] on div "October 13, 2025" at bounding box center [373, 215] width 646 height 44
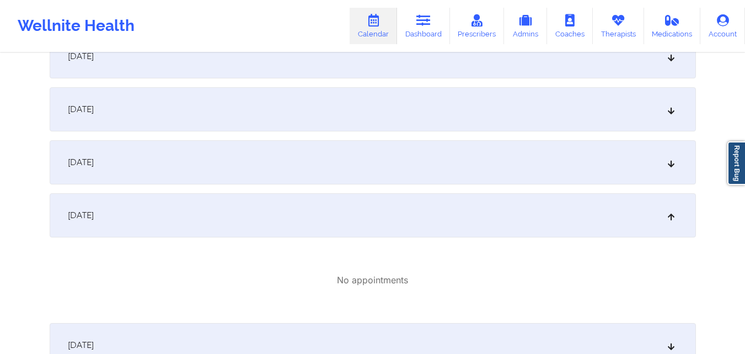
click at [239, 161] on div "October 12, 2025" at bounding box center [373, 162] width 646 height 44
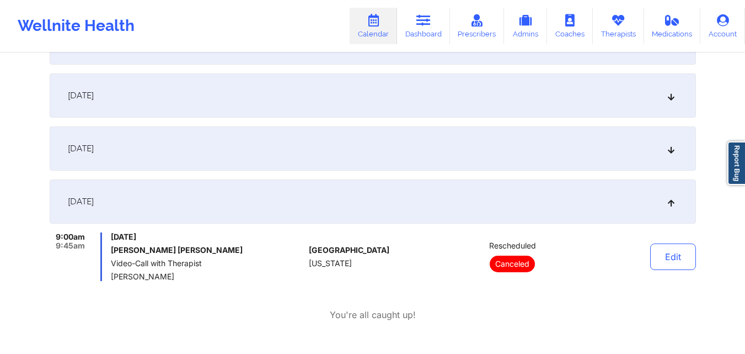
scroll to position [607, 0]
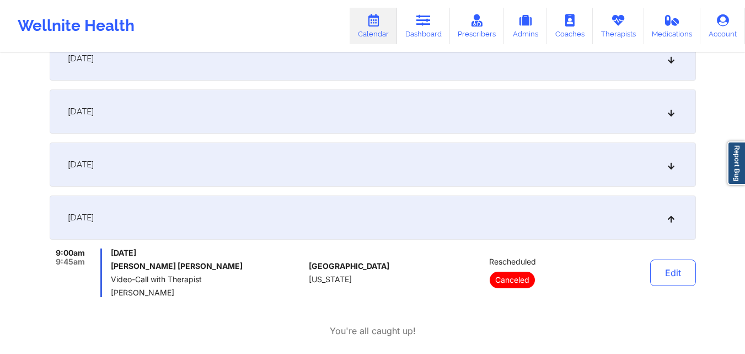
drag, startPoint x: 112, startPoint y: 293, endPoint x: 193, endPoint y: 295, distance: 80.6
click at [193, 295] on span "Brittany Brown" at bounding box center [208, 292] width 194 height 9
copy span "Brittany Brown"
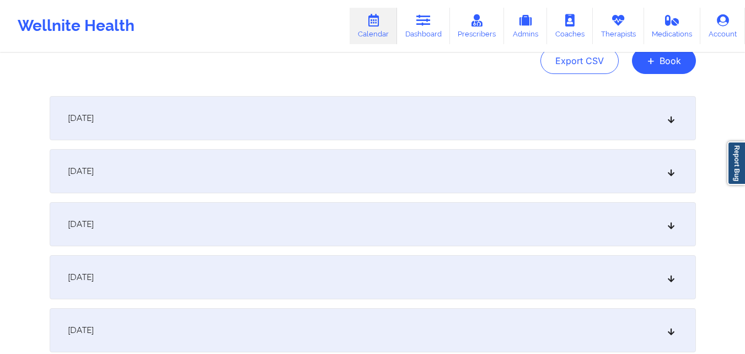
scroll to position [0, 0]
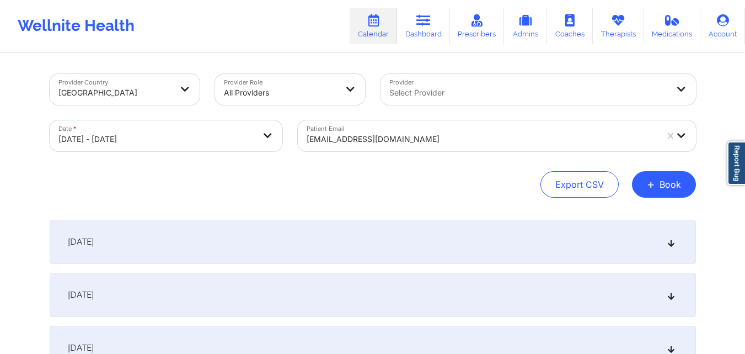
click at [432, 131] on div "dstolich@hotmail.com" at bounding box center [482, 139] width 351 height 24
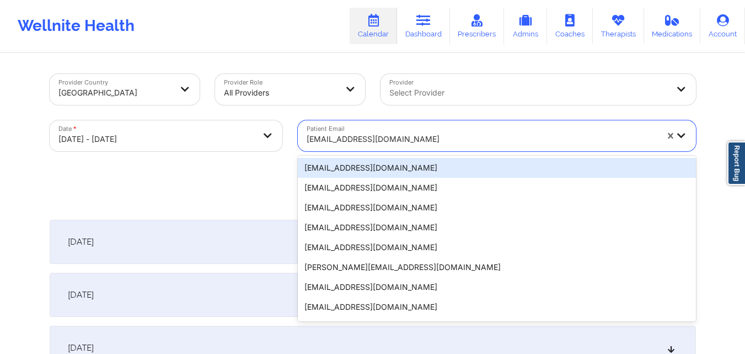
paste input "jessicahenchy@yahoo.com"
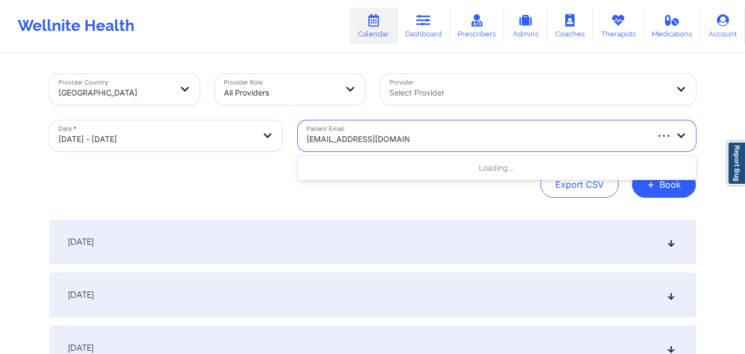
click at [307, 141] on input "jessicahenchy@yahoo.com" at bounding box center [358, 138] width 103 height 11
type input "jessicahenchy@yahoo.com"
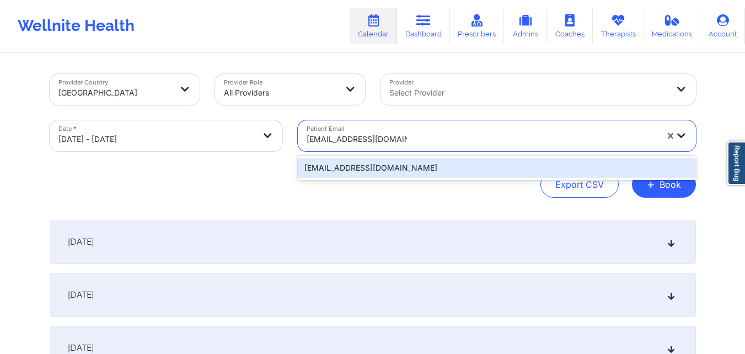
click at [413, 166] on div "jessicahenchy@yahoo.com" at bounding box center [497, 168] width 398 height 20
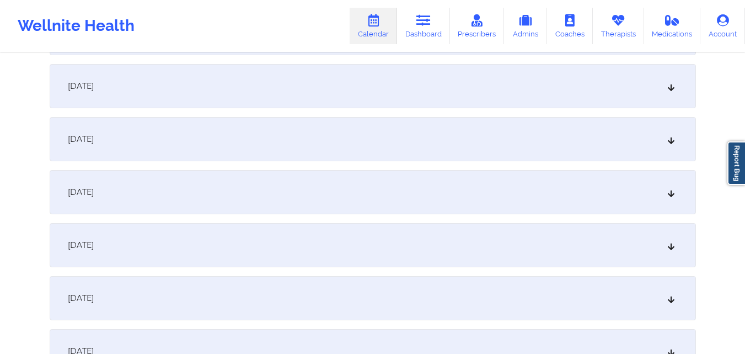
scroll to position [607, 0]
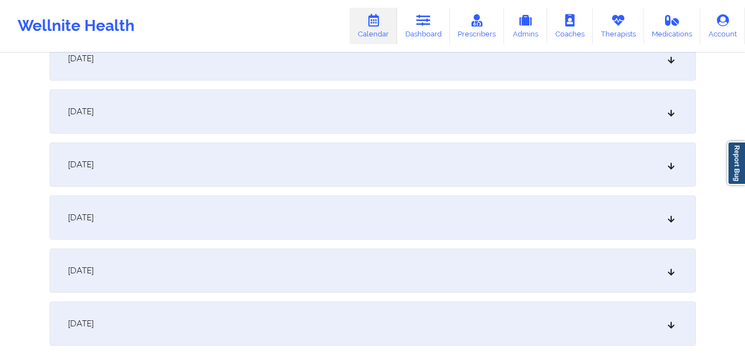
click at [286, 253] on div "October 13, 2025" at bounding box center [373, 270] width 646 height 44
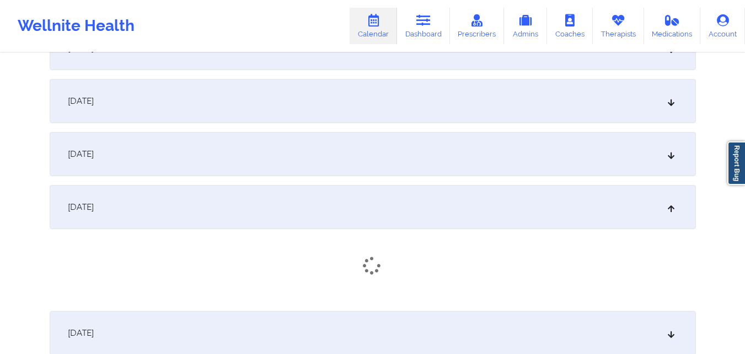
scroll to position [717, 0]
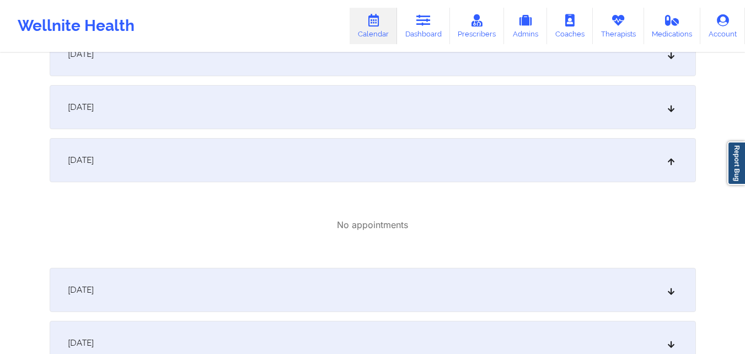
click at [292, 110] on div "October 12, 2025" at bounding box center [373, 107] width 646 height 44
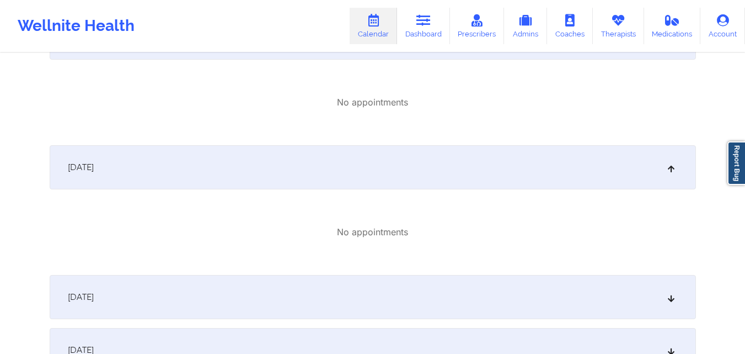
scroll to position [938, 0]
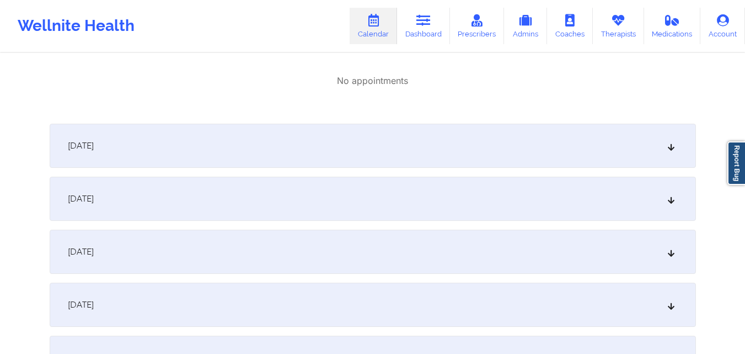
click at [325, 138] on div "October 14, 2025" at bounding box center [373, 146] width 646 height 44
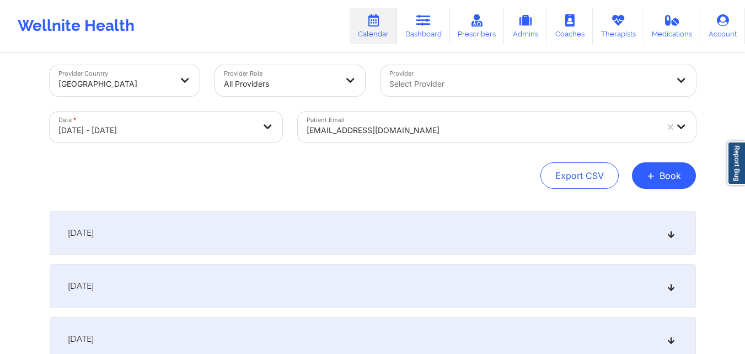
scroll to position [0, 0]
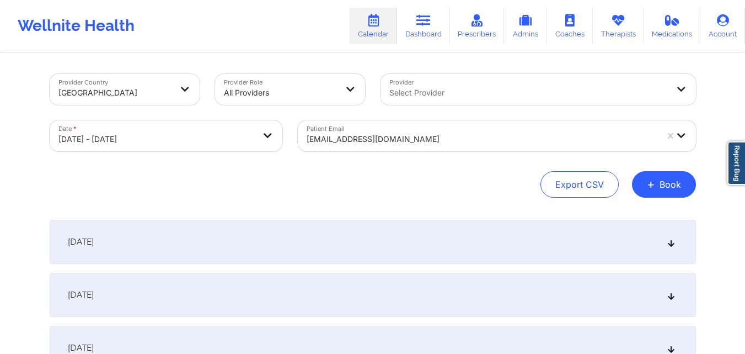
click at [454, 141] on div at bounding box center [482, 138] width 351 height 13
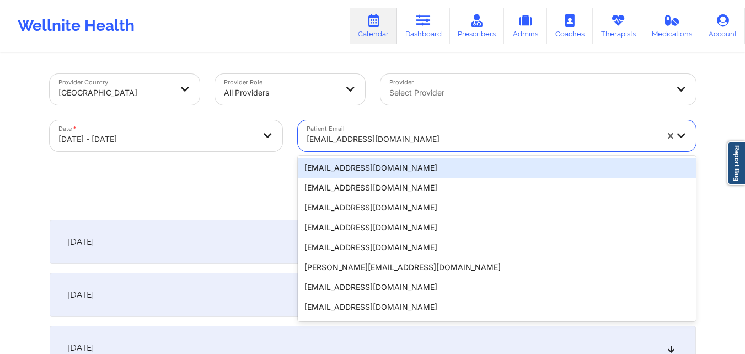
paste input "jessicahenchy@yahoo.com"
type input "jessicahenchy@yahoo.com"
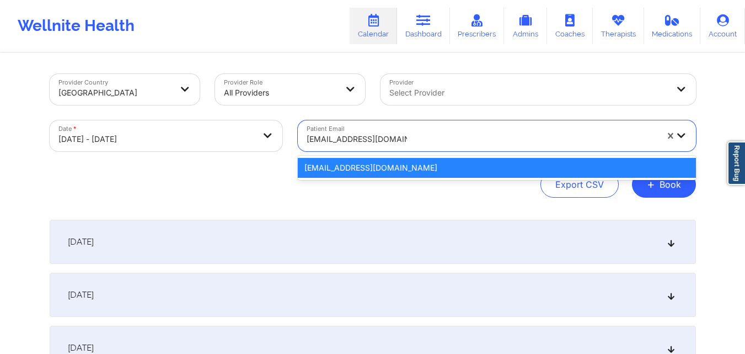
click at [419, 168] on div "jessicahenchy@yahoo.com" at bounding box center [497, 168] width 398 height 20
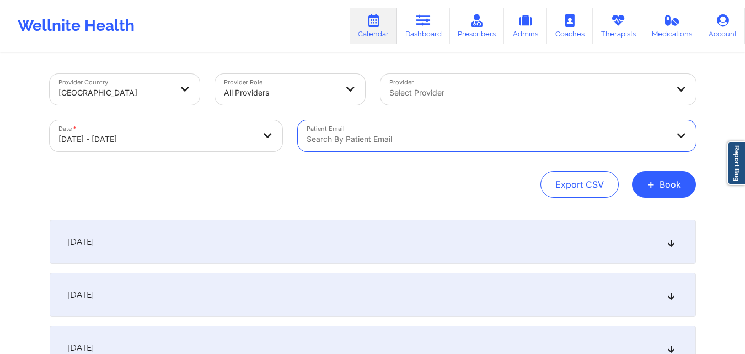
click at [603, 100] on div "Select Provider" at bounding box center [525, 89] width 289 height 31
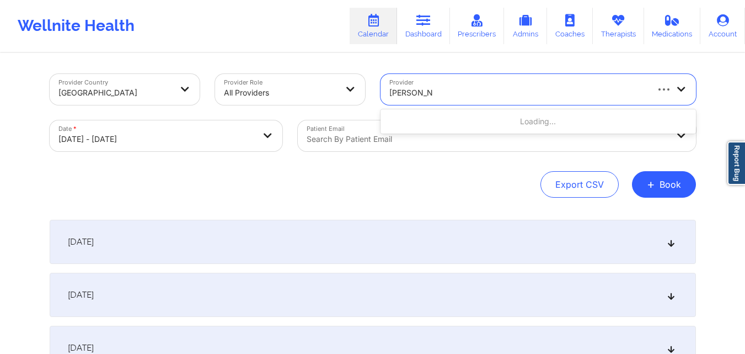
type input "Melissa Glenn"
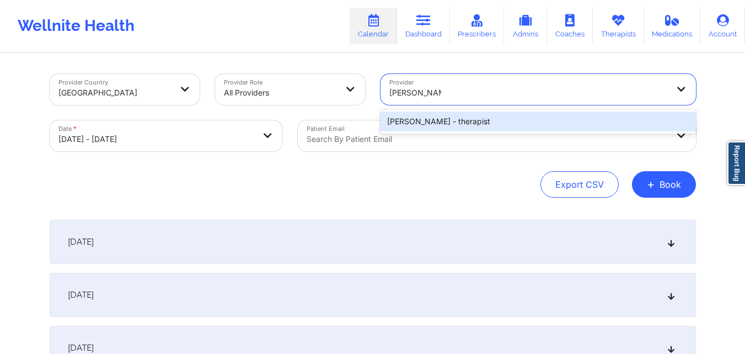
click at [424, 120] on div "Melissa Glenn - therapist" at bounding box center [539, 121] width 316 height 20
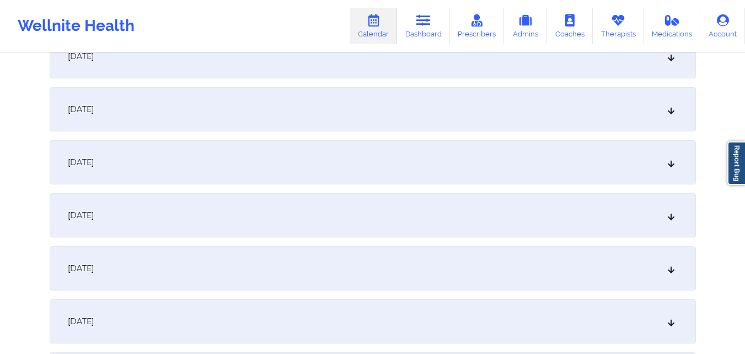
scroll to position [717, 0]
click at [328, 145] on div "October 13, 2025" at bounding box center [373, 160] width 646 height 44
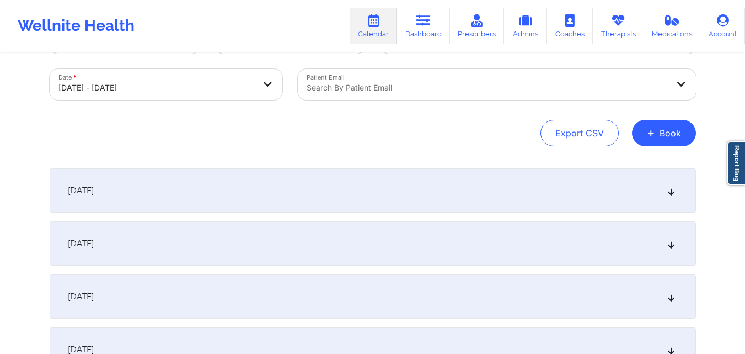
scroll to position [0, 0]
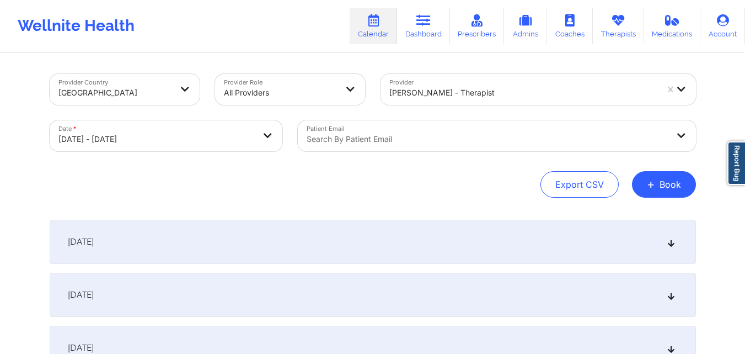
click at [445, 132] on div "Search by patient email" at bounding box center [484, 135] width 372 height 31
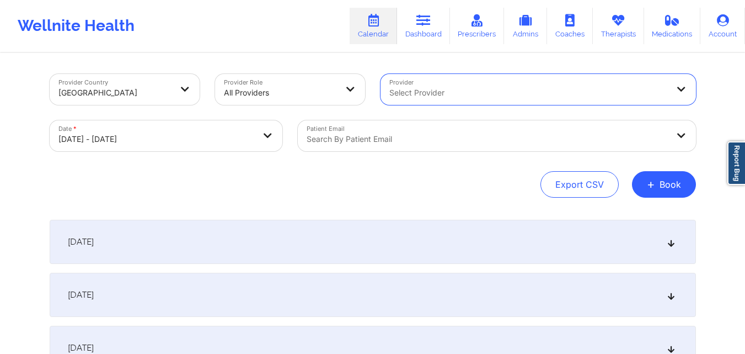
click at [501, 154] on div "Patient Email Search by patient email" at bounding box center [497, 136] width 414 height 46
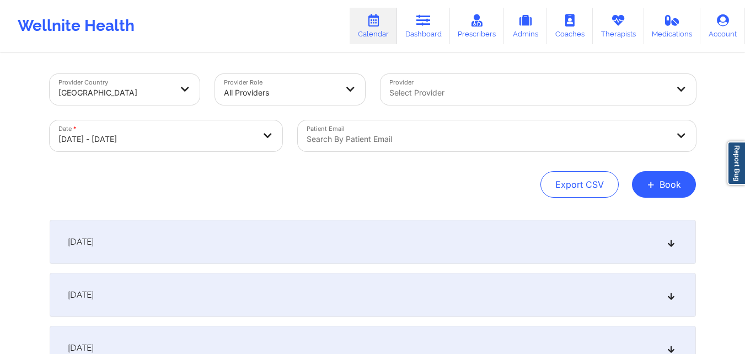
click at [505, 135] on div at bounding box center [488, 138] width 362 height 13
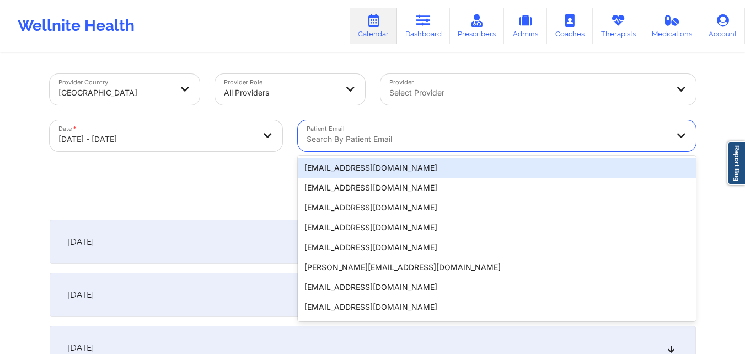
paste input "hydannenfeldt@gmail.com"
type input "hydannenfeldt@gmail.com"
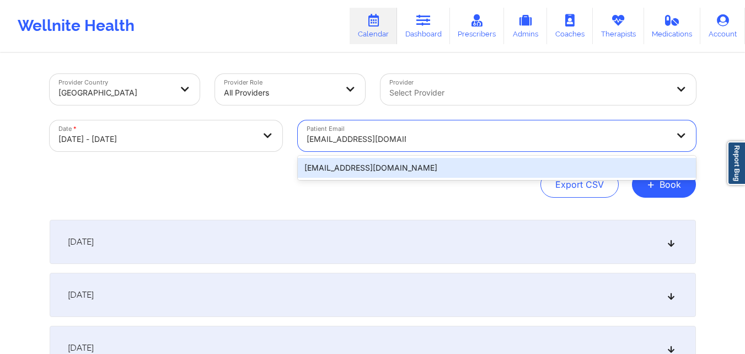
click at [332, 175] on div "hydannenfeldt@gmail.com" at bounding box center [497, 168] width 398 height 20
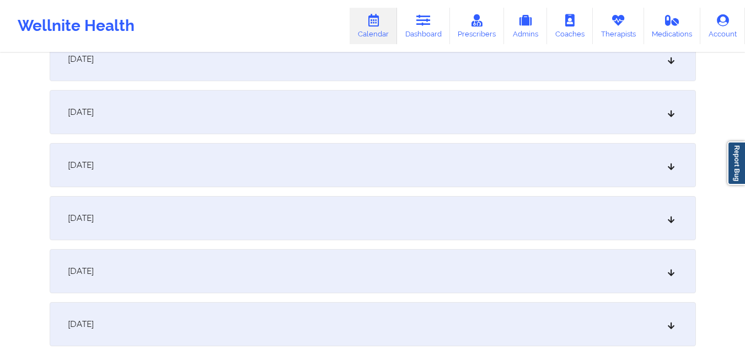
scroll to position [717, 0]
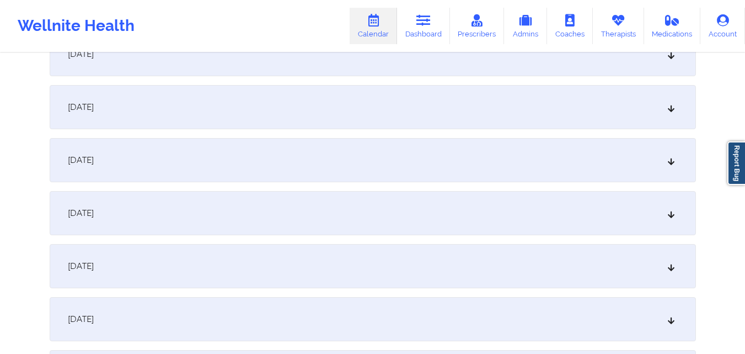
click at [314, 207] on div "October 14, 2025" at bounding box center [373, 213] width 646 height 44
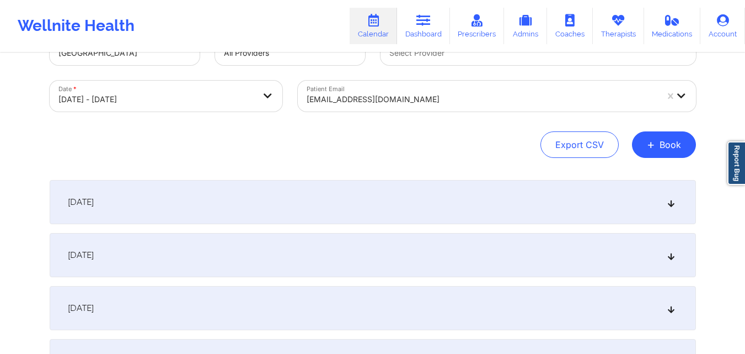
scroll to position [0, 0]
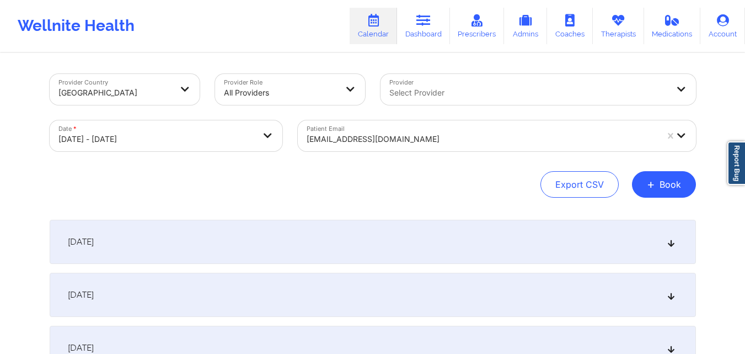
click at [451, 132] on div "hydannenfeldt@gmail.com" at bounding box center [482, 139] width 351 height 24
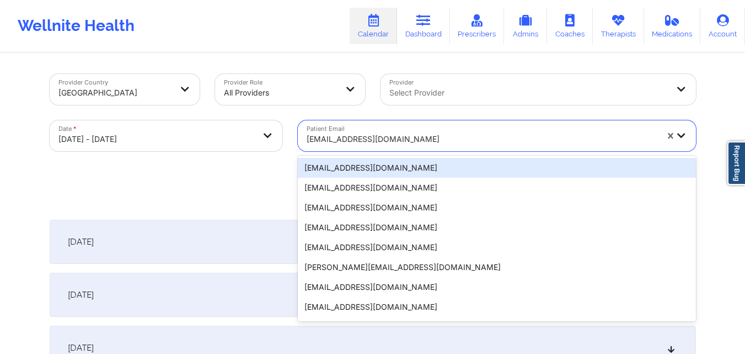
paste input "silvirodz23@gmail.com"
type input "silvirodz23@gmail.com"
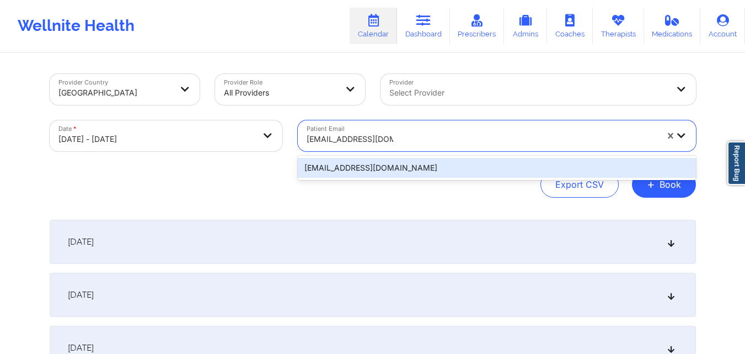
click at [390, 179] on div "silvirodz23@gmail.com" at bounding box center [497, 168] width 398 height 24
click at [393, 173] on div "silvirodz23@gmail.com" at bounding box center [497, 168] width 398 height 20
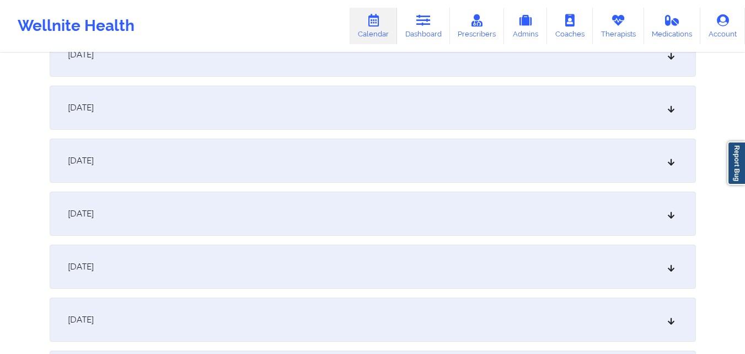
scroll to position [717, 0]
click at [348, 207] on div "October 14, 2025" at bounding box center [373, 213] width 646 height 44
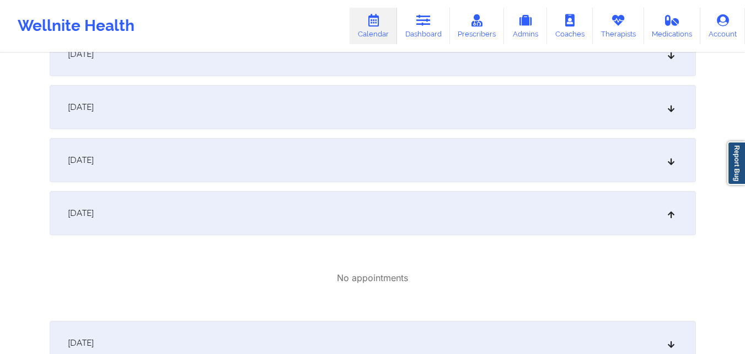
click at [332, 220] on div "October 14, 2025" at bounding box center [373, 213] width 646 height 44
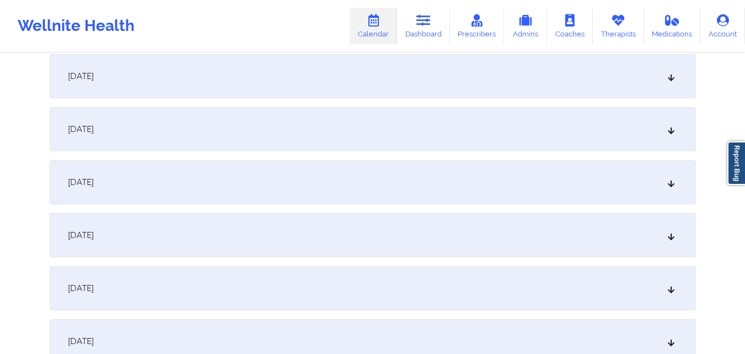
scroll to position [0, 0]
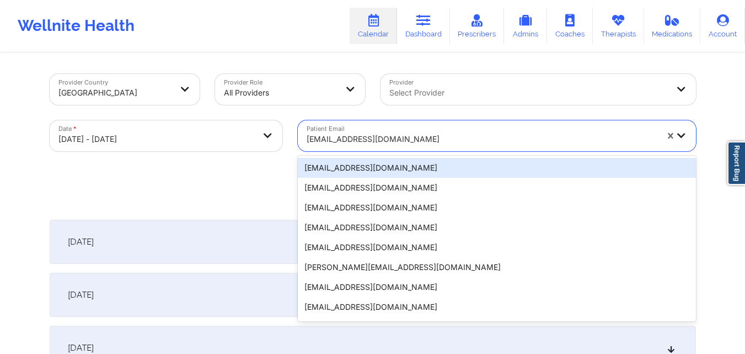
click at [430, 137] on div at bounding box center [482, 138] width 351 height 13
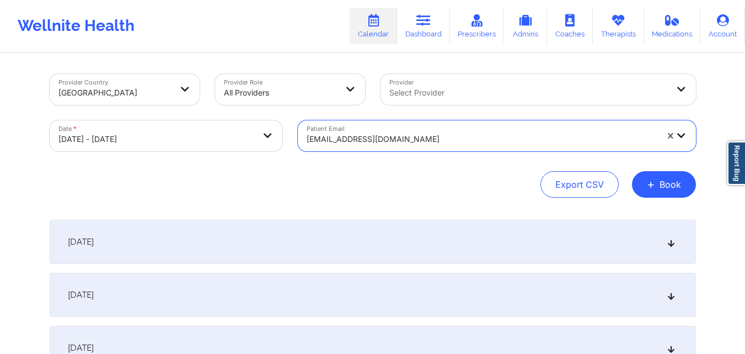
click at [430, 137] on div at bounding box center [482, 138] width 351 height 13
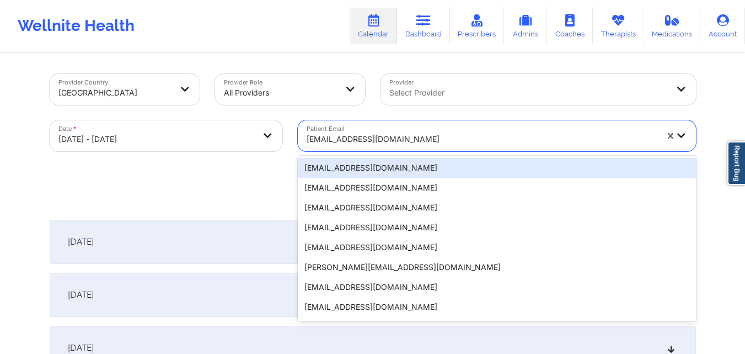
paste input "sebasrodz@gmail.com"
type input "sebasrodz@gmail.com"
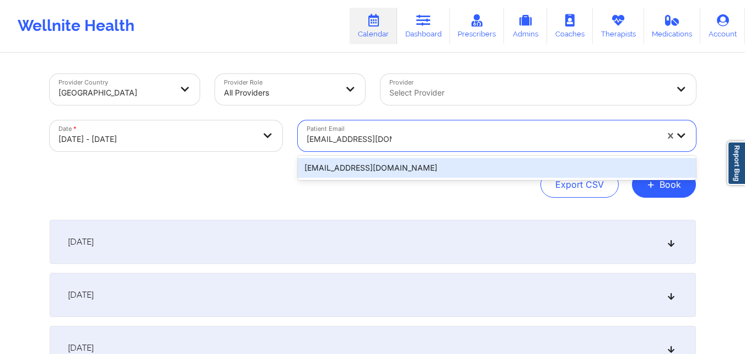
click at [421, 167] on div "sebasrodz@gmail.com" at bounding box center [497, 168] width 398 height 20
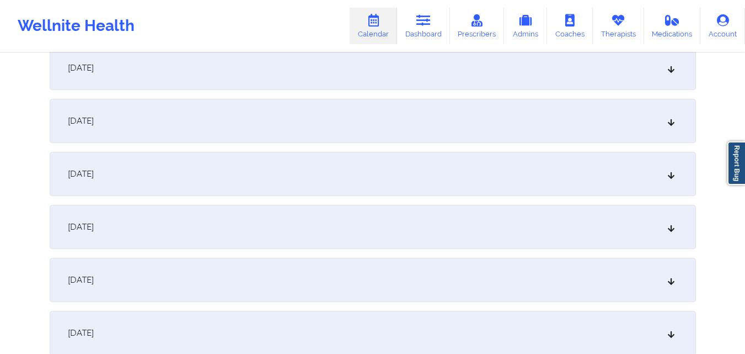
scroll to position [717, 0]
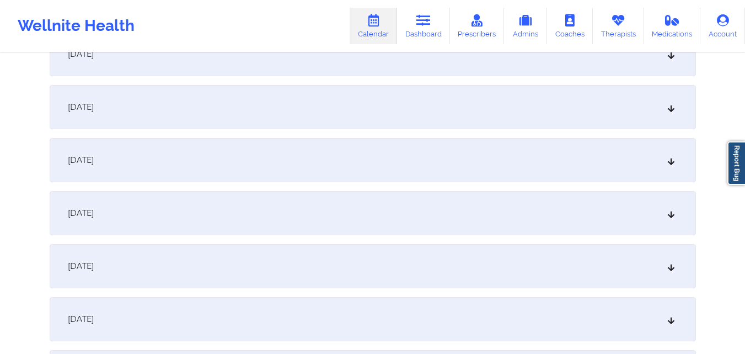
click at [287, 216] on div "October 14, 2025" at bounding box center [373, 213] width 646 height 44
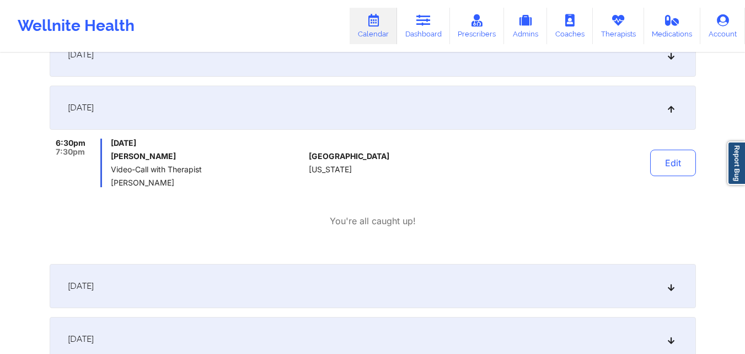
scroll to position [827, 0]
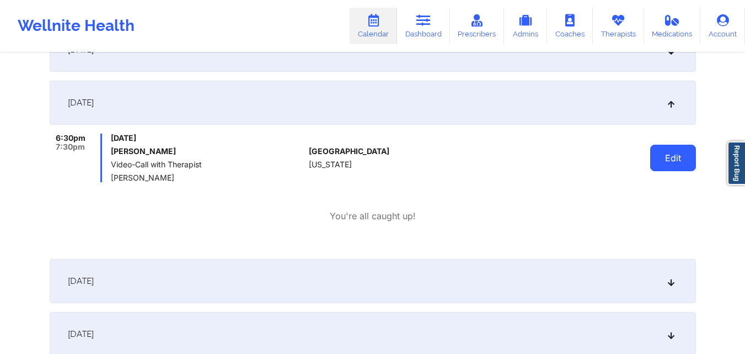
click at [676, 158] on button "Edit" at bounding box center [673, 158] width 46 height 26
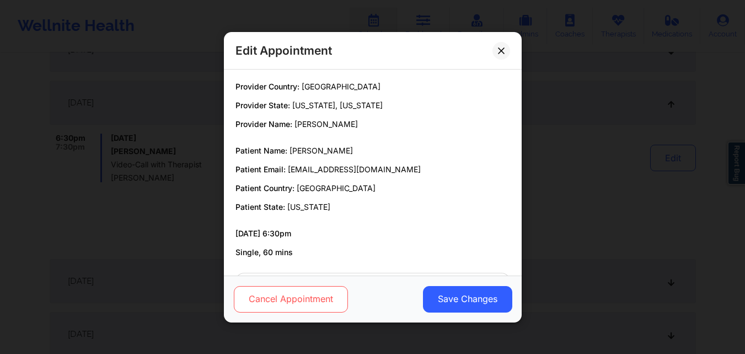
click at [297, 294] on button "Cancel Appointment" at bounding box center [290, 298] width 114 height 26
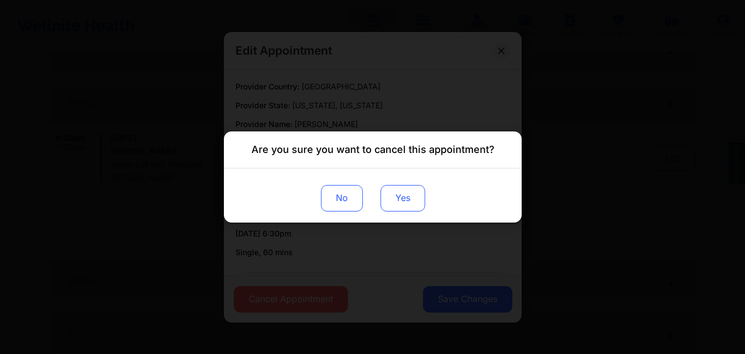
click at [418, 196] on button "Yes" at bounding box center [402, 198] width 45 height 26
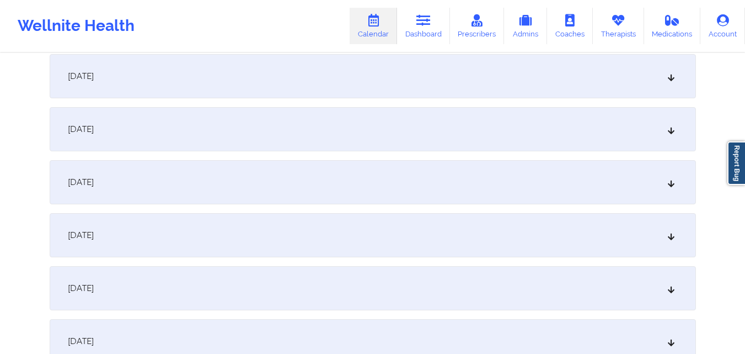
scroll to position [0, 0]
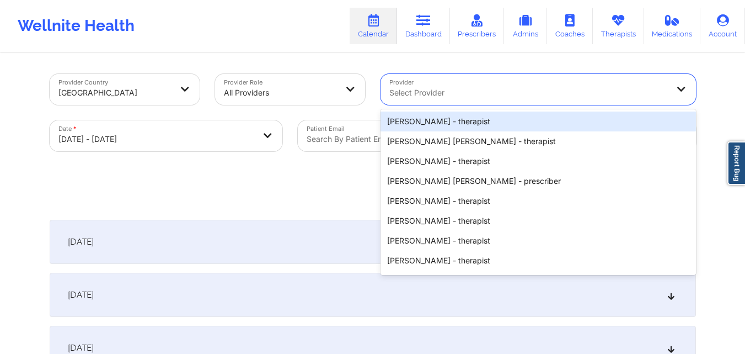
paste input "TANESHA MORGAN"
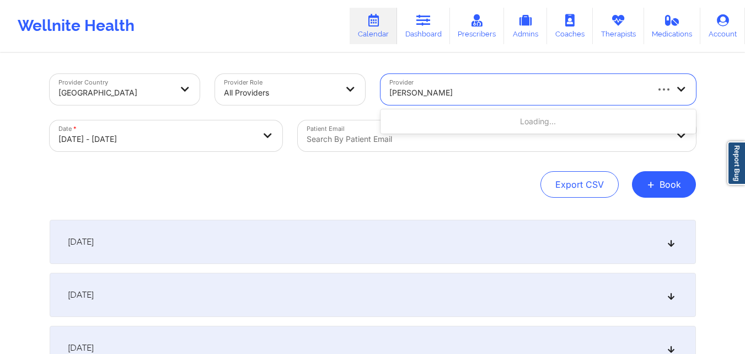
click at [391, 94] on input "TANESHA MORGAN" at bounding box center [427, 92] width 76 height 11
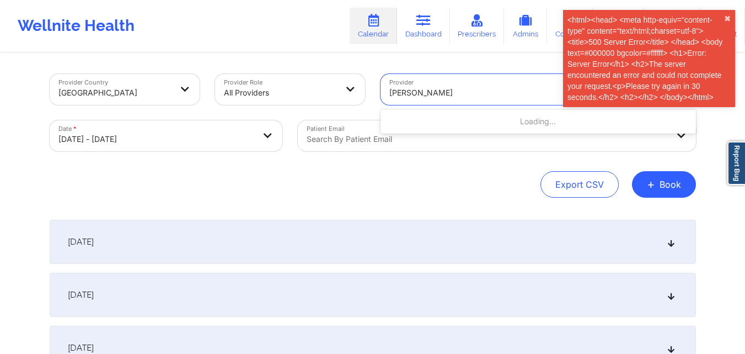
type input "TANESHA MORGAN"
click at [355, 173] on div "Export CSV + Book" at bounding box center [373, 184] width 646 height 26
click at [471, 193] on div "Export CSV + Book" at bounding box center [373, 184] width 646 height 26
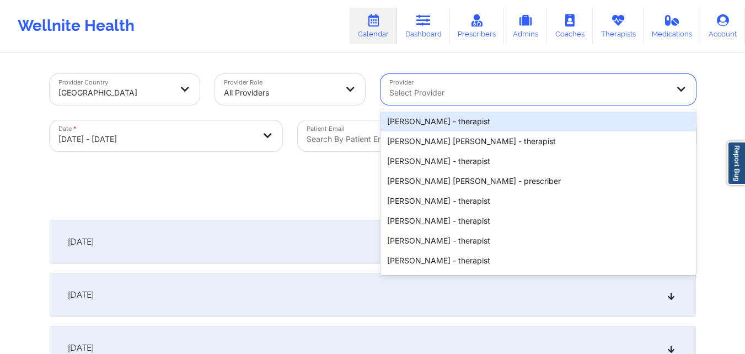
click at [522, 94] on div at bounding box center [528, 92] width 279 height 13
paste input "TANESHA MORGAN"
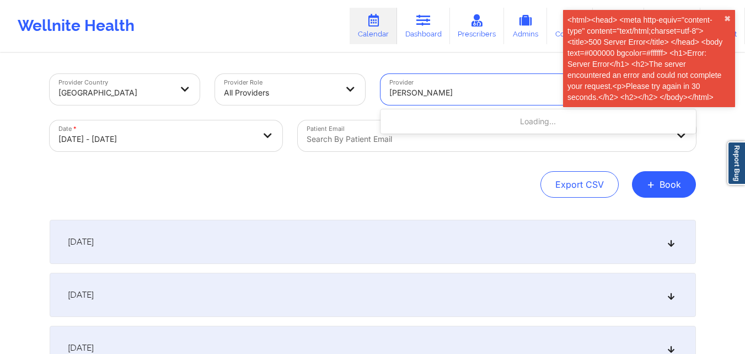
type input "TANESHA MORGAN"
click at [730, 19] on button "✖︎" at bounding box center [727, 18] width 7 height 9
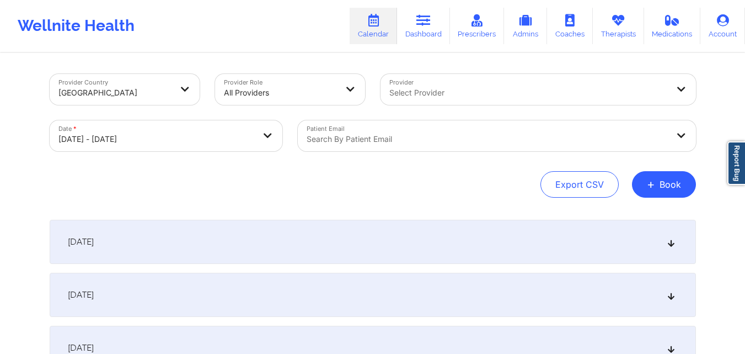
click at [507, 89] on div at bounding box center [528, 92] width 279 height 13
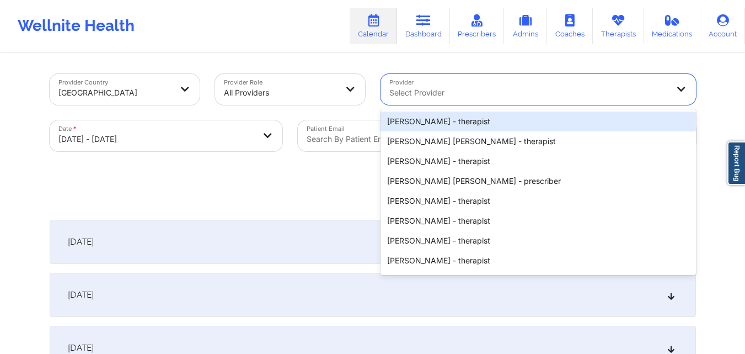
paste input "TANESHA MORGAN"
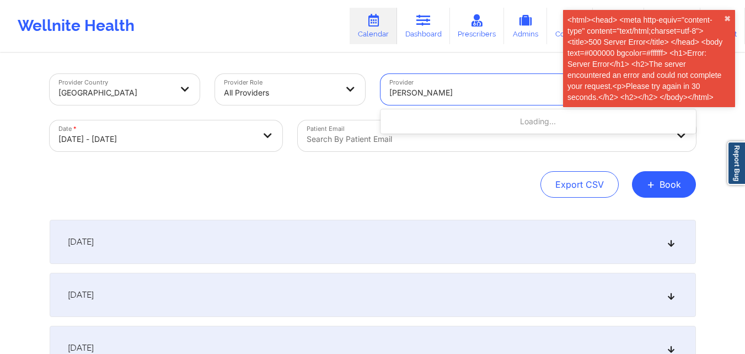
type input "TANESHA MORGAN"
click at [420, 181] on div "Export CSV + Book" at bounding box center [373, 184] width 646 height 26
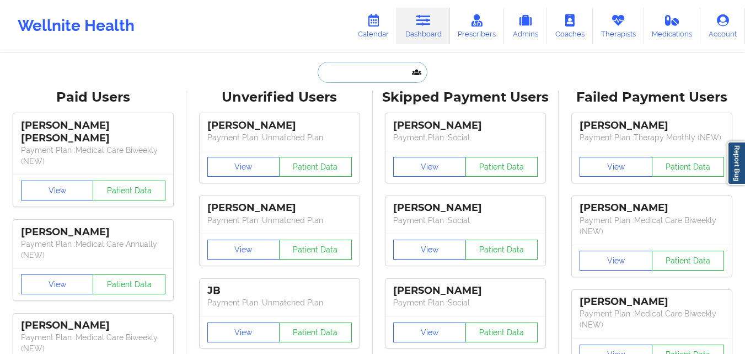
click at [344, 76] on input "text" at bounding box center [372, 72] width 109 height 21
paste input "JESSICA HENCHY"
type input "JESSICA HENCHY"
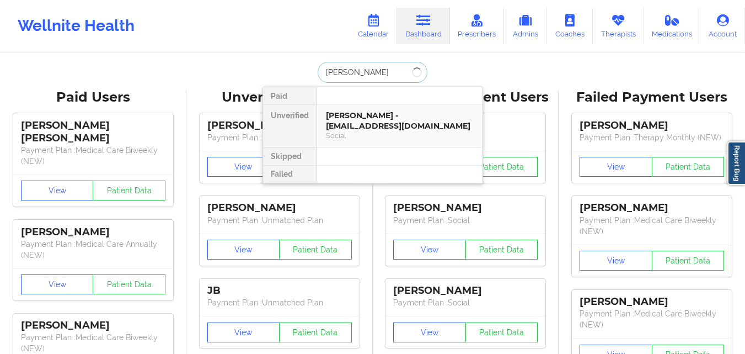
click at [369, 117] on div "Ridwan Rahman - raeqa326@gmail.com" at bounding box center [400, 120] width 148 height 20
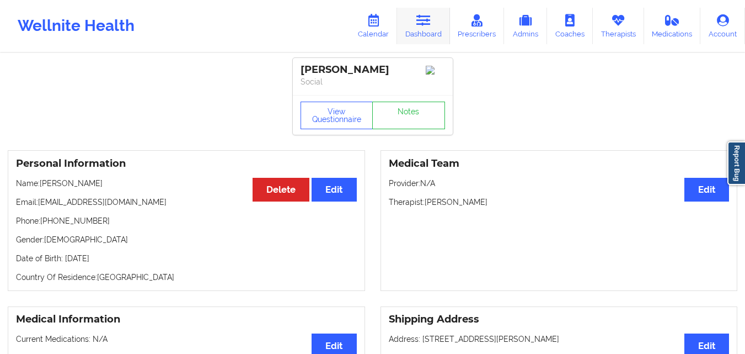
click at [415, 26] on link "Dashboard" at bounding box center [423, 26] width 53 height 36
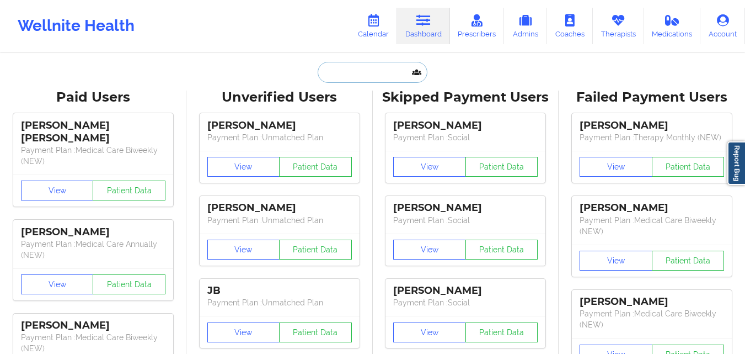
click at [361, 78] on input "text" at bounding box center [372, 72] width 109 height 21
paste input "JESSICA HENCHY"
type input "JESSICA HENCHY"
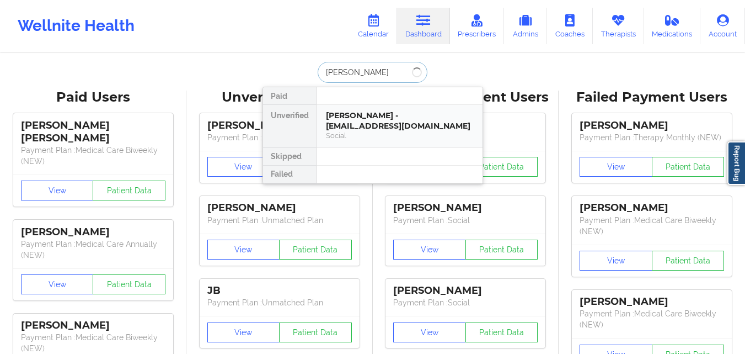
click at [365, 132] on div "Social" at bounding box center [400, 135] width 148 height 9
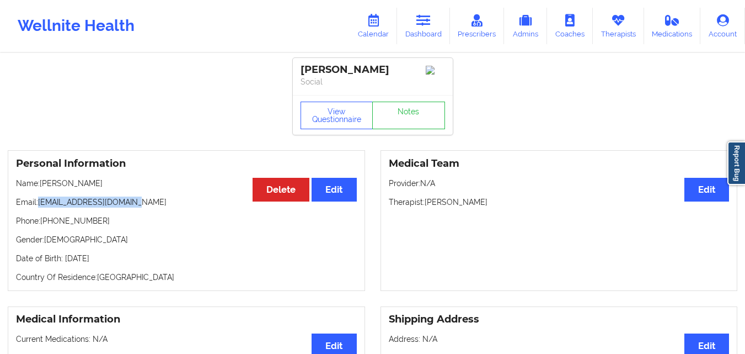
drag, startPoint x: 38, startPoint y: 205, endPoint x: 155, endPoint y: 201, distance: 117.0
click at [155, 201] on p "Email: jessicahenchy@yahoo.com" at bounding box center [186, 201] width 341 height 11
copy p "jessicahenchy@yahoo.com"
click at [433, 28] on link "Dashboard" at bounding box center [423, 26] width 53 height 36
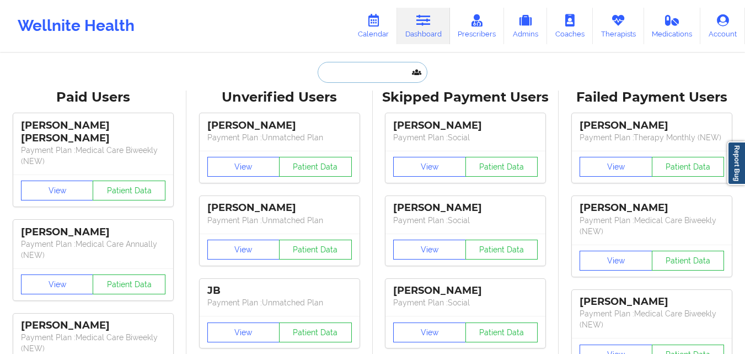
click at [355, 67] on input "text" at bounding box center [372, 72] width 109 height 21
paste input "Hannah Y Dannenfeldt"
type input "Hannah Y Dannenfeldt"
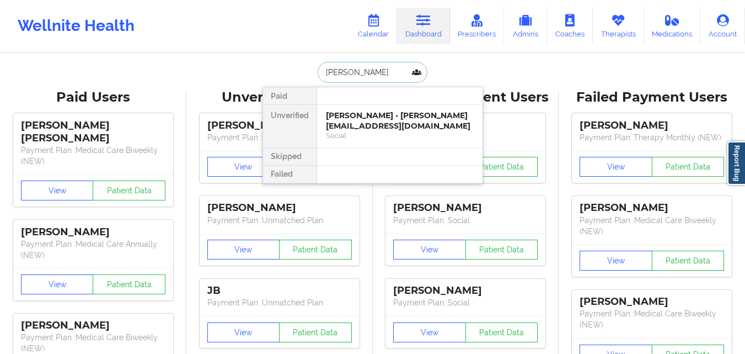
click at [388, 135] on div "Social" at bounding box center [400, 135] width 148 height 9
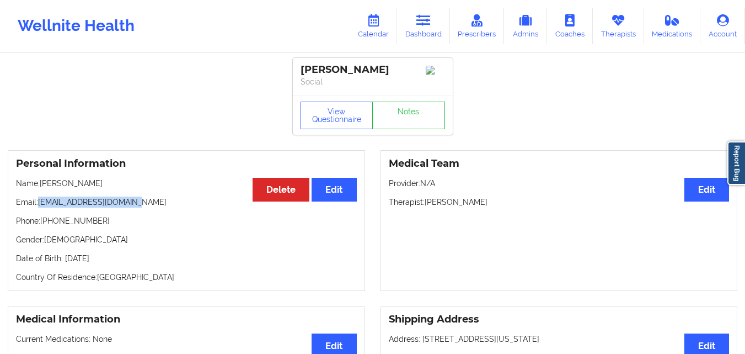
drag, startPoint x: 40, startPoint y: 205, endPoint x: 174, endPoint y: 205, distance: 134.6
click at [174, 205] on p "Email: hydannenfeldt@gmail.com" at bounding box center [186, 201] width 341 height 11
copy p "hydannenfeldt@gmail.com"
click at [419, 31] on link "Dashboard" at bounding box center [423, 26] width 53 height 36
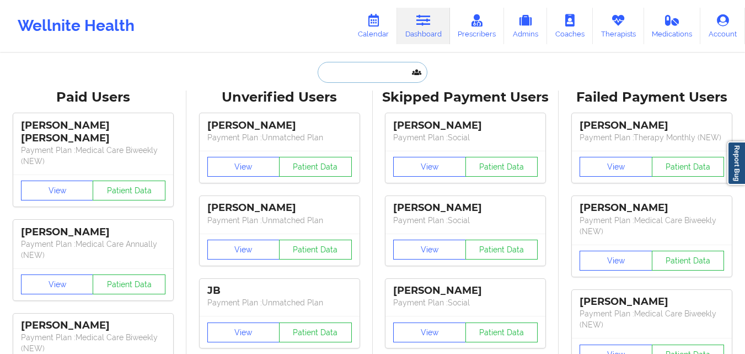
click at [362, 74] on input "text" at bounding box center [372, 72] width 109 height 21
paste input "Sebastian Rodriguez"
type input "Sebastian Rodriguez"
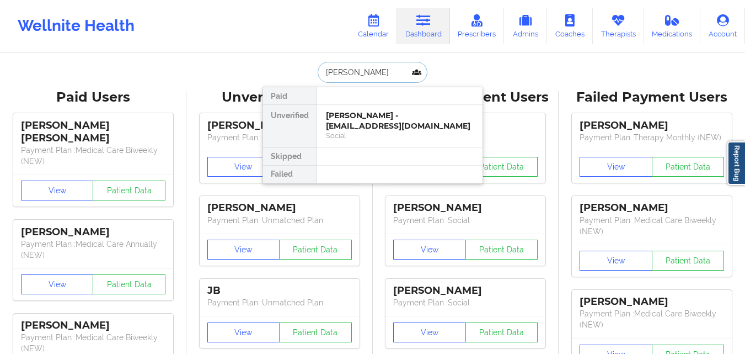
click at [369, 114] on div "Sebastian Rodriguez - sebasrodz@gmail.com" at bounding box center [400, 120] width 148 height 20
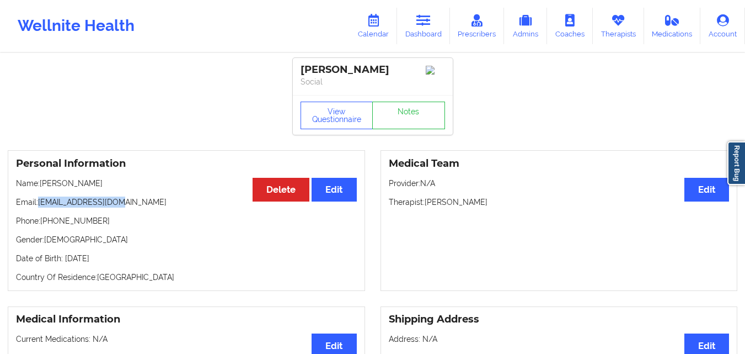
drag, startPoint x: 39, startPoint y: 205, endPoint x: 129, endPoint y: 205, distance: 89.9
click at [129, 205] on p "Email: sebasrodz@gmail.com" at bounding box center [186, 201] width 341 height 11
copy p "sebasrodz@gmail.com"
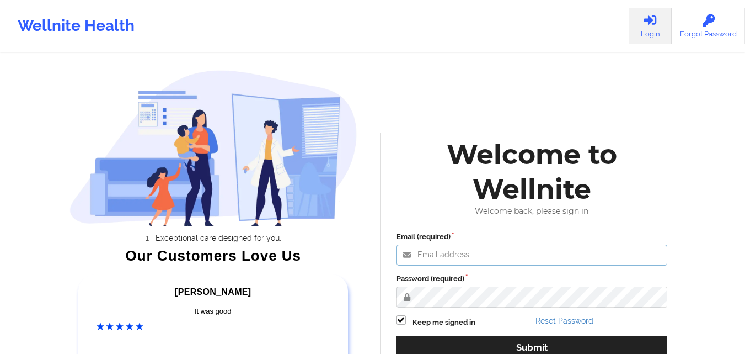
click at [489, 254] on input "Email (required)" at bounding box center [532, 254] width 271 height 21
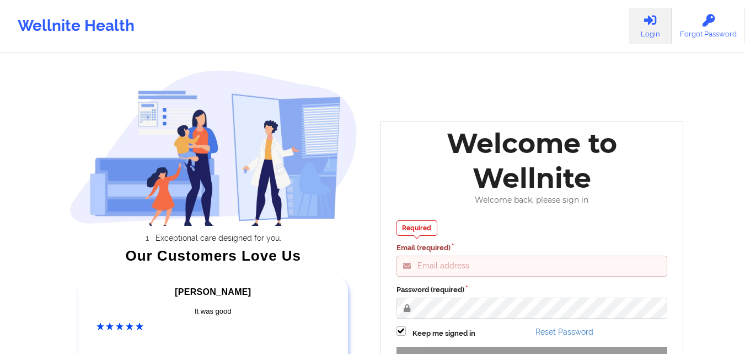
type input "[EMAIL_ADDRESS][DOMAIN_NAME]"
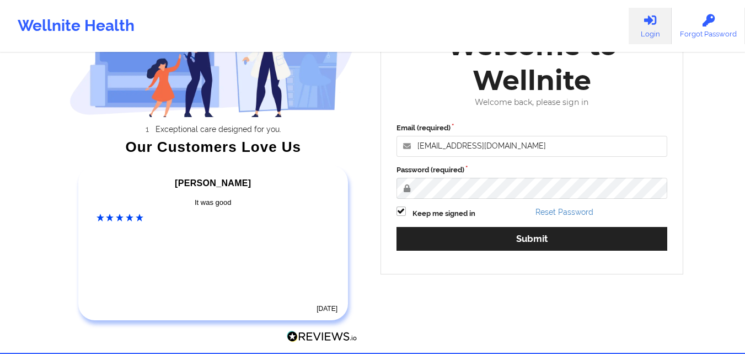
scroll to position [110, 0]
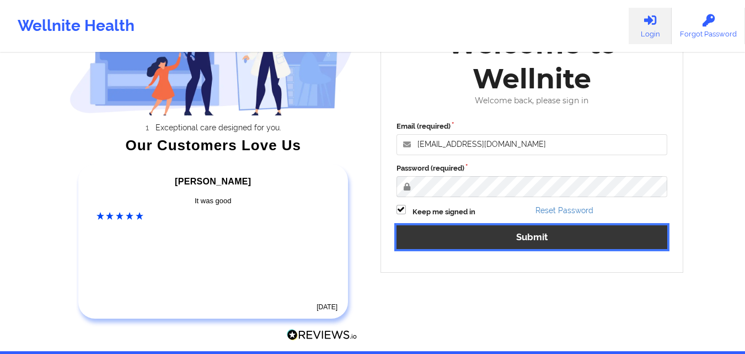
click at [528, 241] on button "Submit" at bounding box center [532, 237] width 271 height 24
click at [517, 234] on button "Submit" at bounding box center [532, 237] width 271 height 24
click at [515, 238] on button "Submit" at bounding box center [532, 237] width 271 height 24
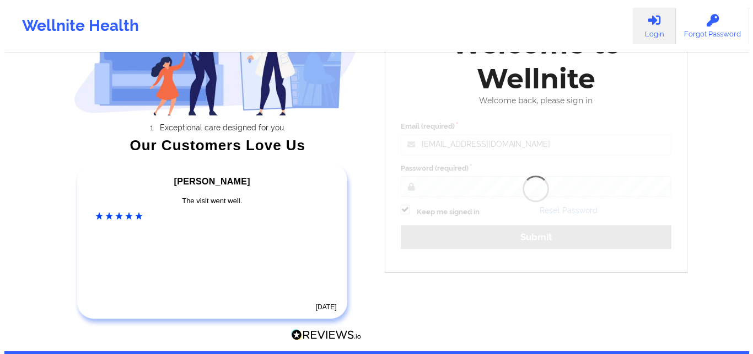
scroll to position [0, 0]
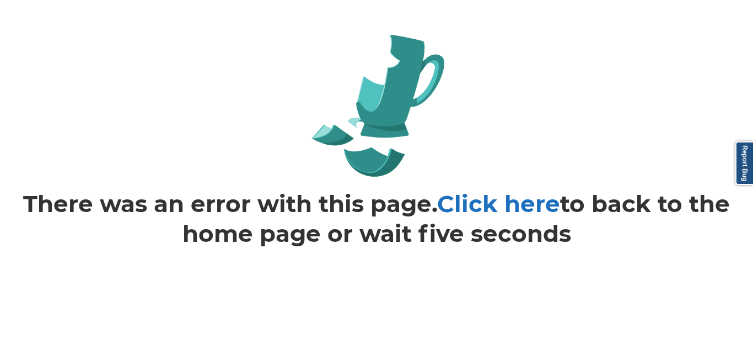
click at [498, 204] on link "Click here" at bounding box center [498, 203] width 123 height 29
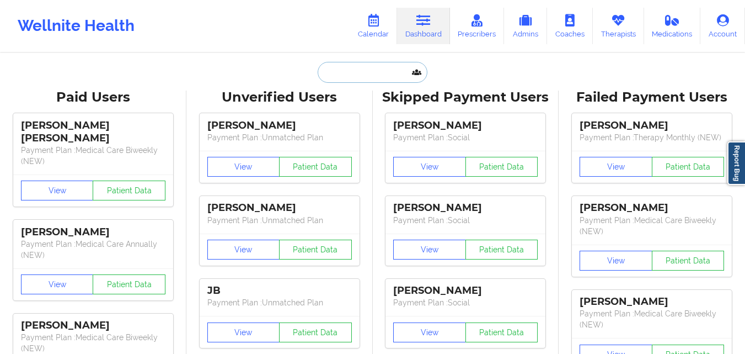
click at [328, 74] on input "text" at bounding box center [372, 72] width 109 height 21
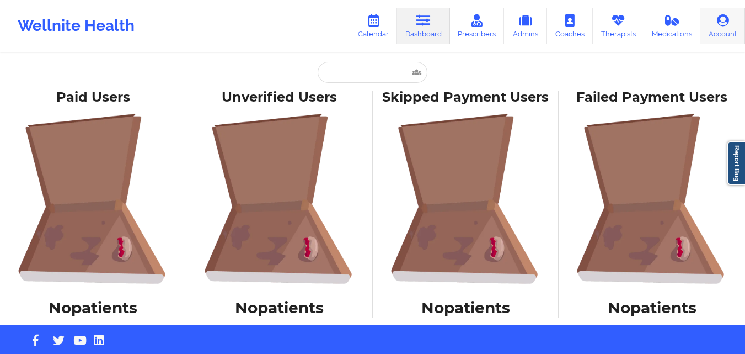
click at [709, 31] on link "Account" at bounding box center [723, 26] width 45 height 36
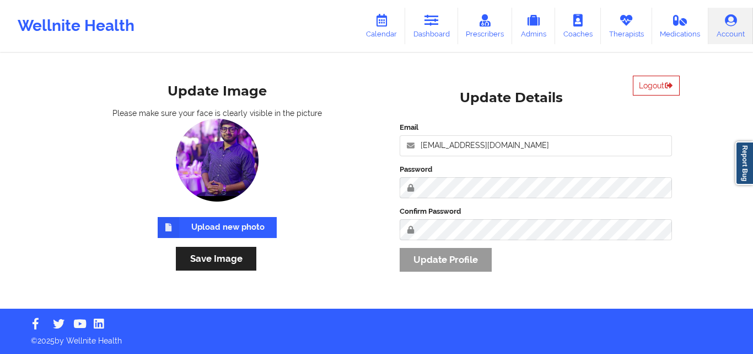
click at [641, 90] on button "Logout" at bounding box center [656, 86] width 47 height 20
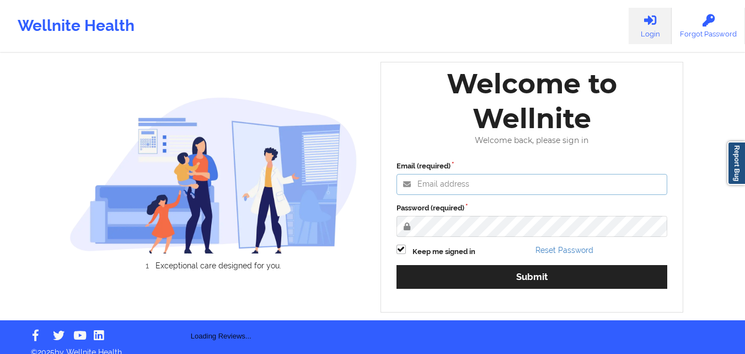
click at [456, 184] on div "Welcome to Wellnite Welcome back, please sign in Email (required) Password (req…" at bounding box center [532, 187] width 303 height 250
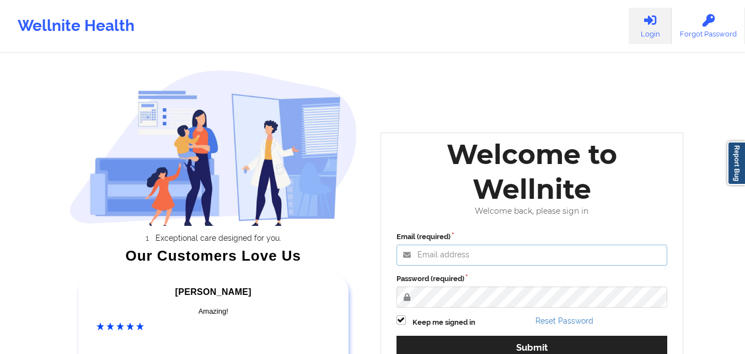
type input "[EMAIL_ADDRESS][DOMAIN_NAME]"
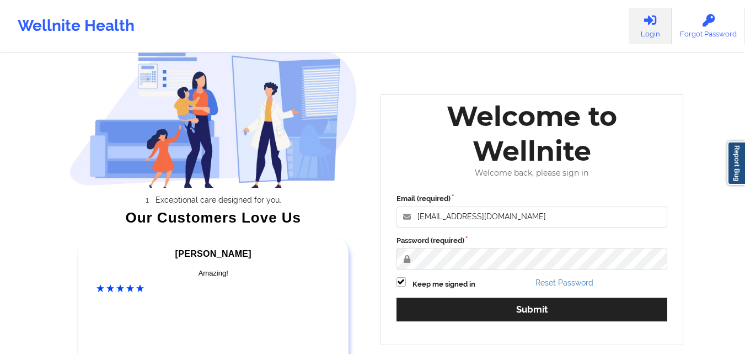
scroll to position [55, 0]
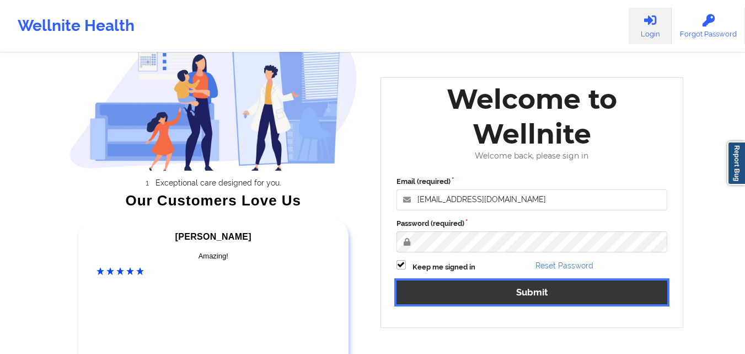
click at [492, 299] on button "Submit" at bounding box center [532, 292] width 271 height 24
